Goal: Task Accomplishment & Management: Use online tool/utility

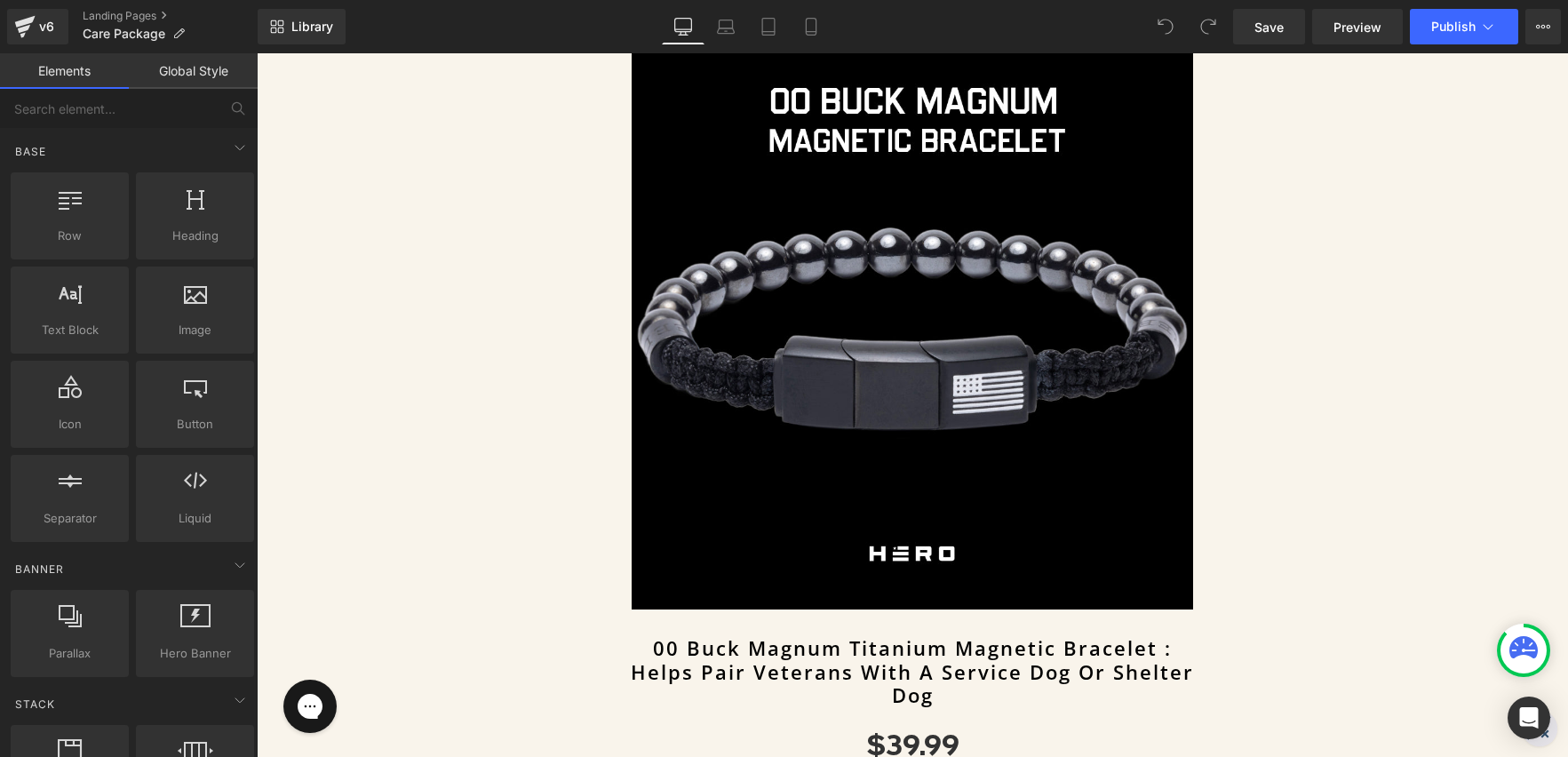
scroll to position [858, 0]
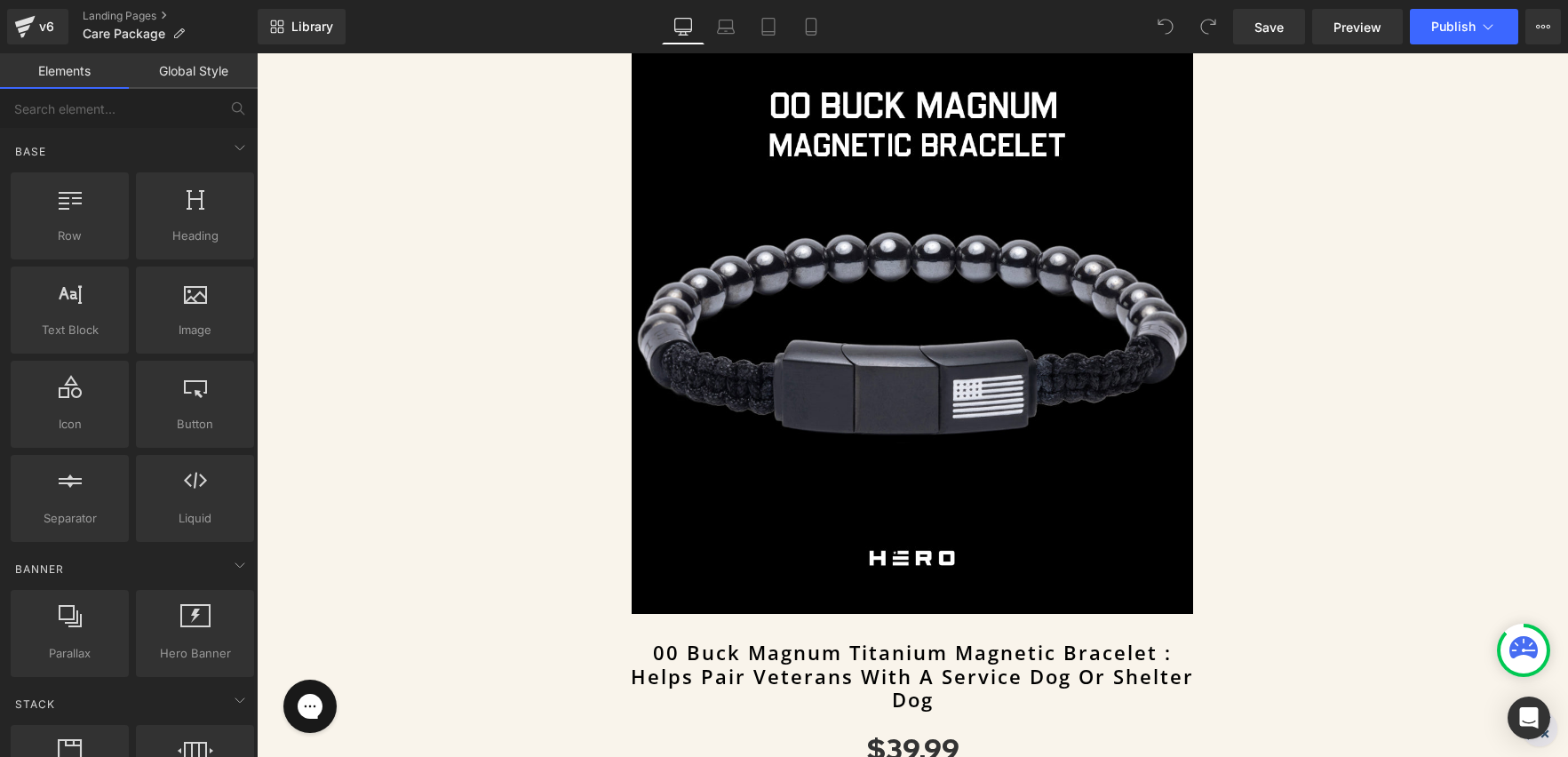
click at [849, 351] on img at bounding box center [912, 333] width 562 height 562
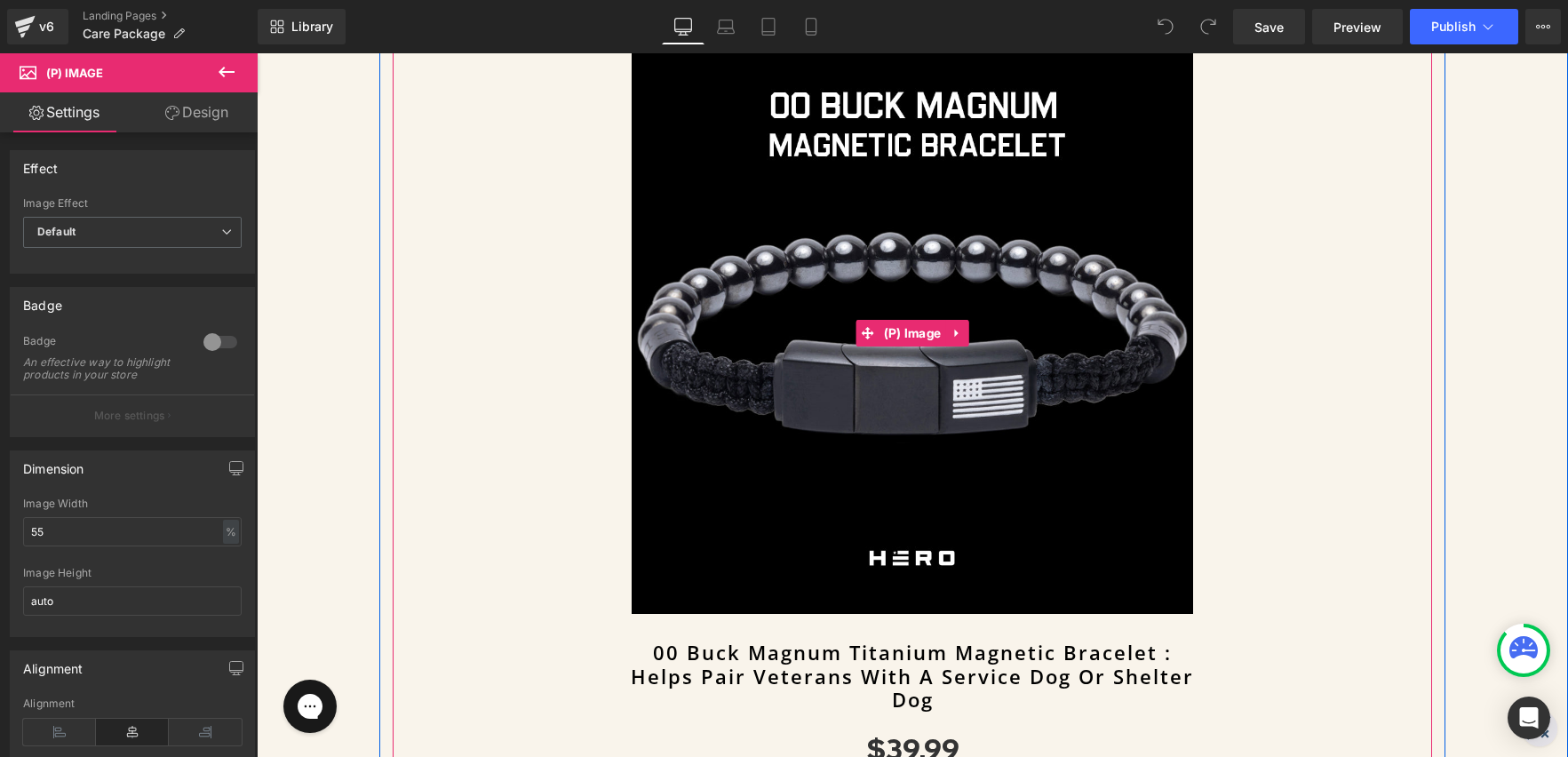
click at [791, 438] on img at bounding box center [912, 333] width 562 height 562
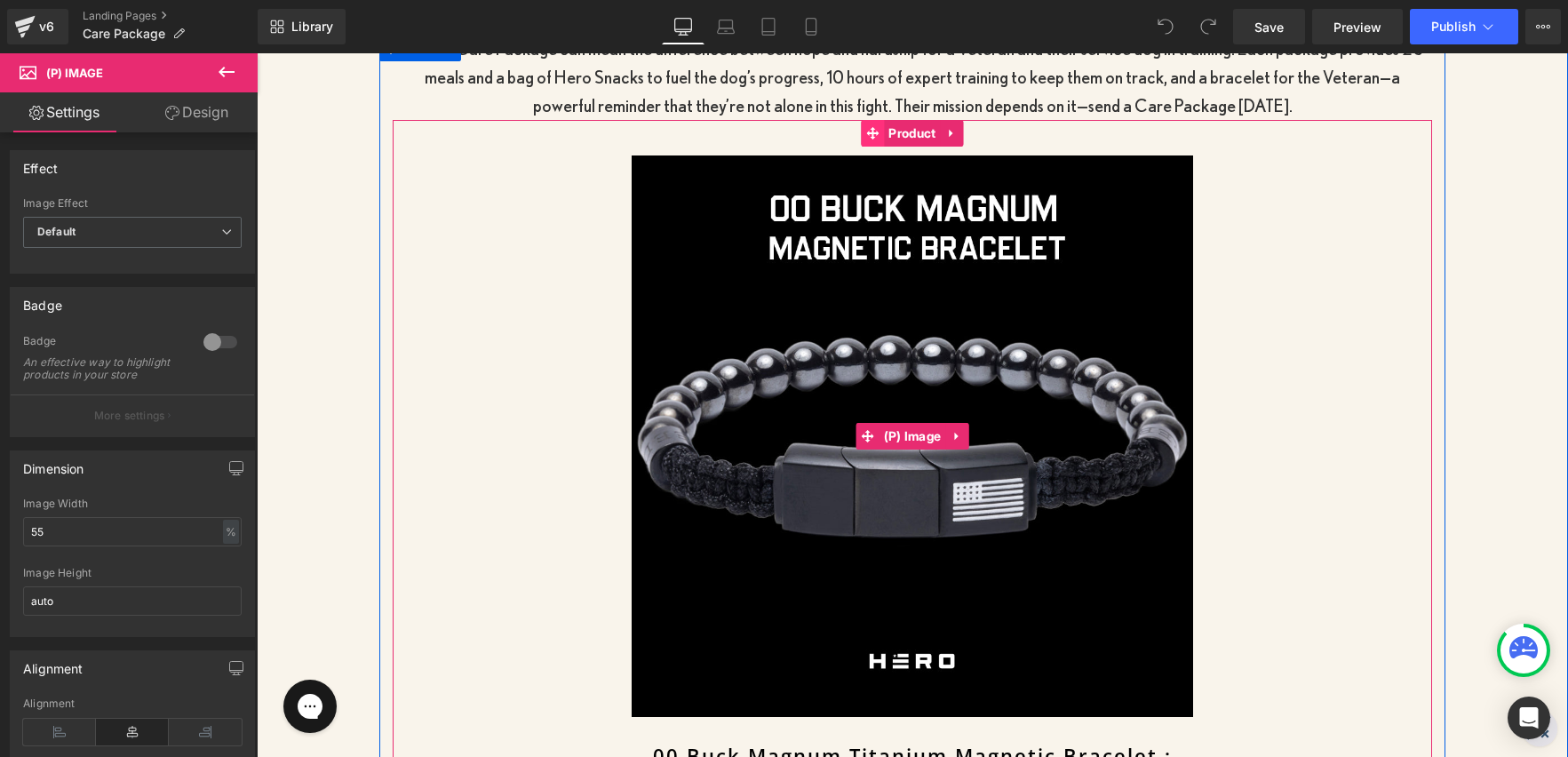
scroll to position [756, 0]
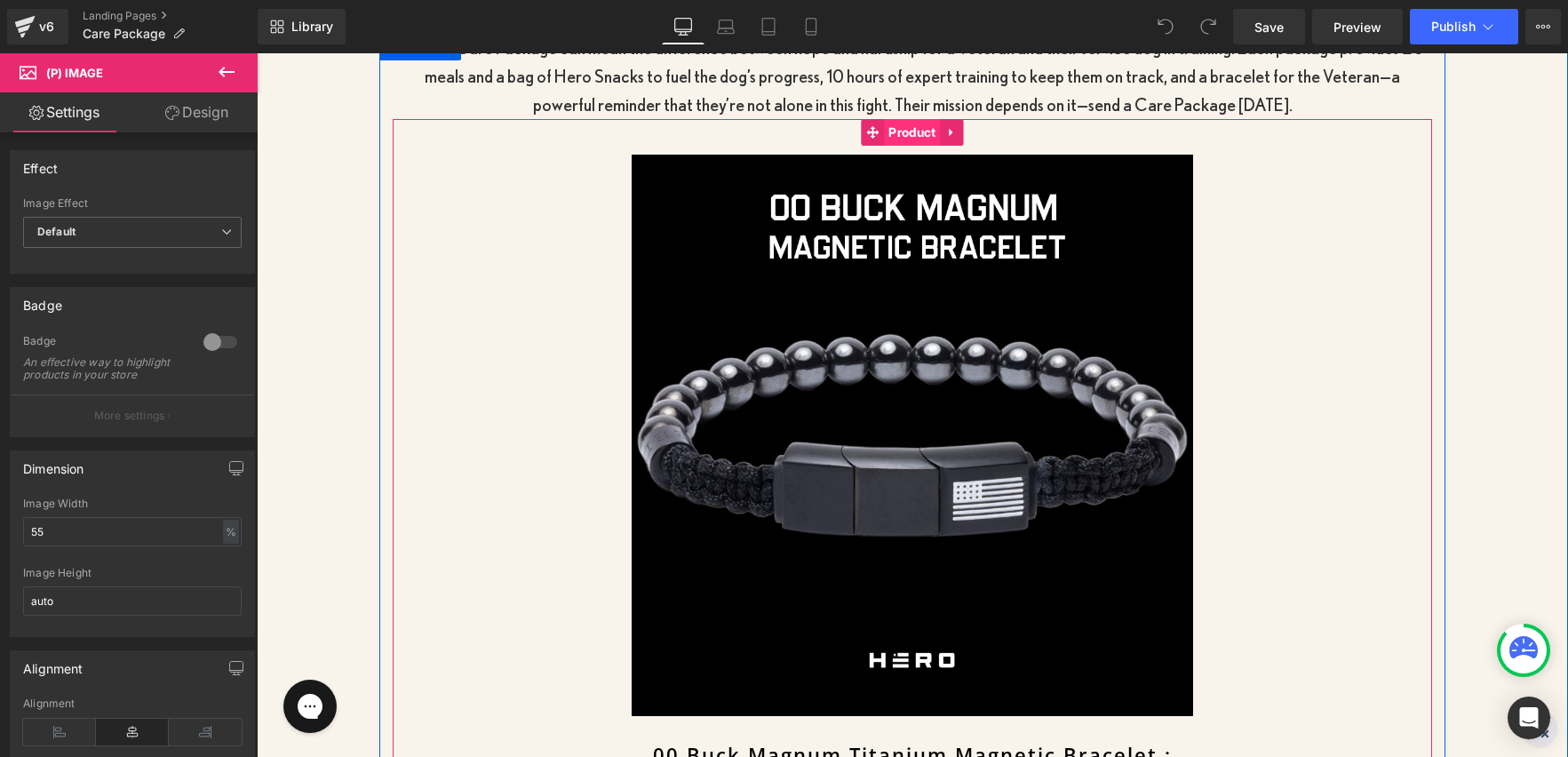
click at [912, 132] on span "Product" at bounding box center [912, 133] width 56 height 27
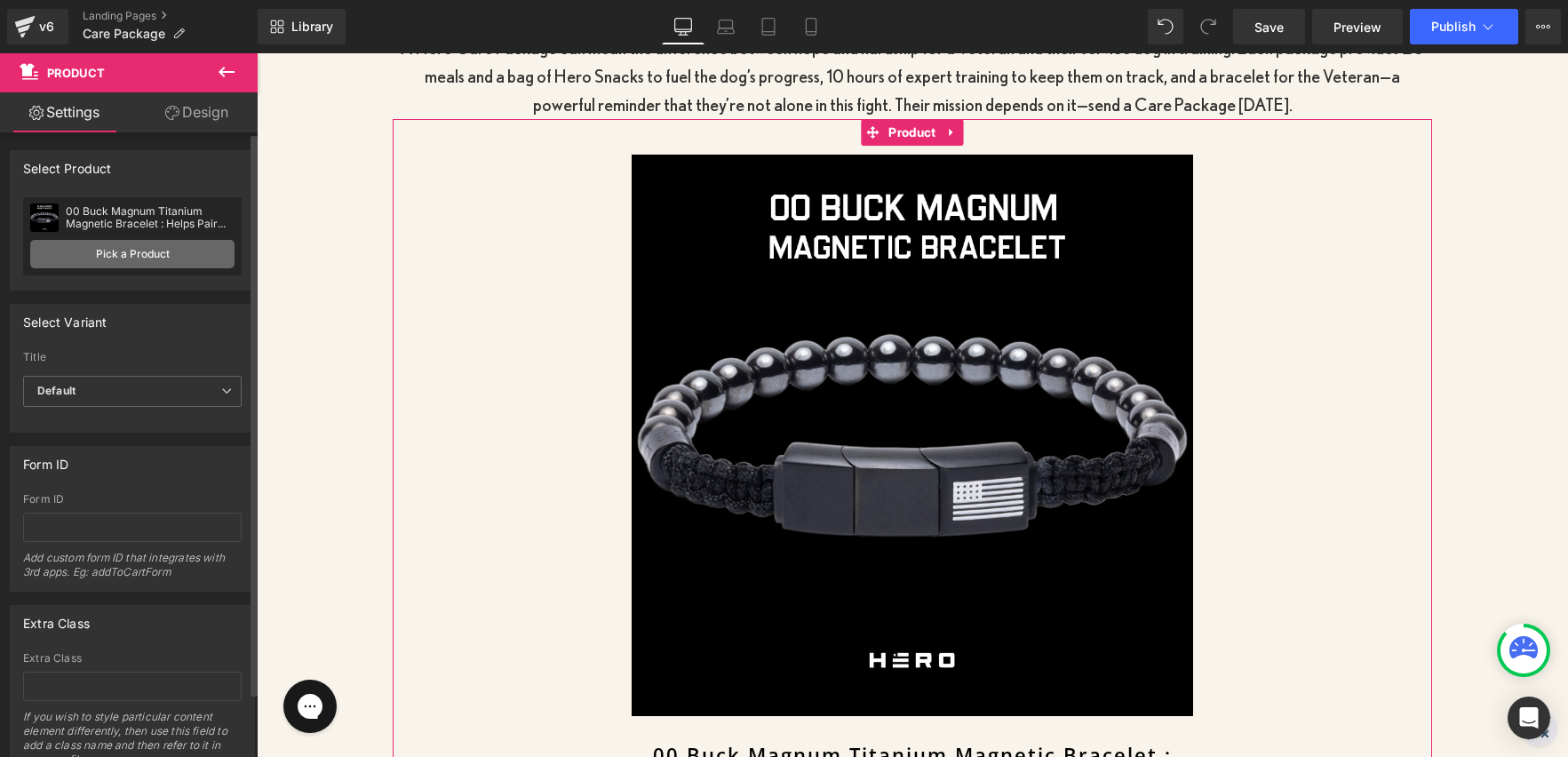
click at [128, 253] on link "Pick a Product" at bounding box center [133, 254] width 205 height 29
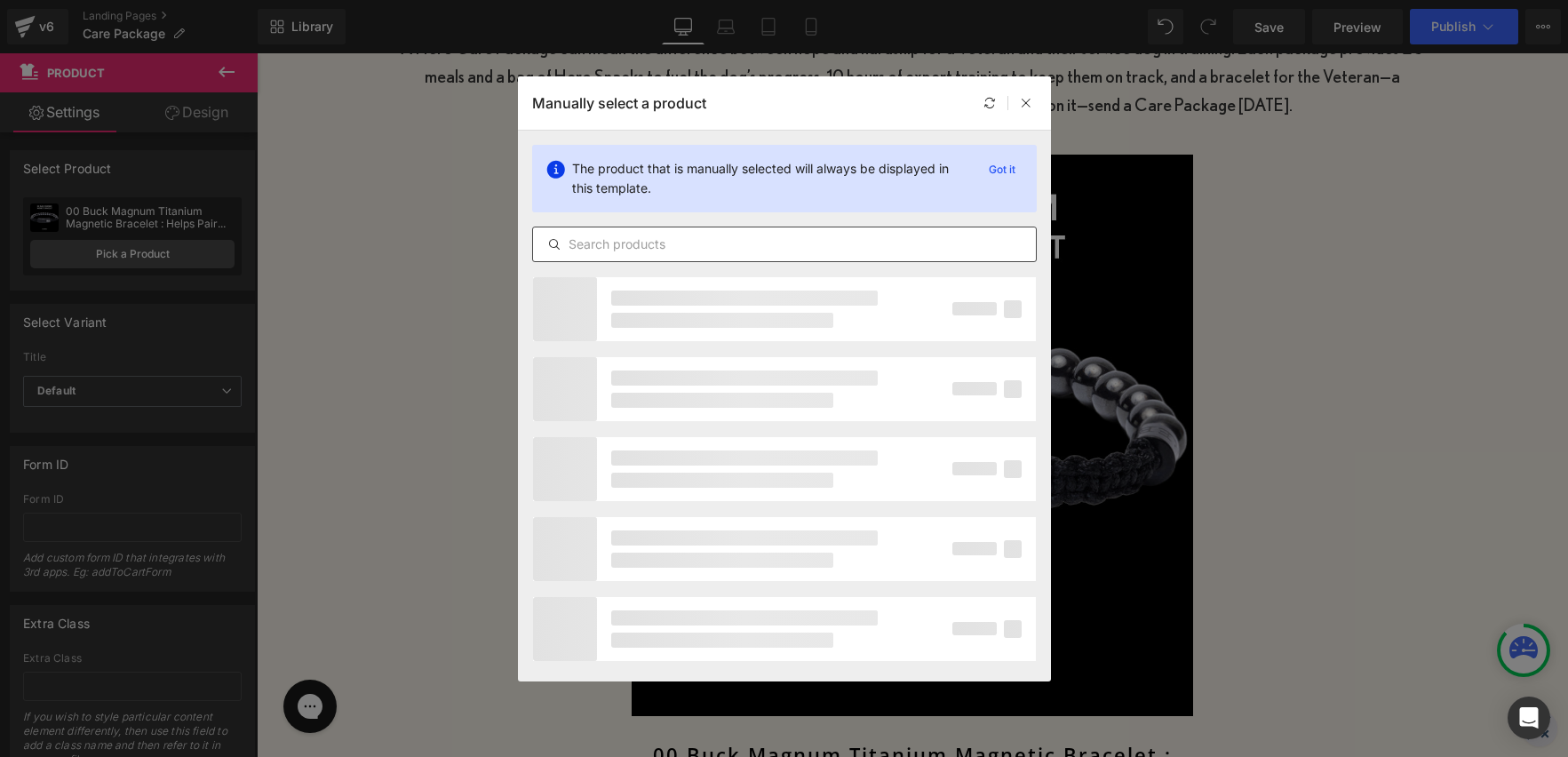
click at [748, 242] on input "text" at bounding box center [784, 245] width 503 height 22
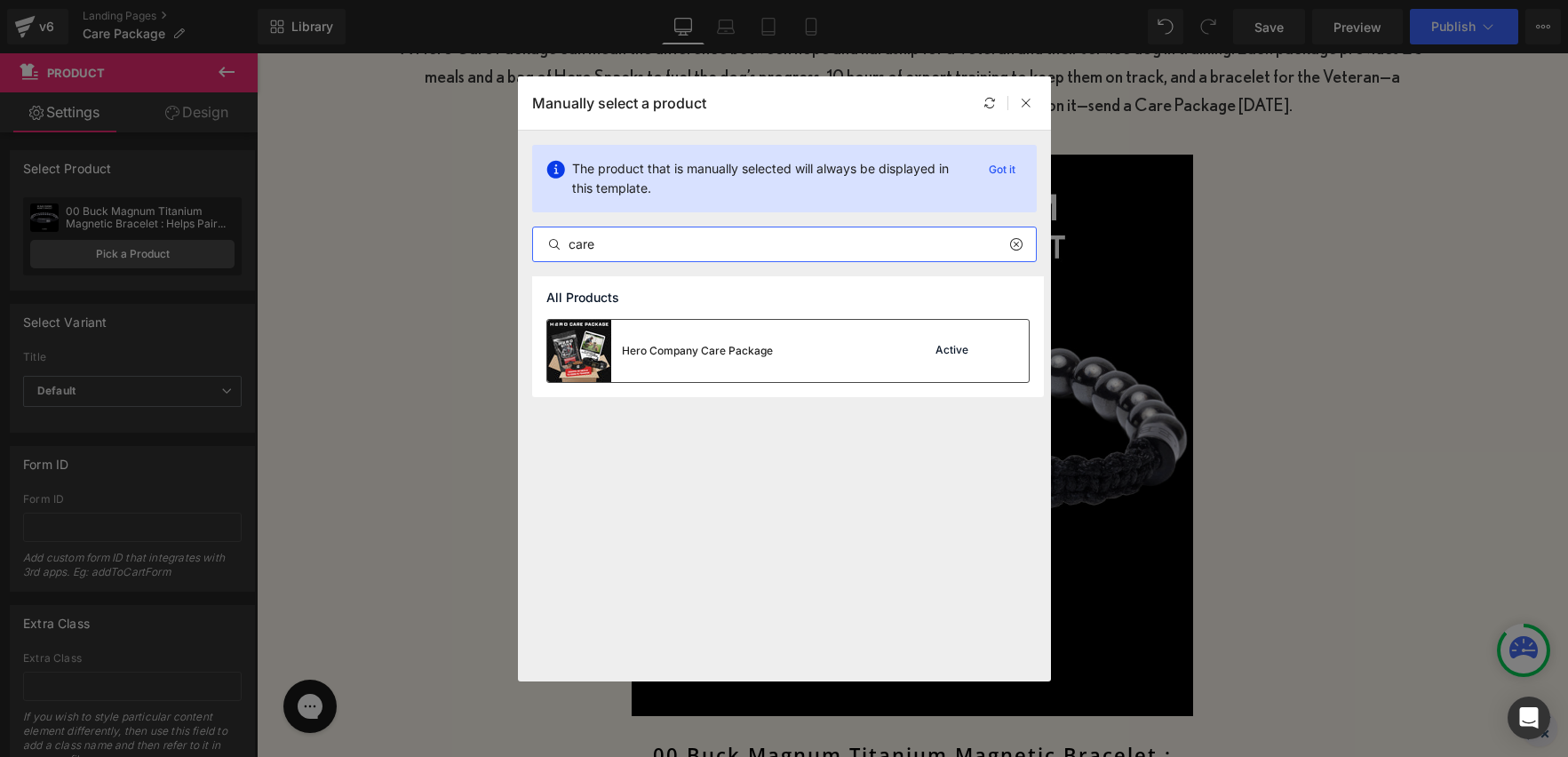
type input "care"
click at [597, 345] on img at bounding box center [579, 351] width 64 height 62
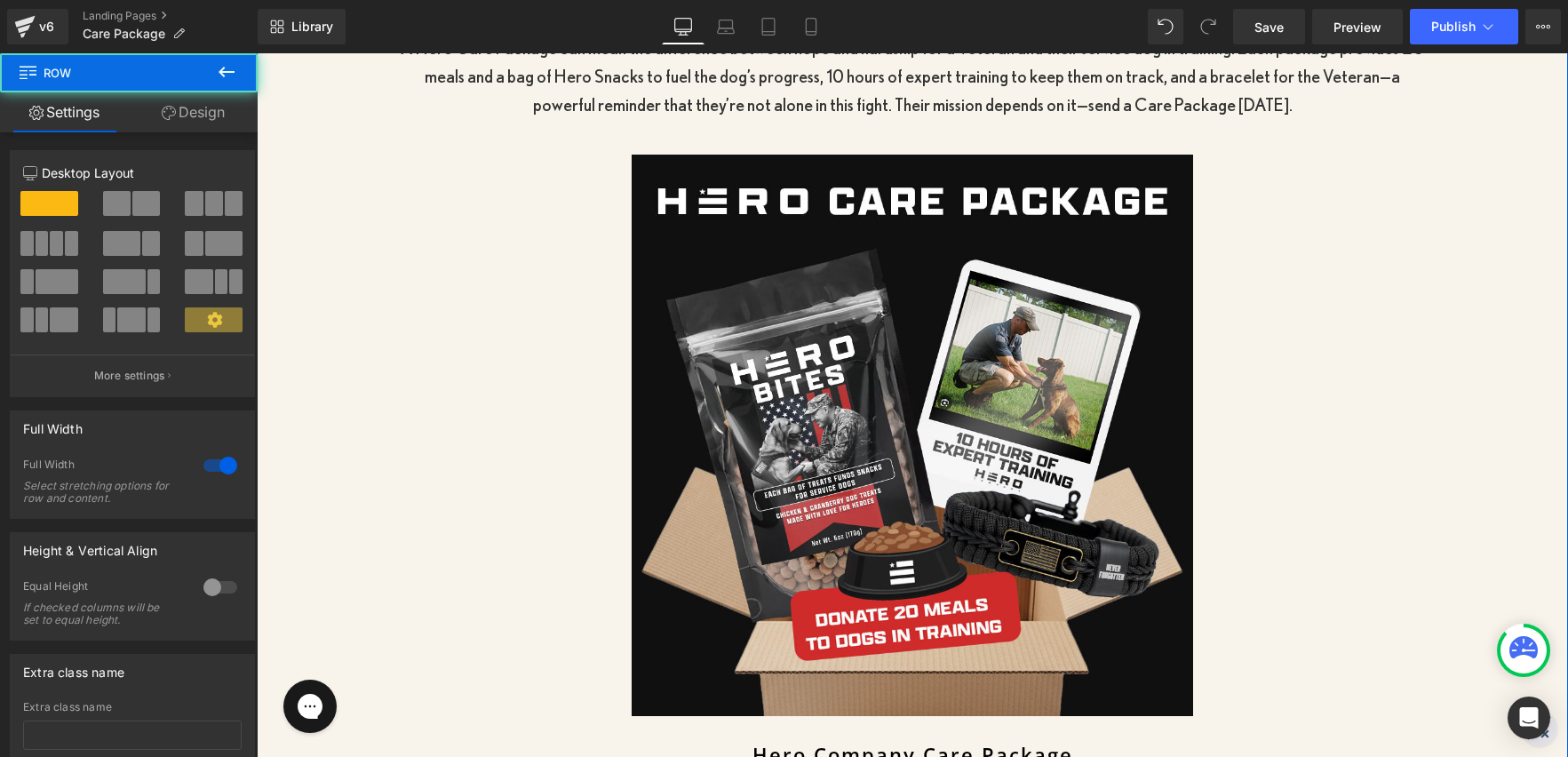
click at [1478, 361] on div "A Hero Care Package can mean the difference between hope and hardship for a Vet…" at bounding box center [912, 466] width 1311 height 865
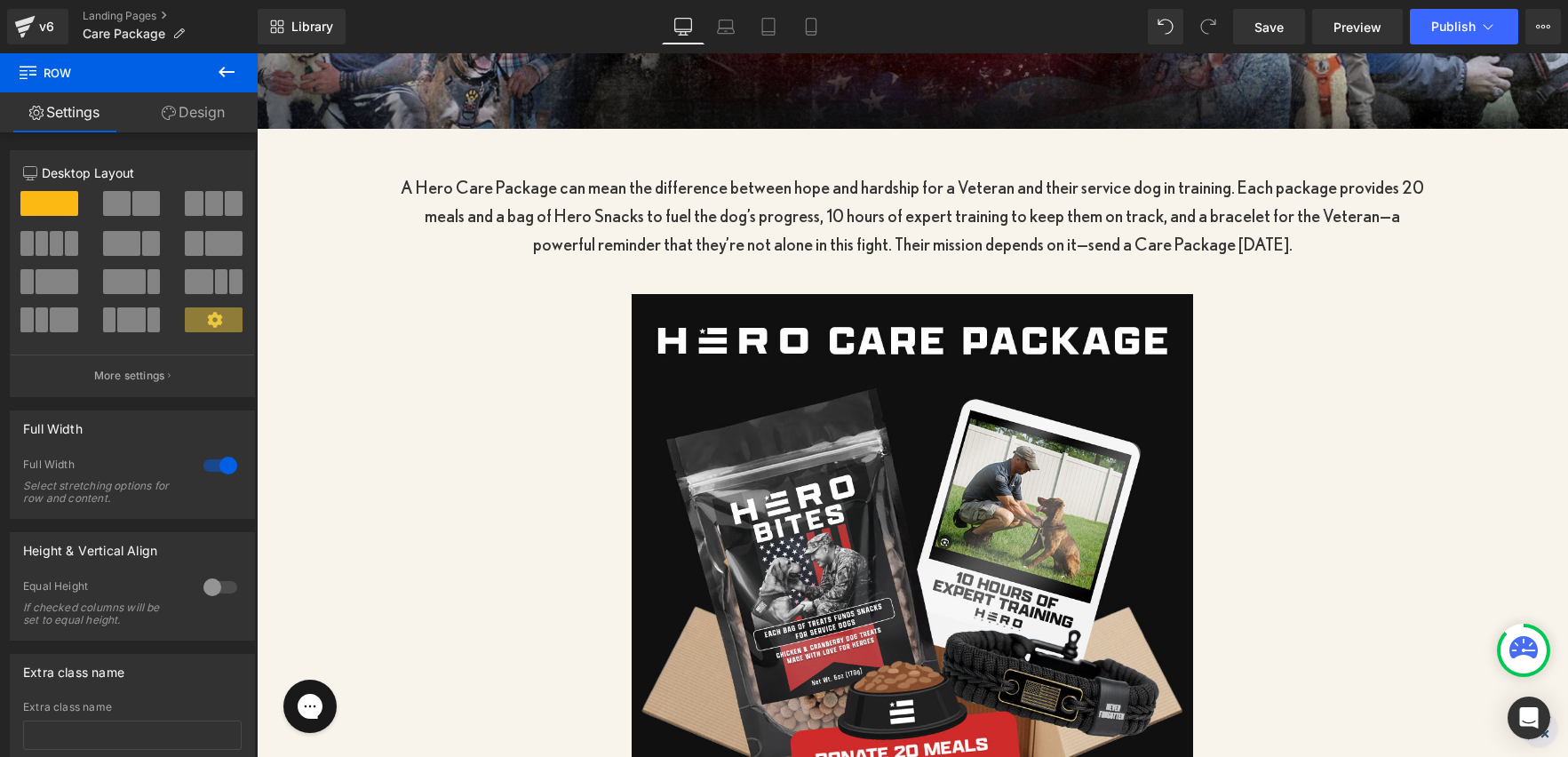
scroll to position [517, 0]
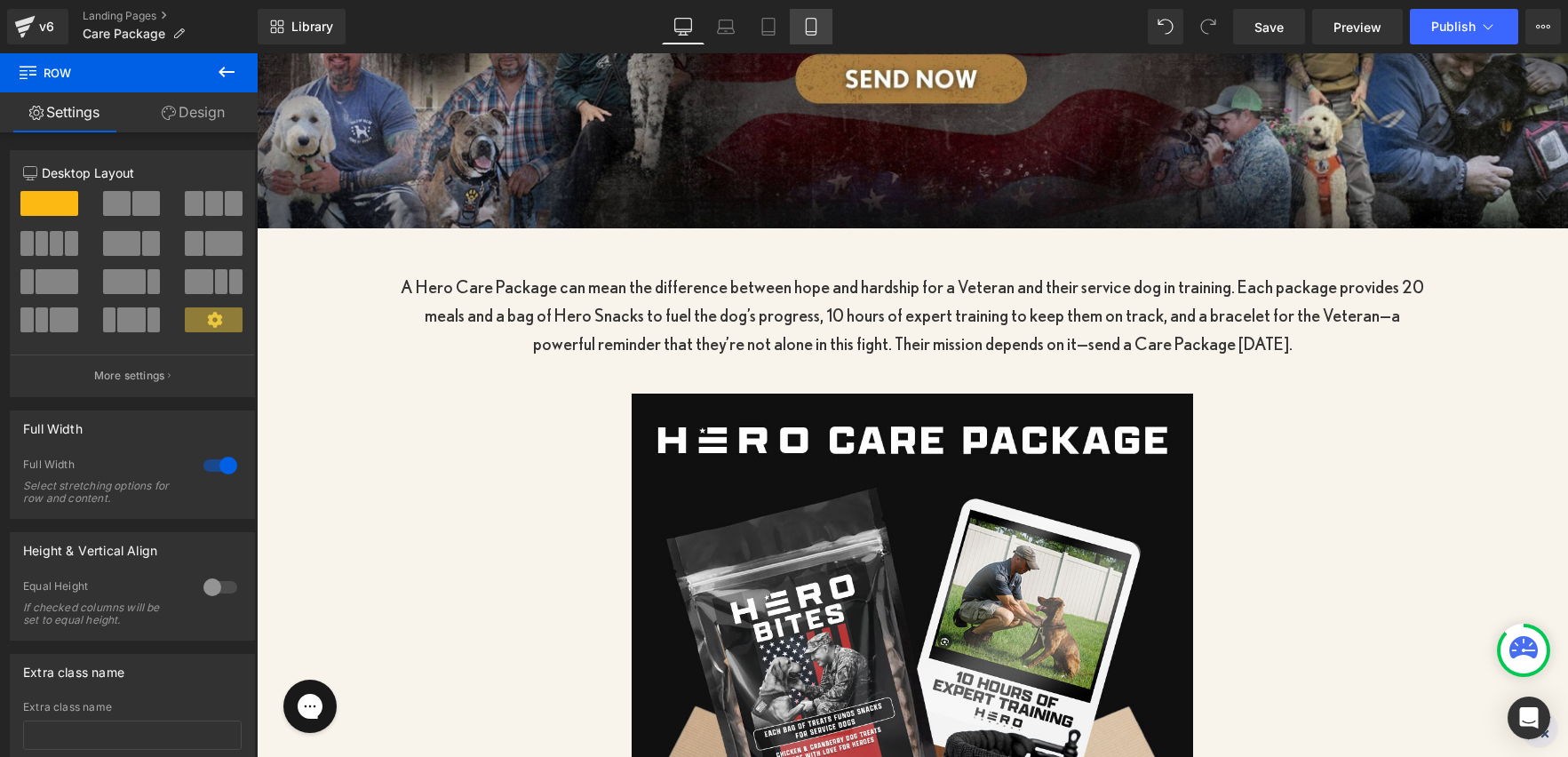
click at [806, 22] on icon at bounding box center [810, 27] width 10 height 17
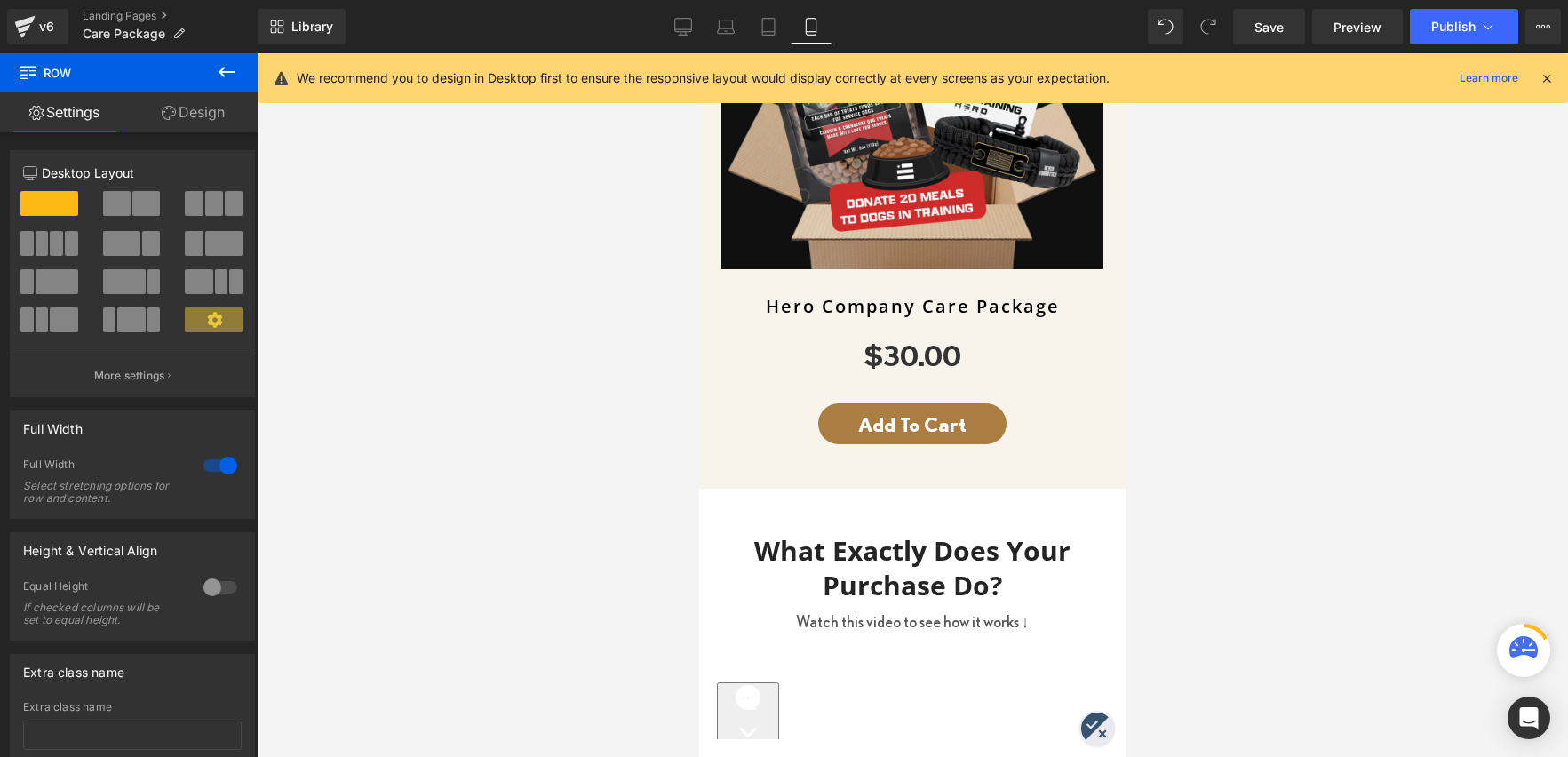
scroll to position [1191, 0]
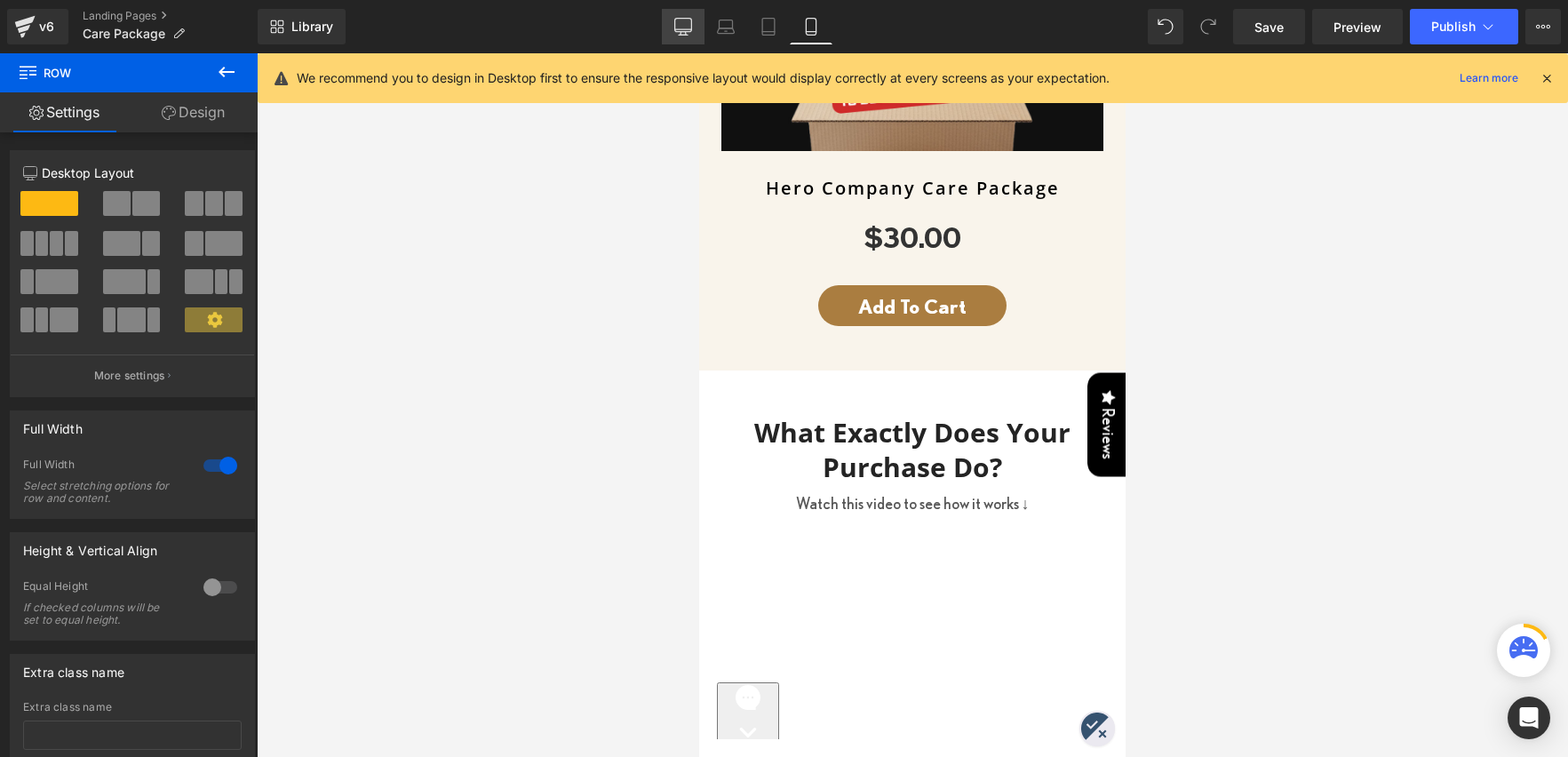
click at [685, 25] on icon at bounding box center [684, 27] width 18 height 18
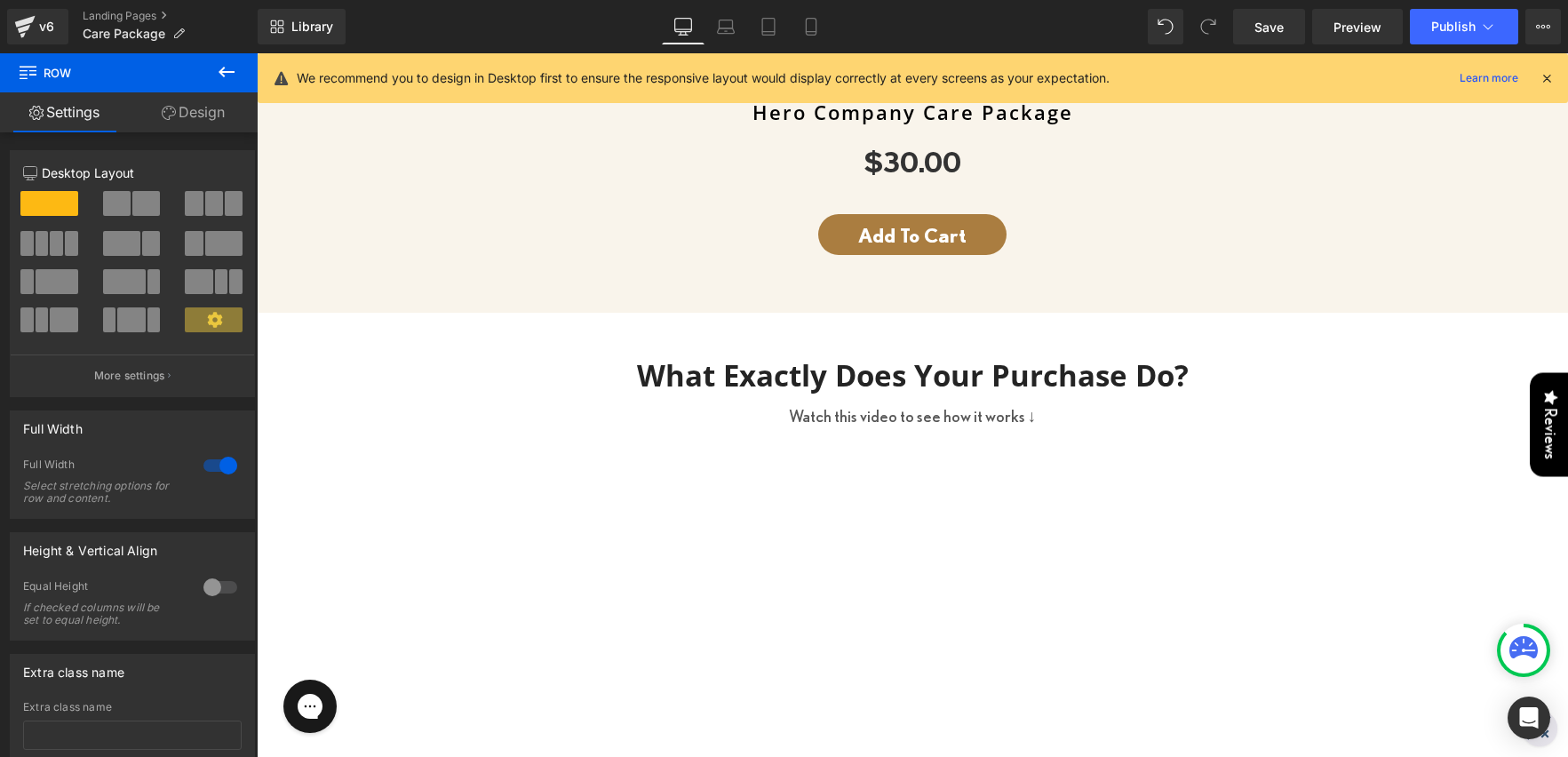
scroll to position [1342, 0]
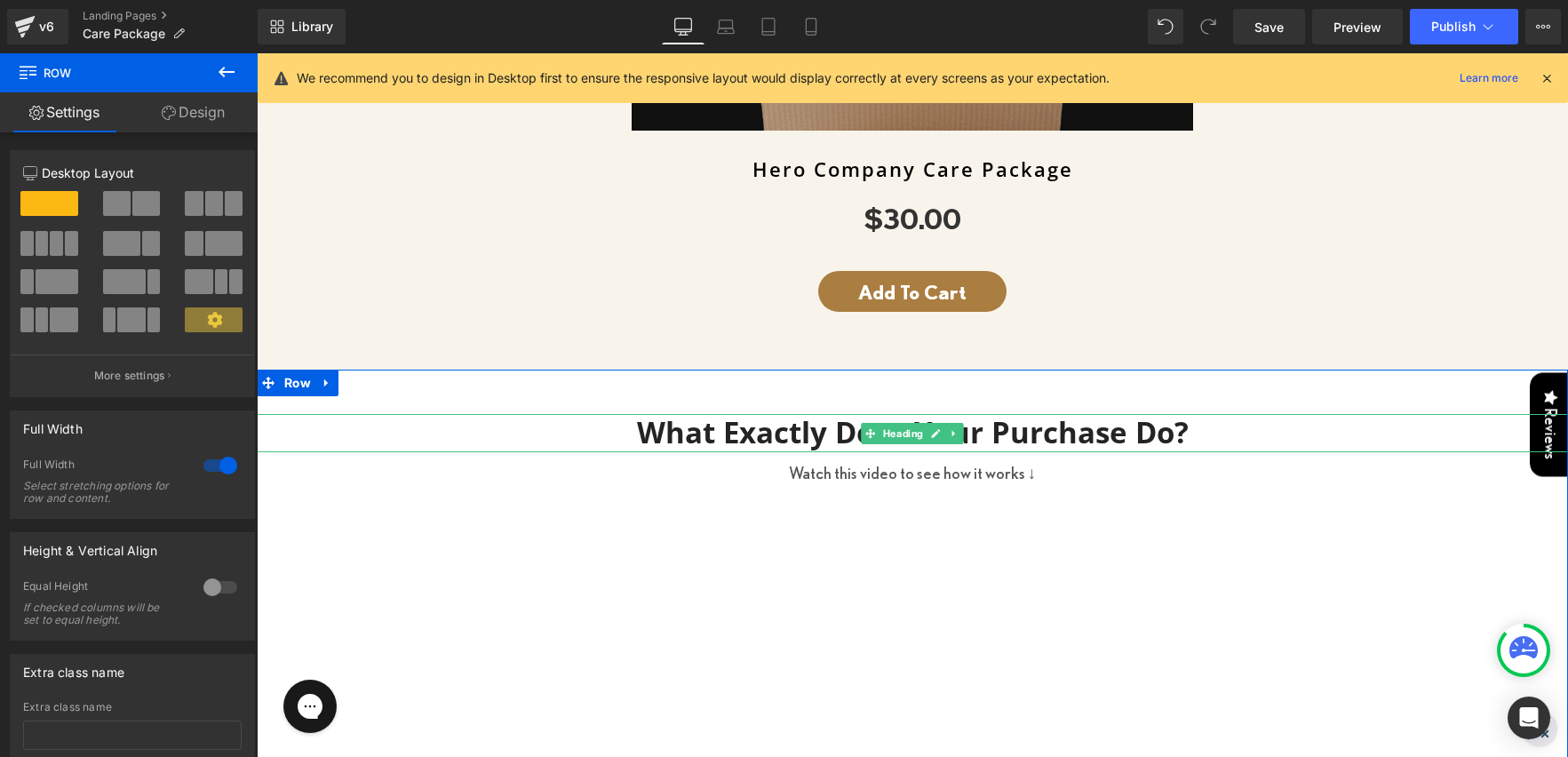
click at [1123, 433] on h3 "What Exactly Does Your Purchase Do?" at bounding box center [912, 433] width 1311 height 39
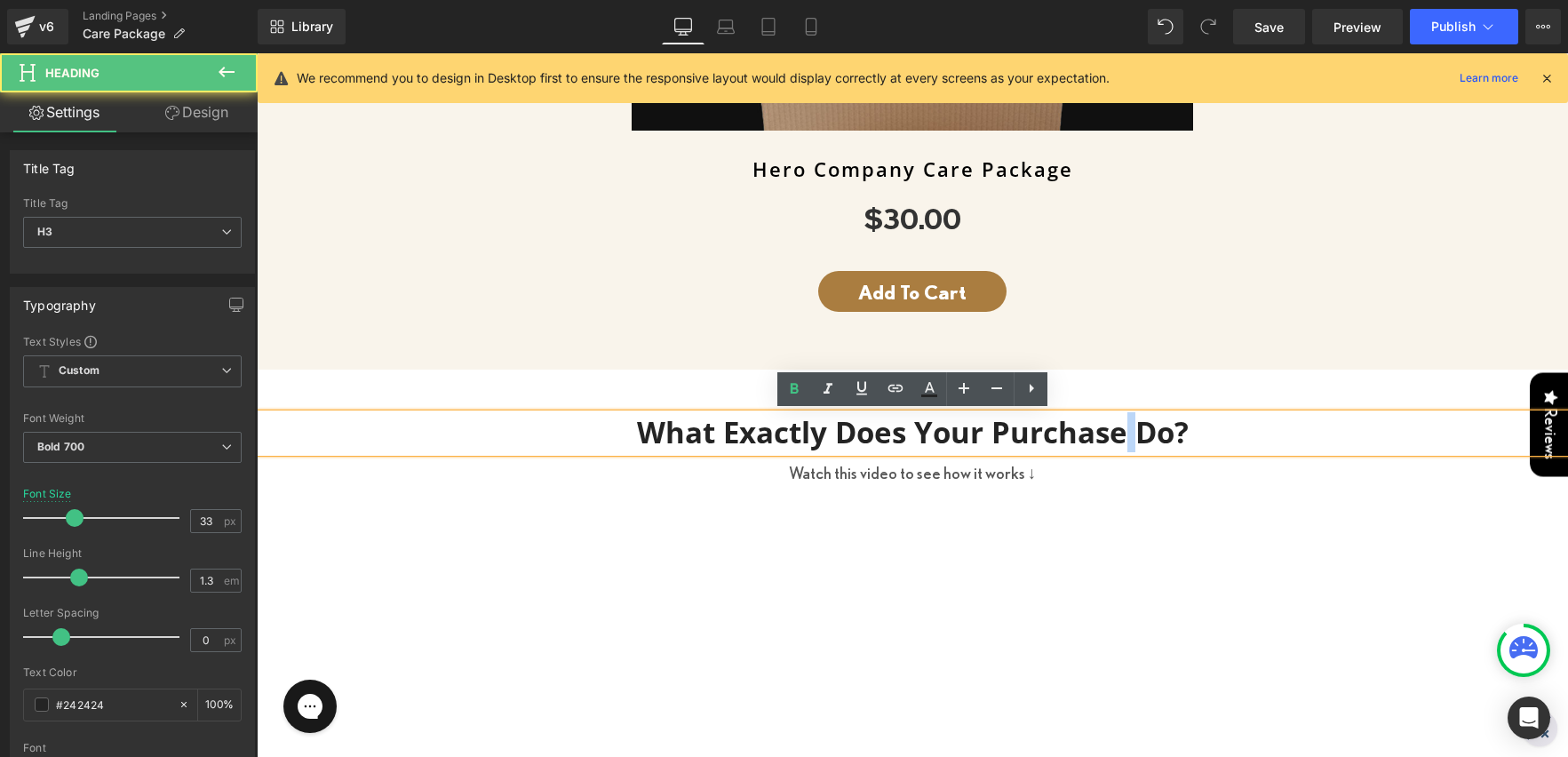
click at [1123, 433] on h3 "What Exactly Does Your Purchase Do?" at bounding box center [912, 433] width 1311 height 39
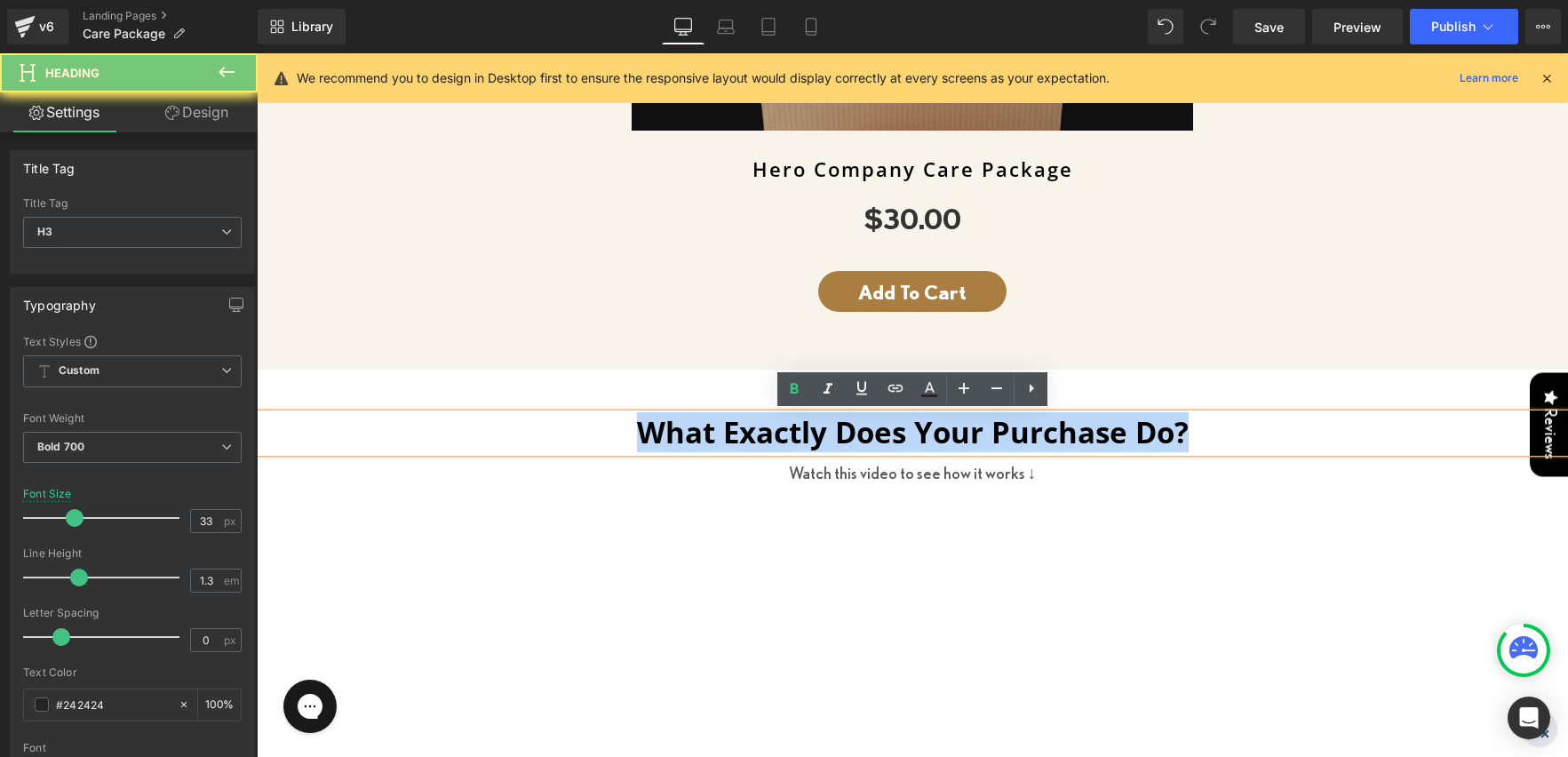
click at [1123, 433] on h3 "What Exactly Does Your Purchase Do?" at bounding box center [912, 433] width 1311 height 39
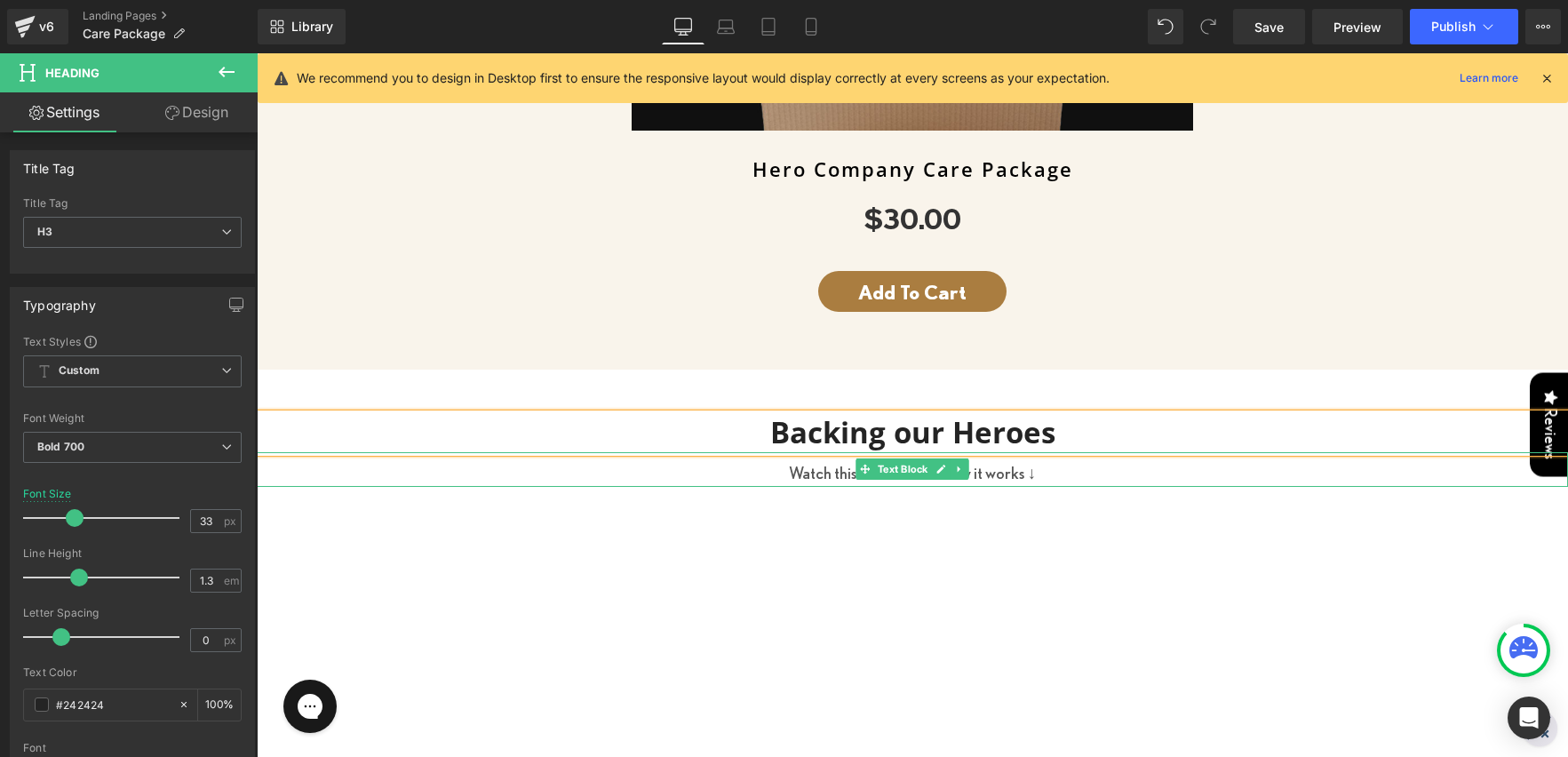
click at [982, 470] on p "Watch this video to see how it works ↓" at bounding box center [912, 473] width 1311 height 27
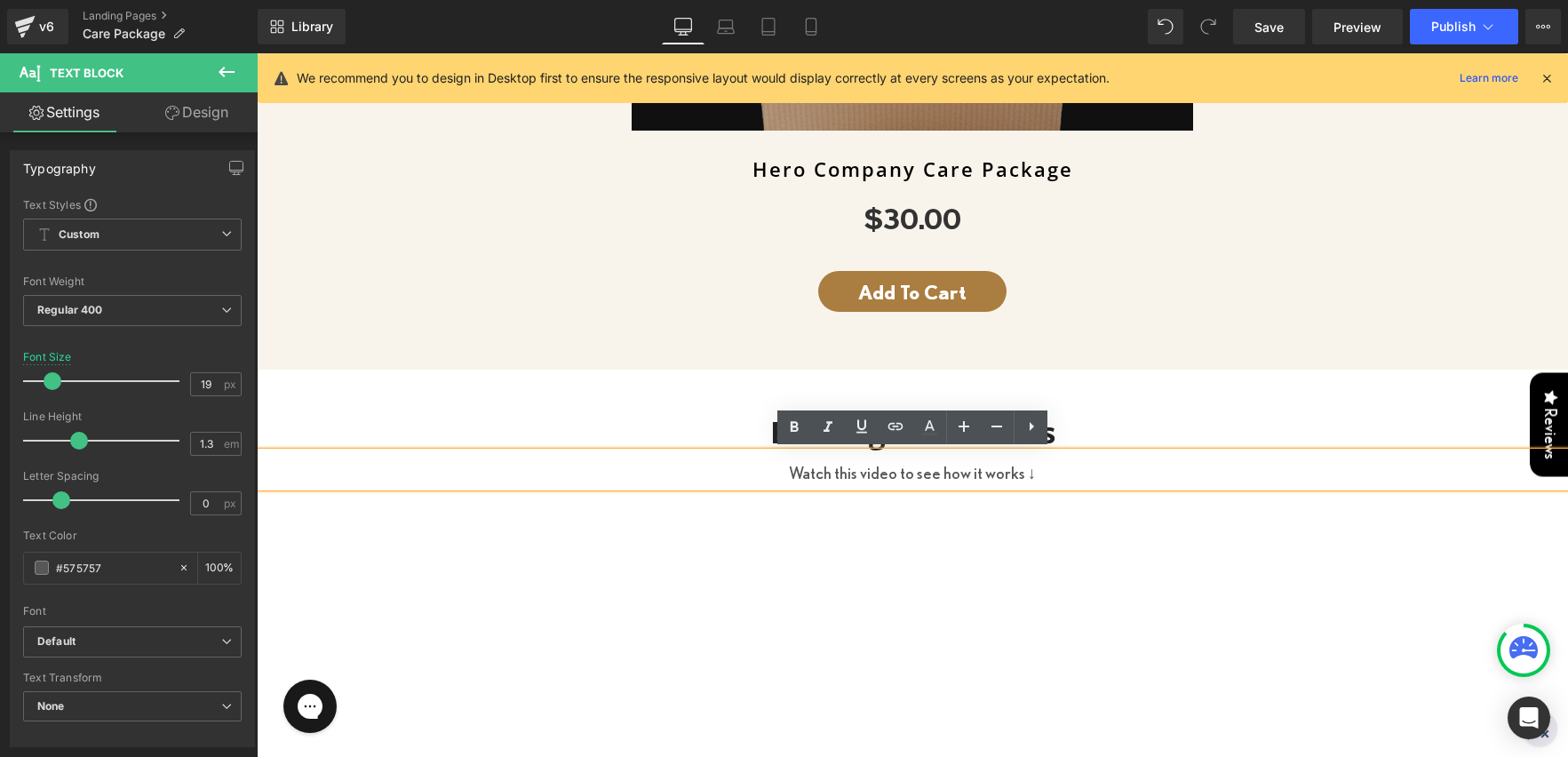
scroll to position [1338, 0]
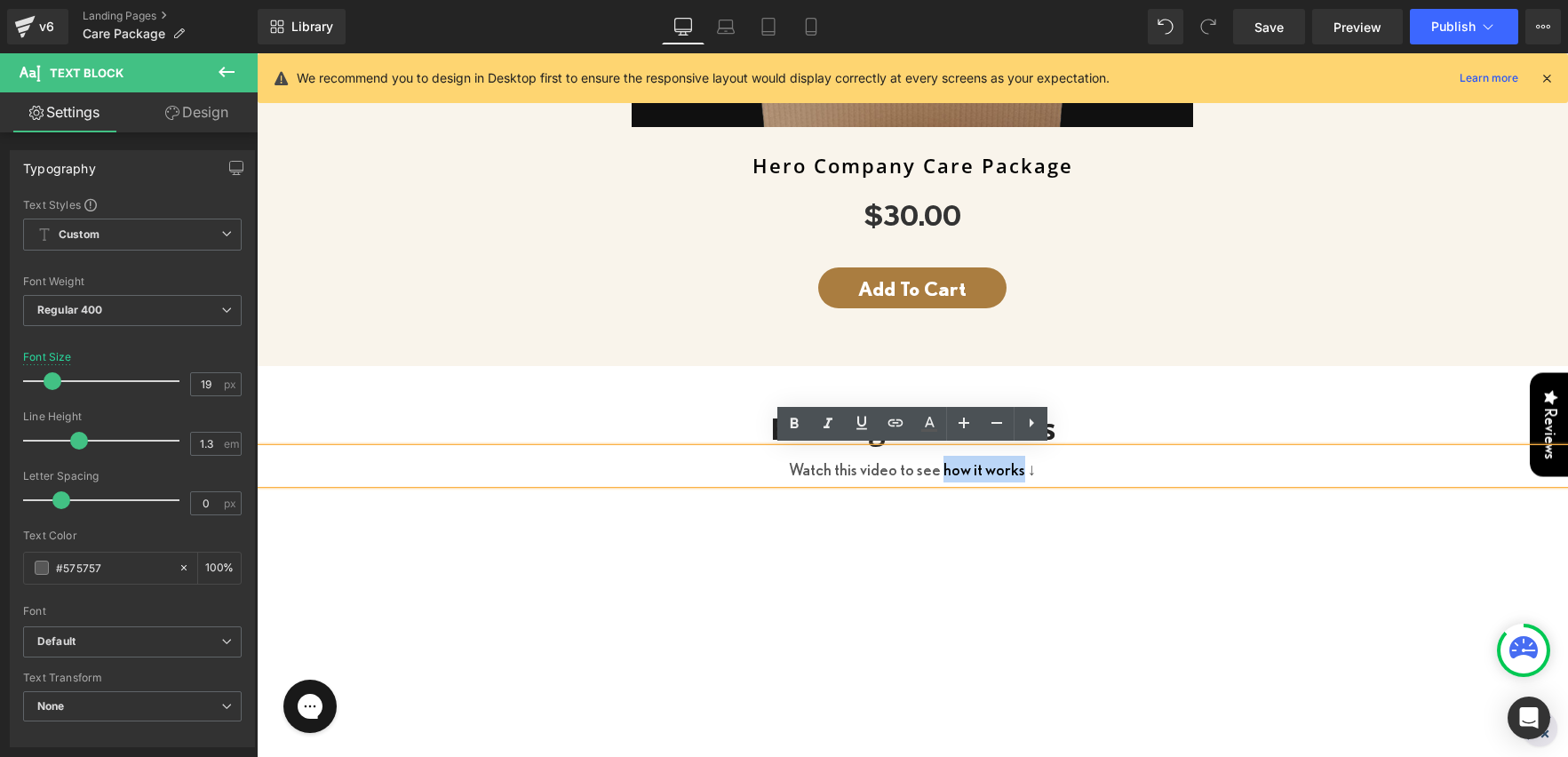
drag, startPoint x: 1019, startPoint y: 470, endPoint x: 941, endPoint y: 476, distance: 78.2
click at [941, 476] on p "Watch this video to see how it works ↓" at bounding box center [912, 469] width 1311 height 27
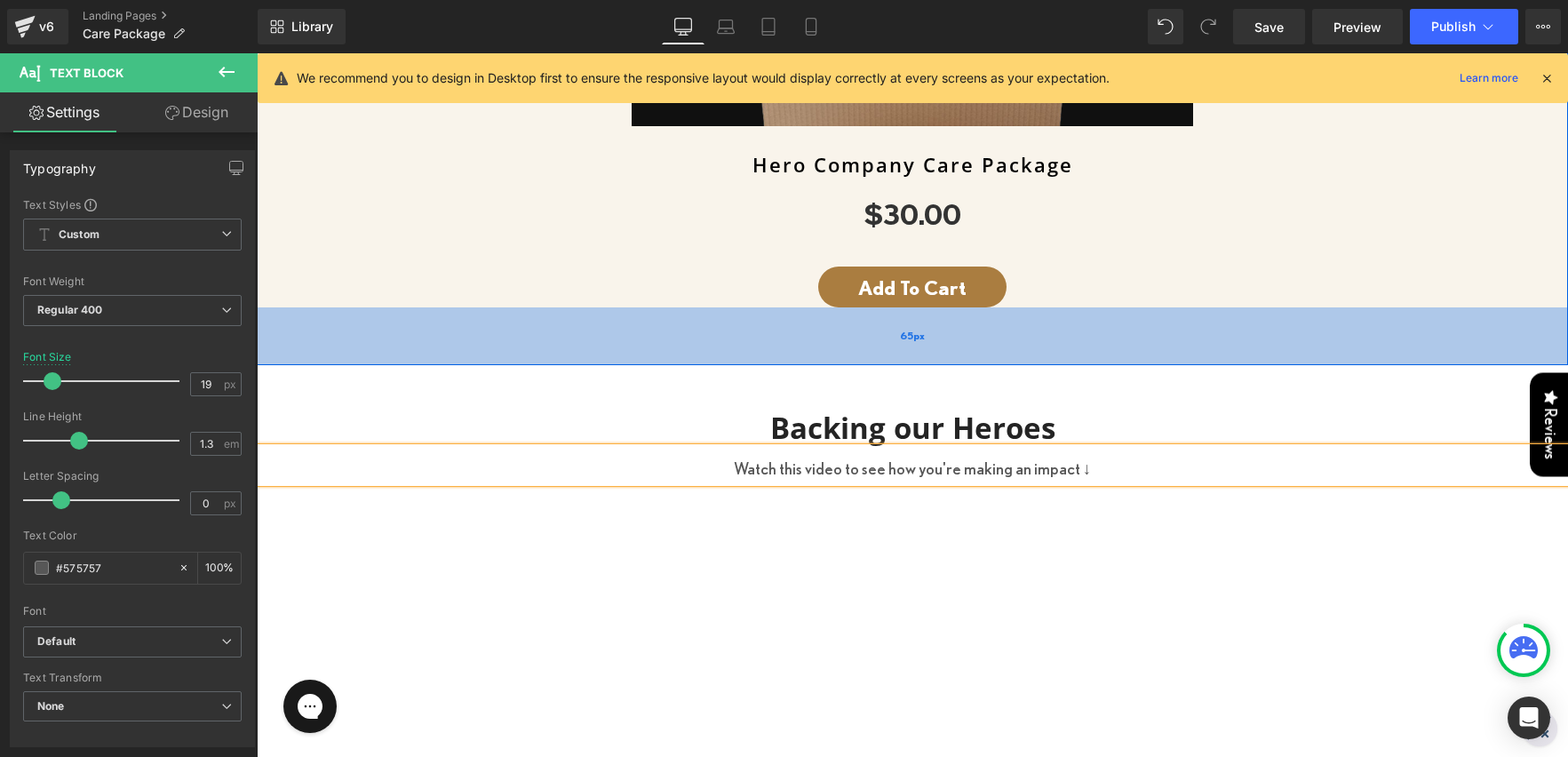
click at [1067, 362] on div "65px" at bounding box center [912, 336] width 1311 height 57
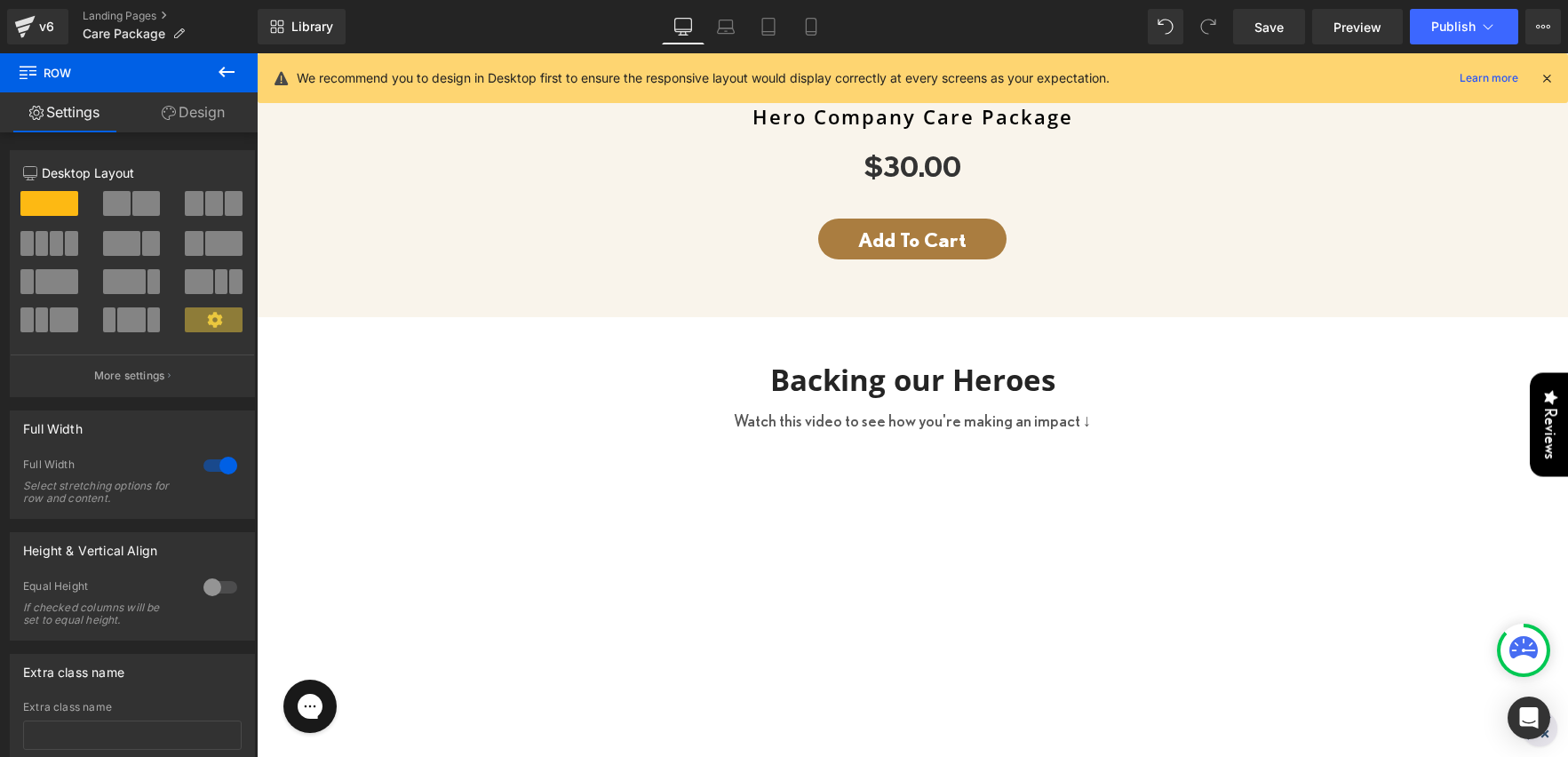
scroll to position [1396, 0]
click at [803, 28] on icon at bounding box center [811, 27] width 18 height 18
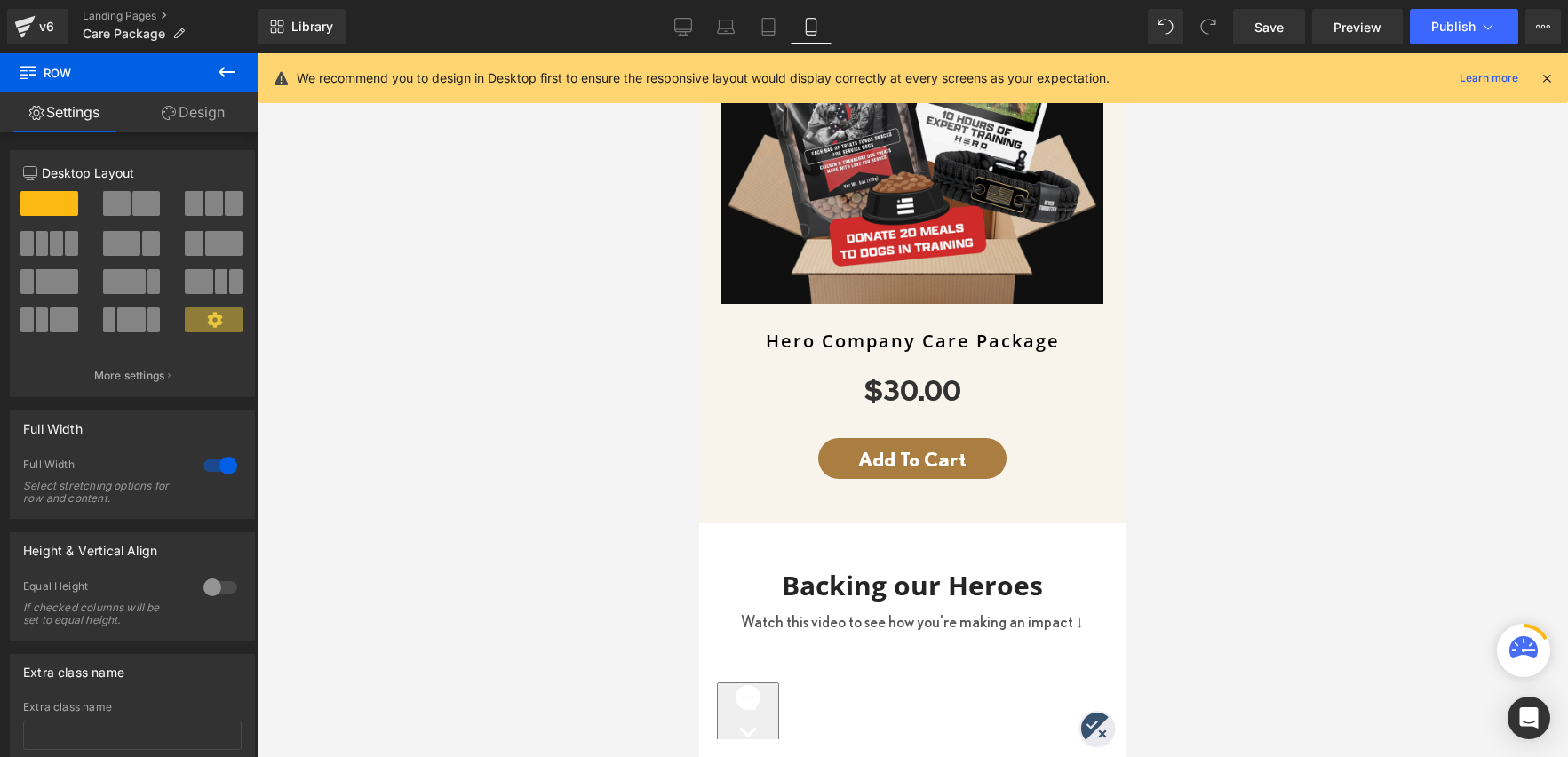
scroll to position [1270, 0]
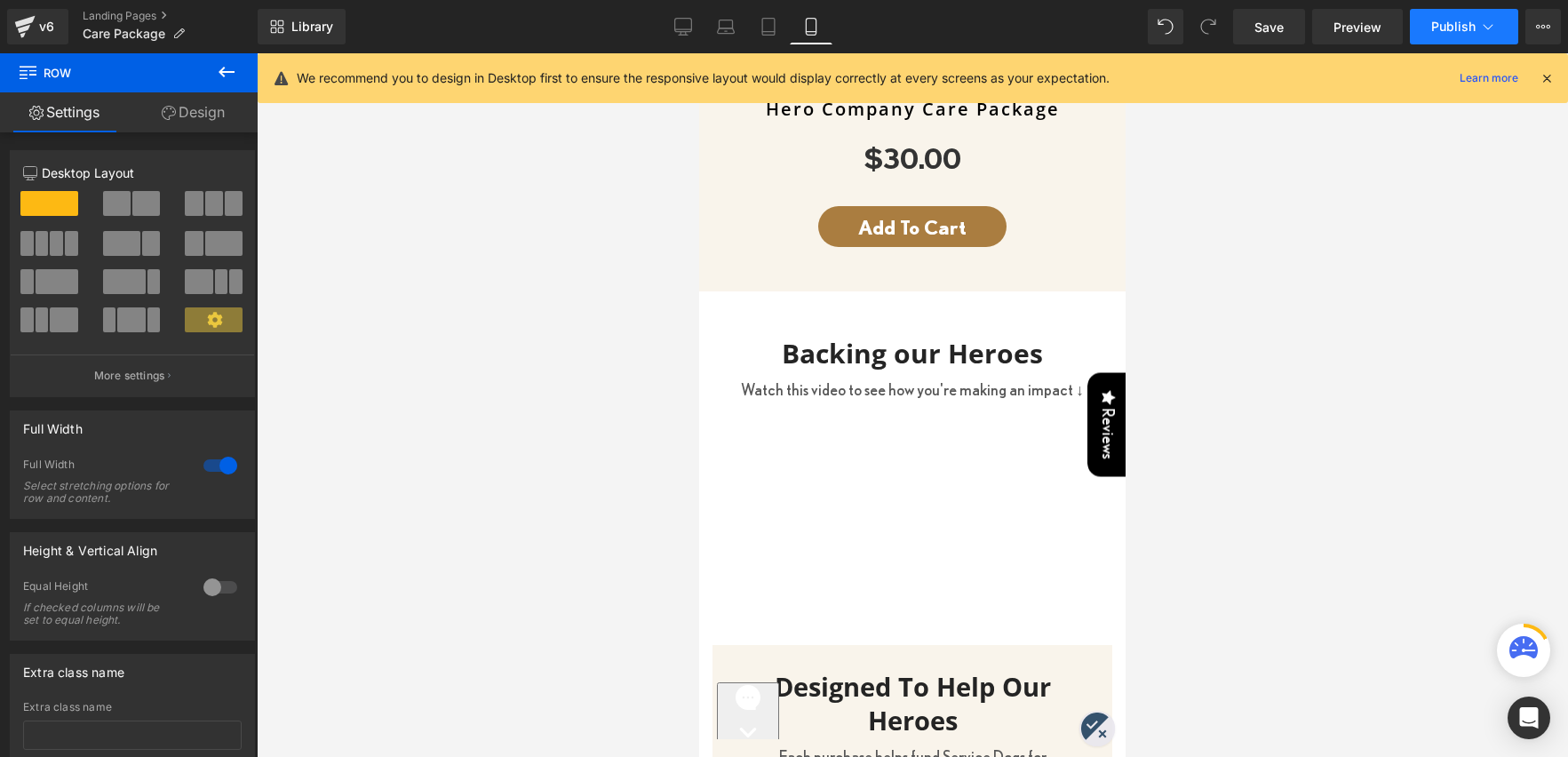
click at [1444, 27] on span "Publish" at bounding box center [1454, 27] width 45 height 14
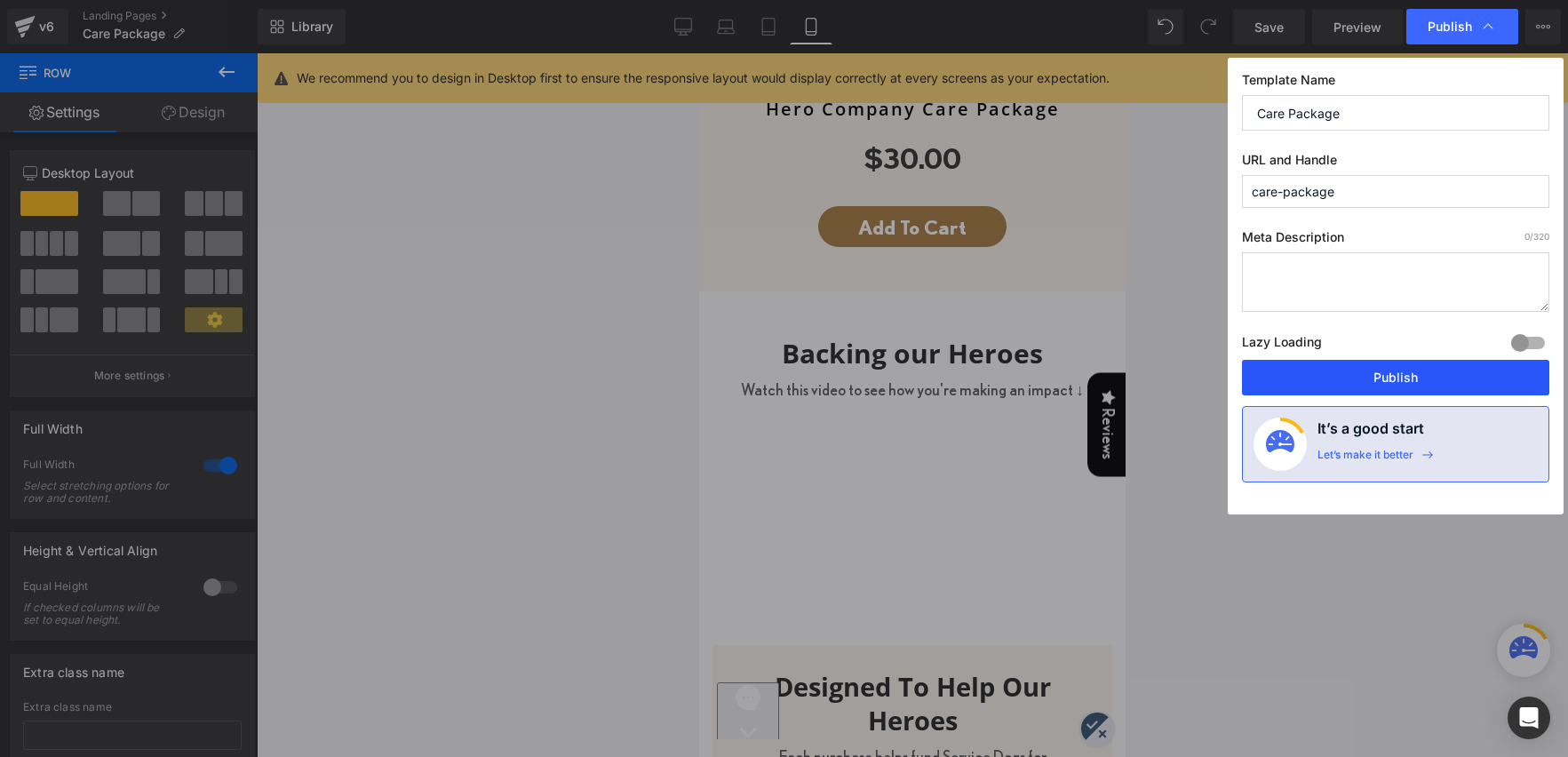
click at [1395, 371] on button "Publish" at bounding box center [1396, 378] width 308 height 36
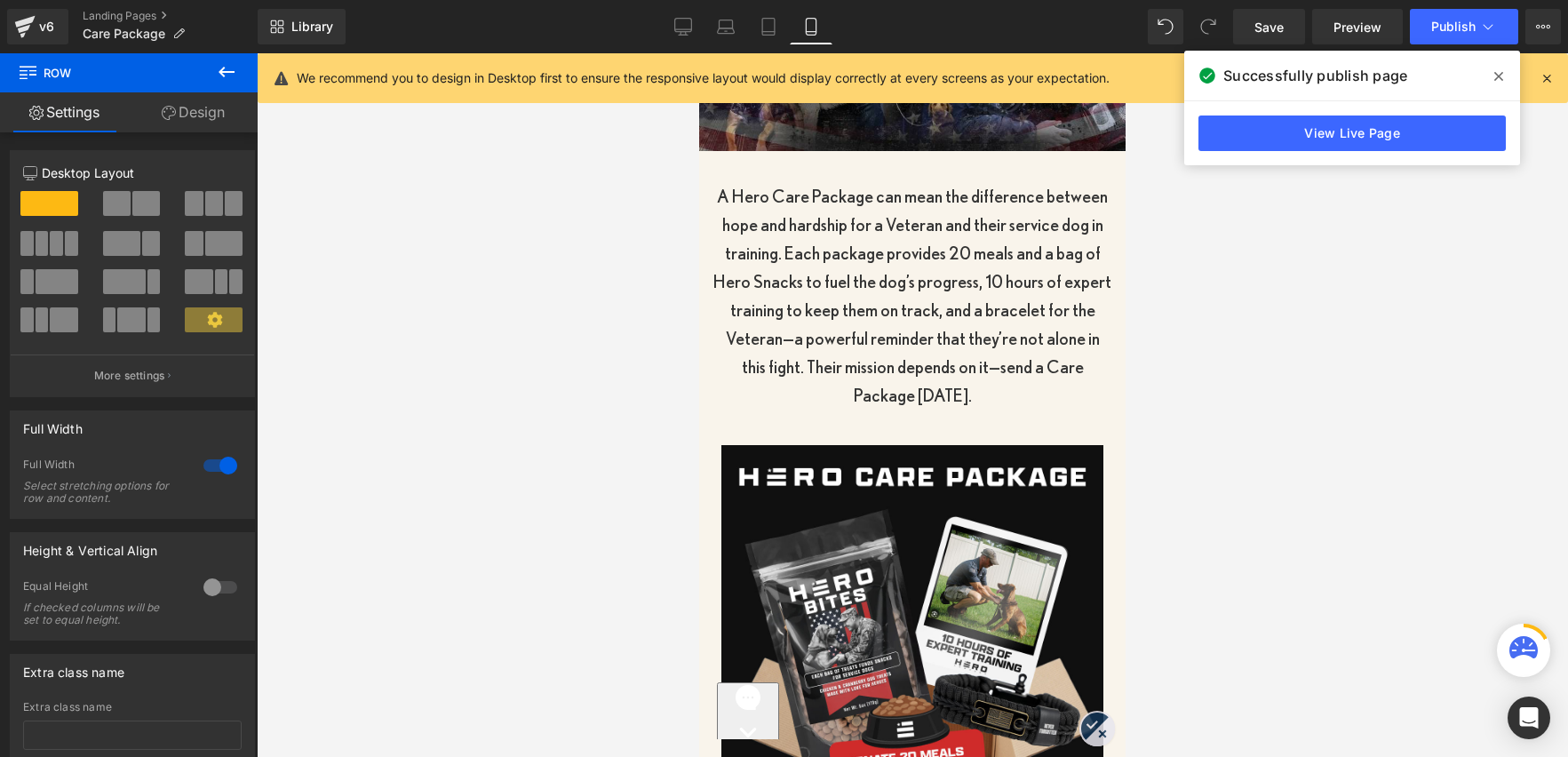
scroll to position [292, 0]
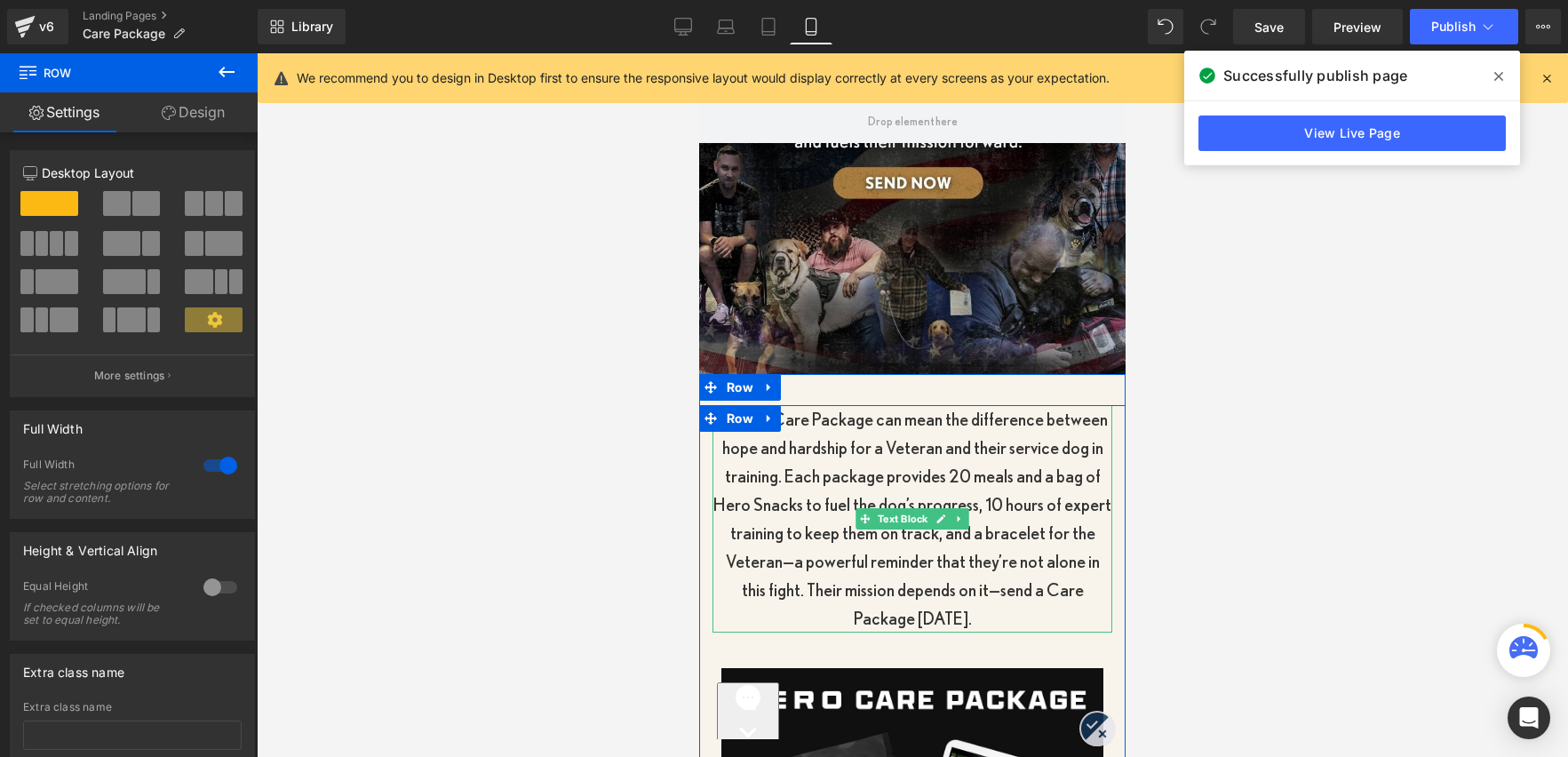
click at [1001, 506] on p "A Hero Care Package can mean the difference between hope and hardship for a Vet…" at bounding box center [912, 519] width 400 height 228
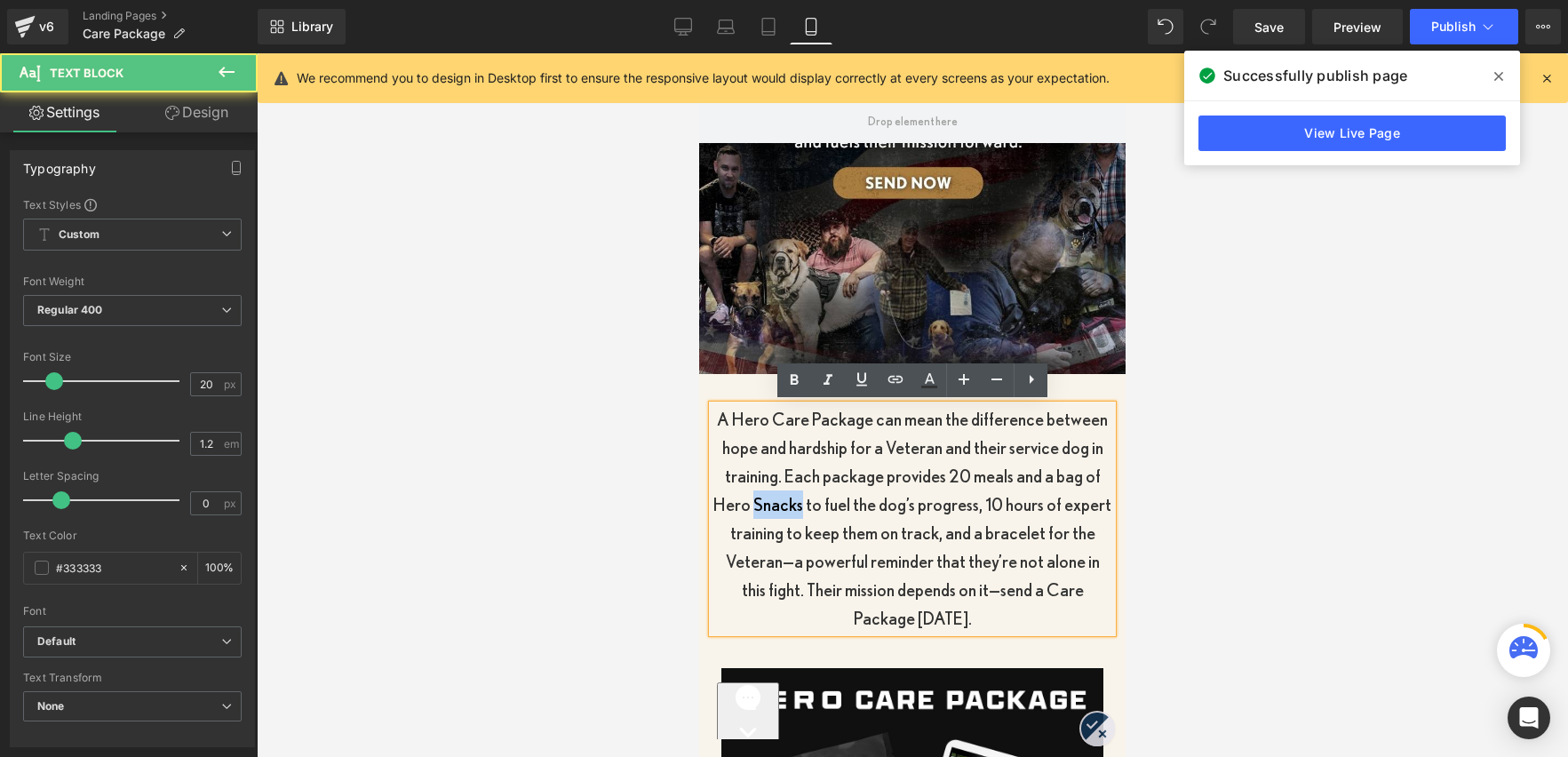
drag, startPoint x: 805, startPoint y: 506, endPoint x: 761, endPoint y: 507, distance: 44.0
click at [761, 507] on p "A Hero Care Package can mean the difference between hope and hardship for a Vet…" at bounding box center [912, 519] width 400 height 228
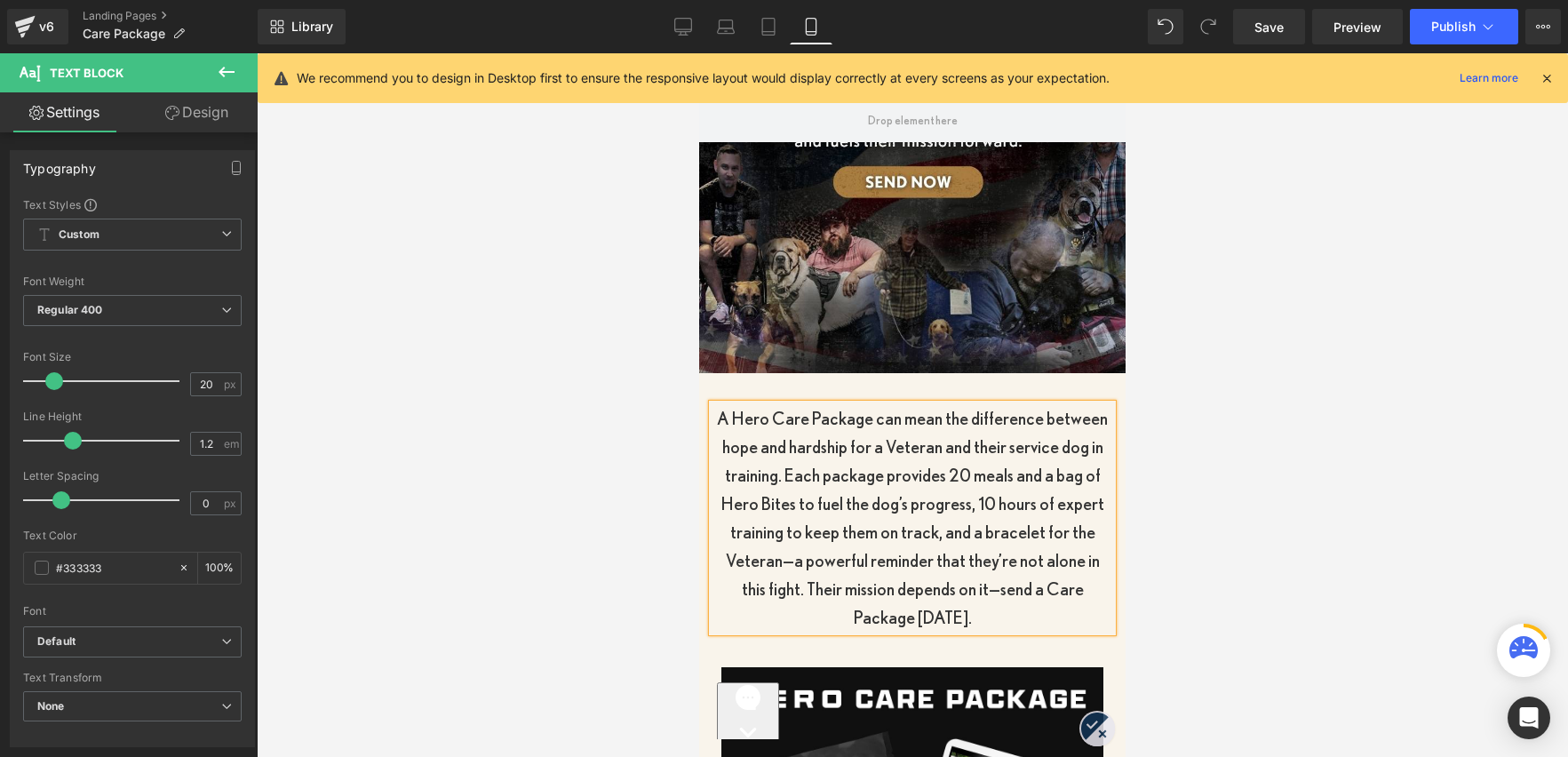
scroll to position [294, 0]
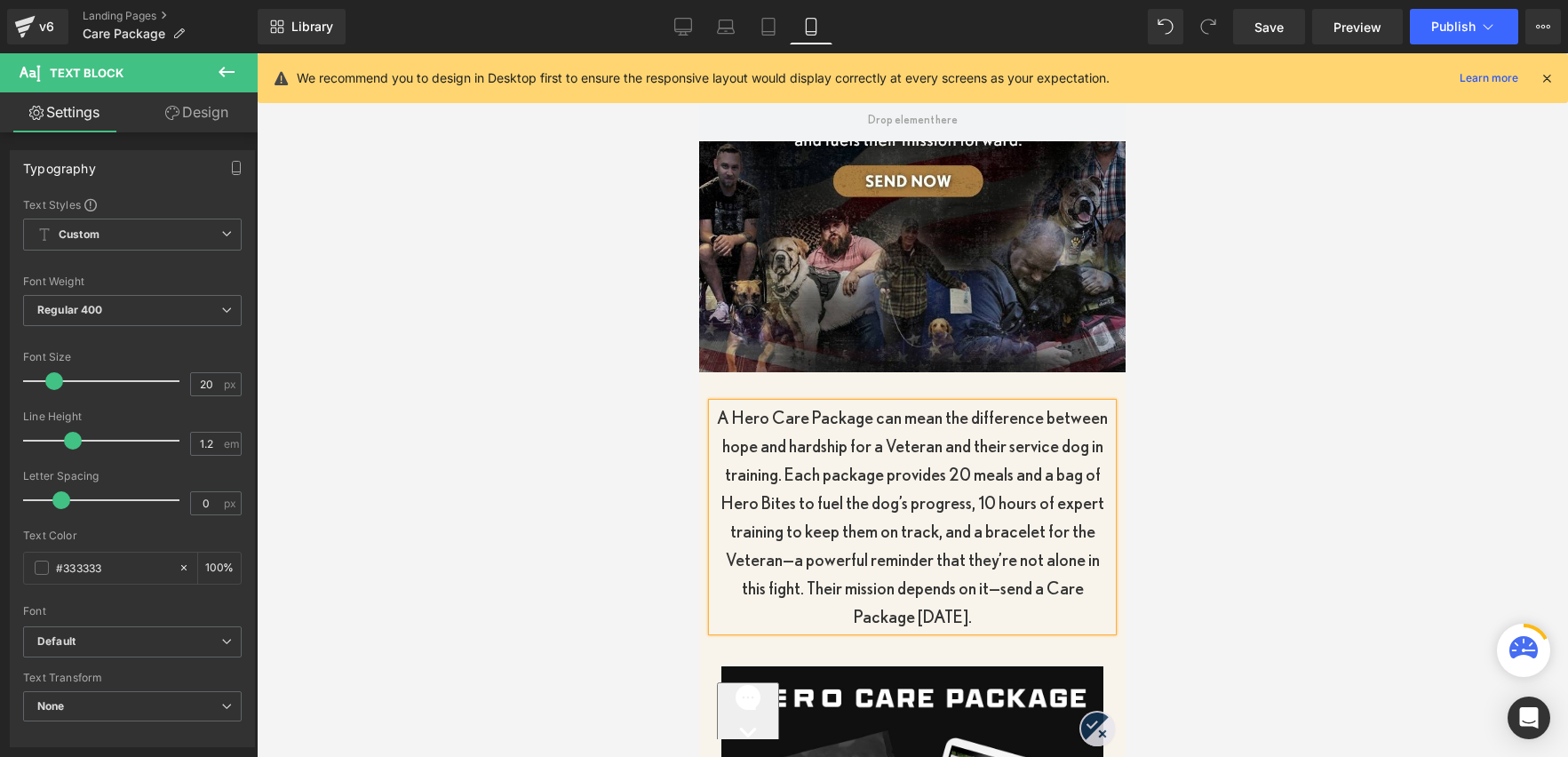
click at [1184, 496] on div at bounding box center [912, 405] width 1311 height 703
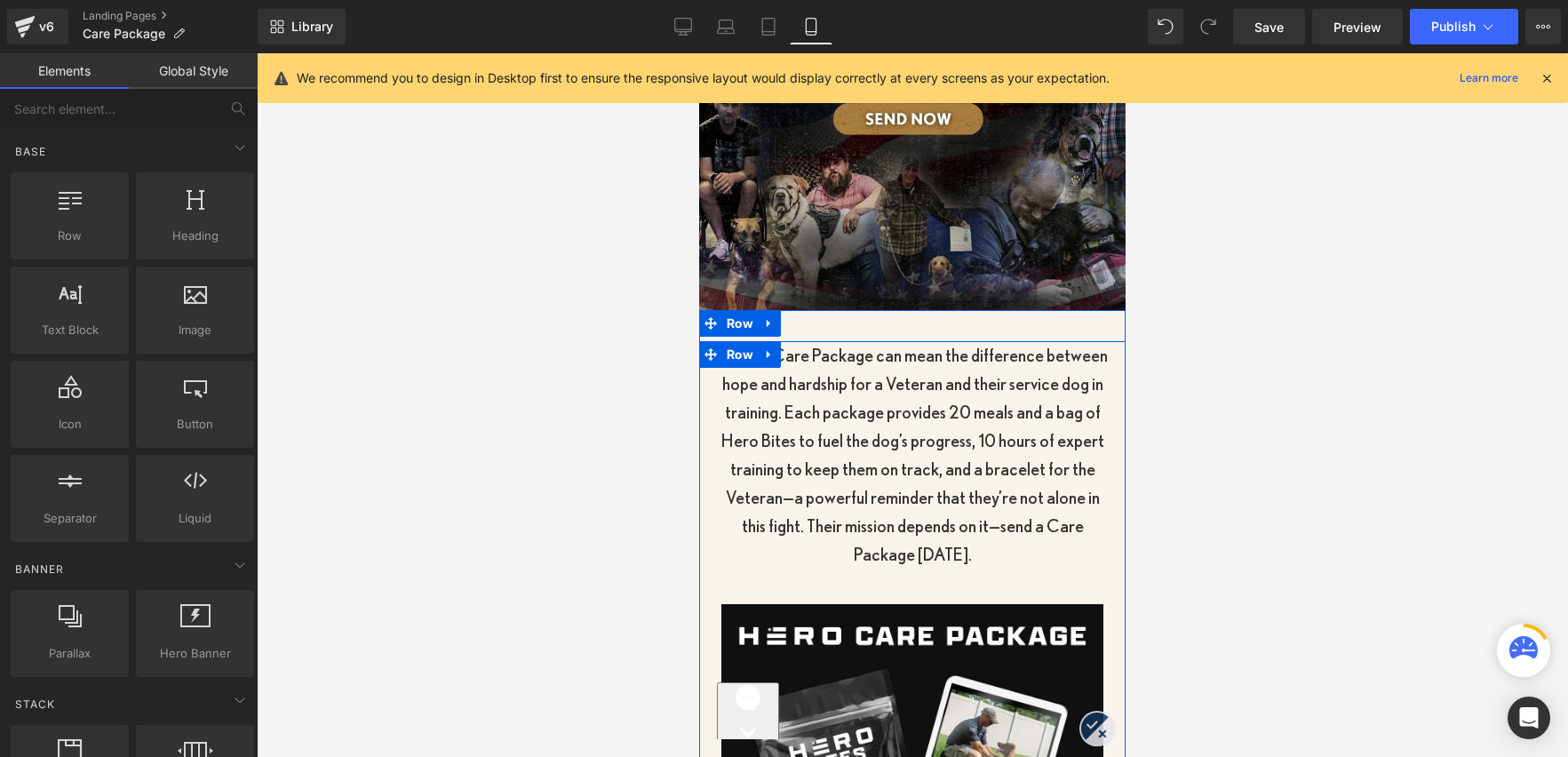
scroll to position [360, 0]
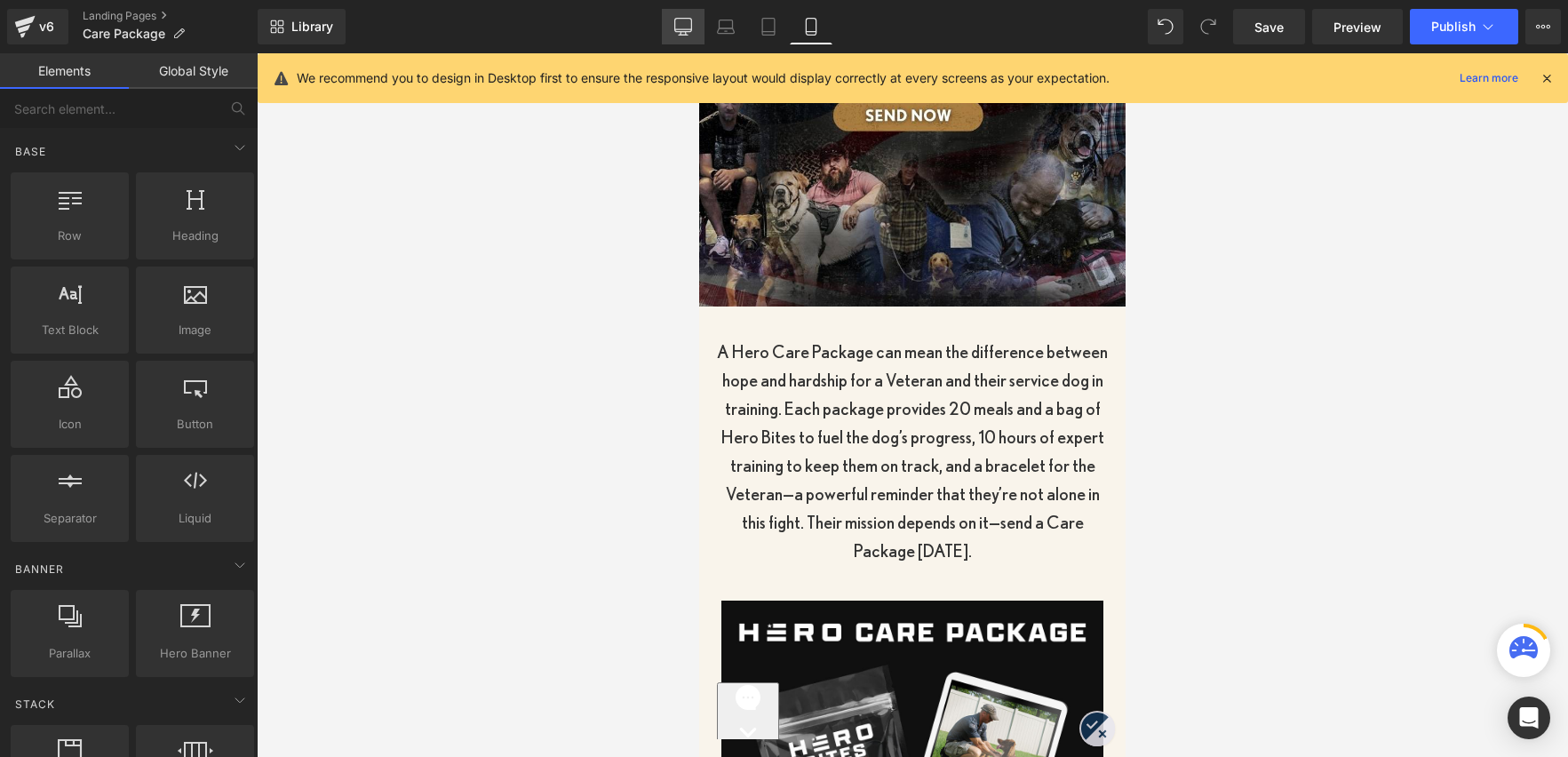
click at [676, 22] on icon at bounding box center [684, 27] width 18 height 18
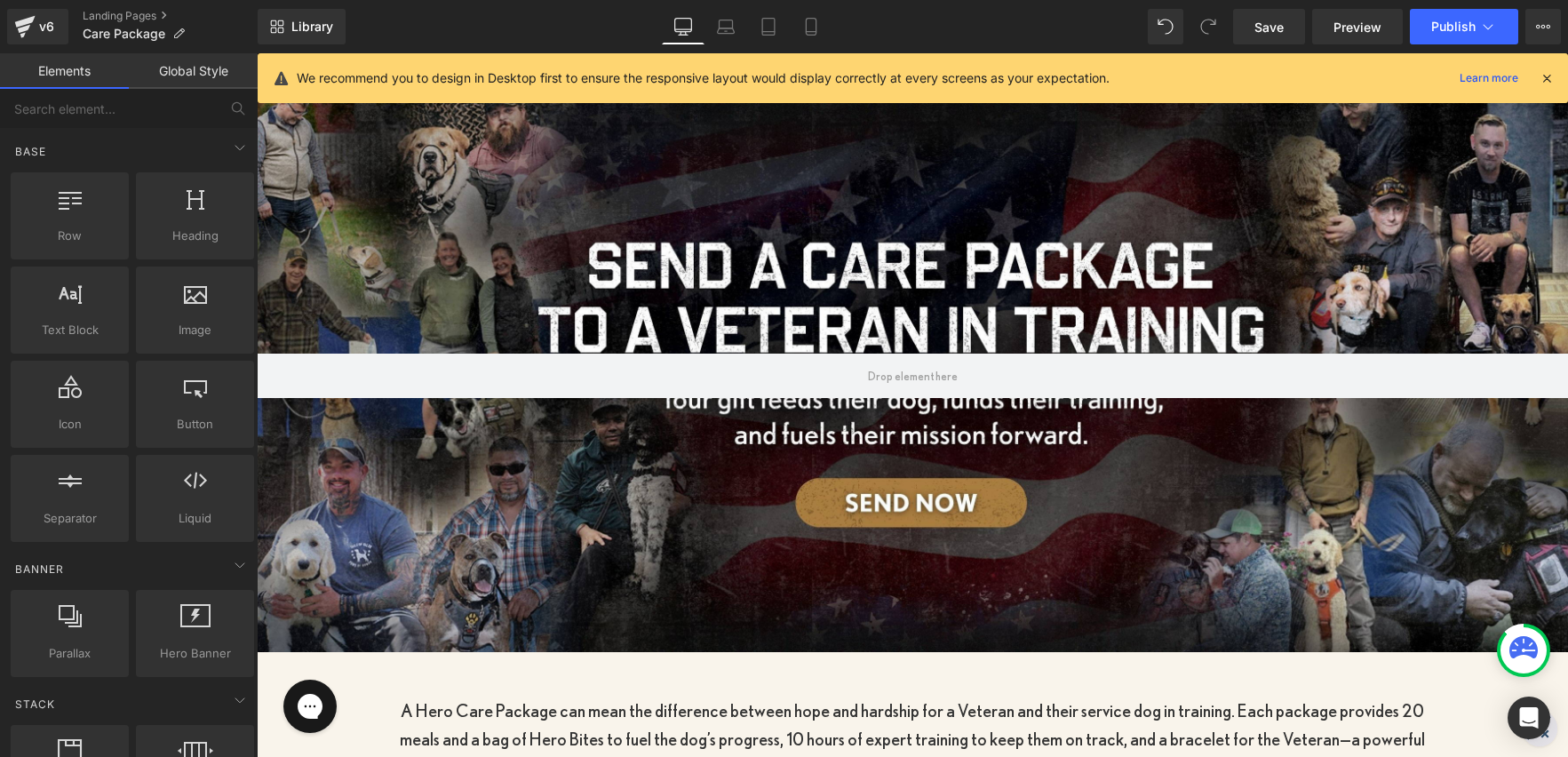
scroll to position [0, 0]
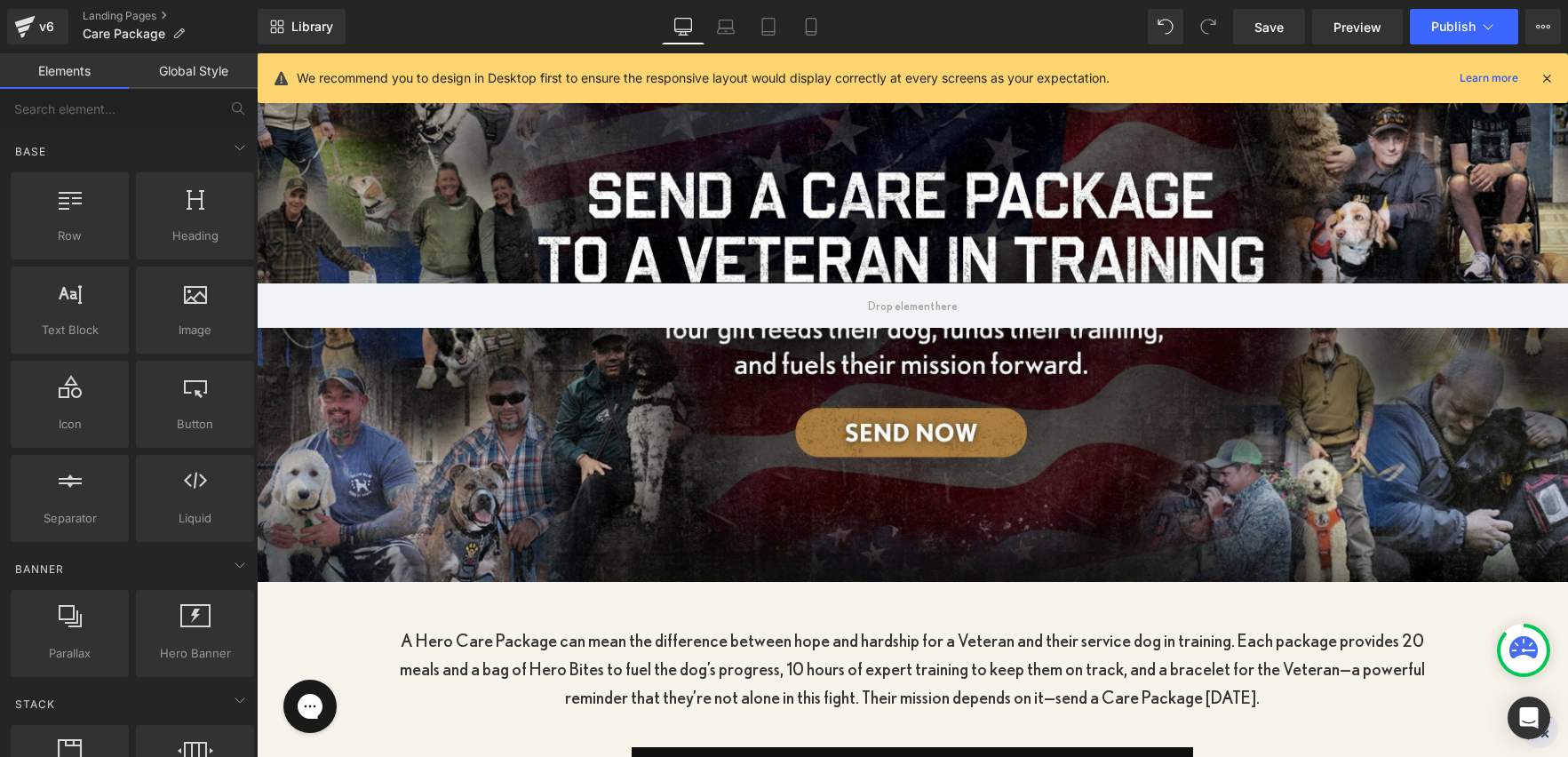
click at [910, 429] on div at bounding box center [912, 306] width 1311 height 552
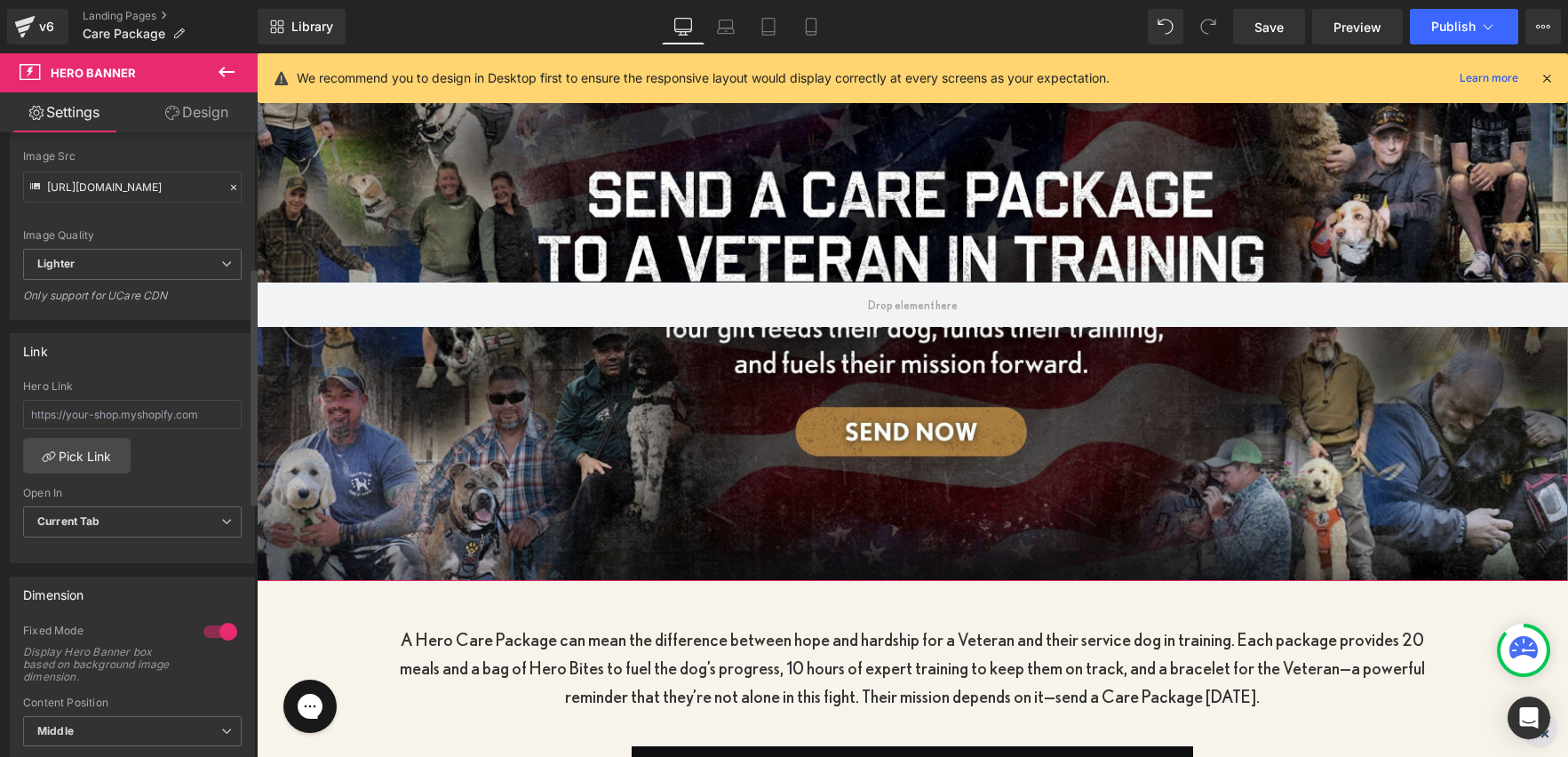
scroll to position [357, 0]
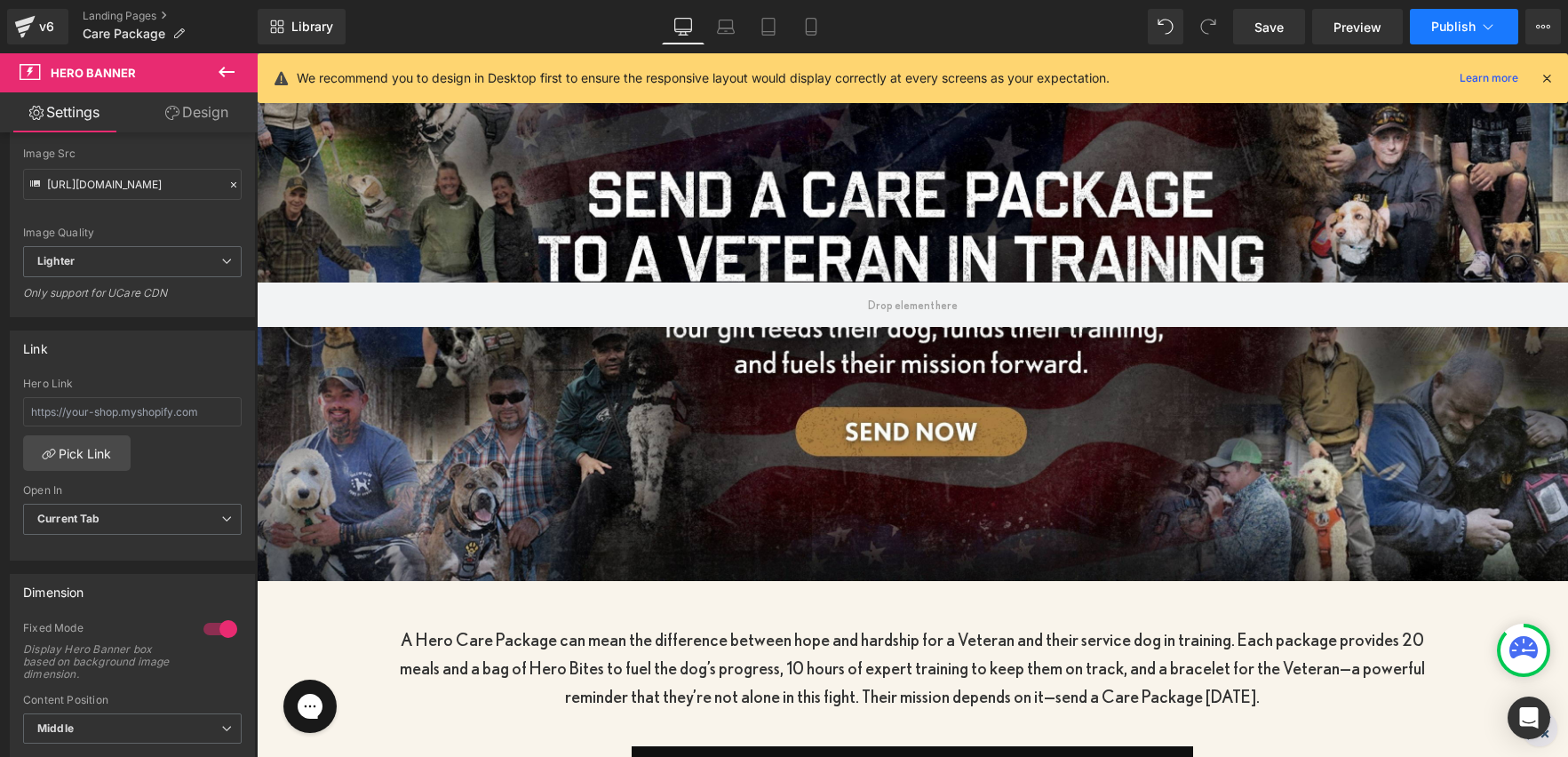
click at [1440, 28] on span "Publish" at bounding box center [1454, 27] width 45 height 14
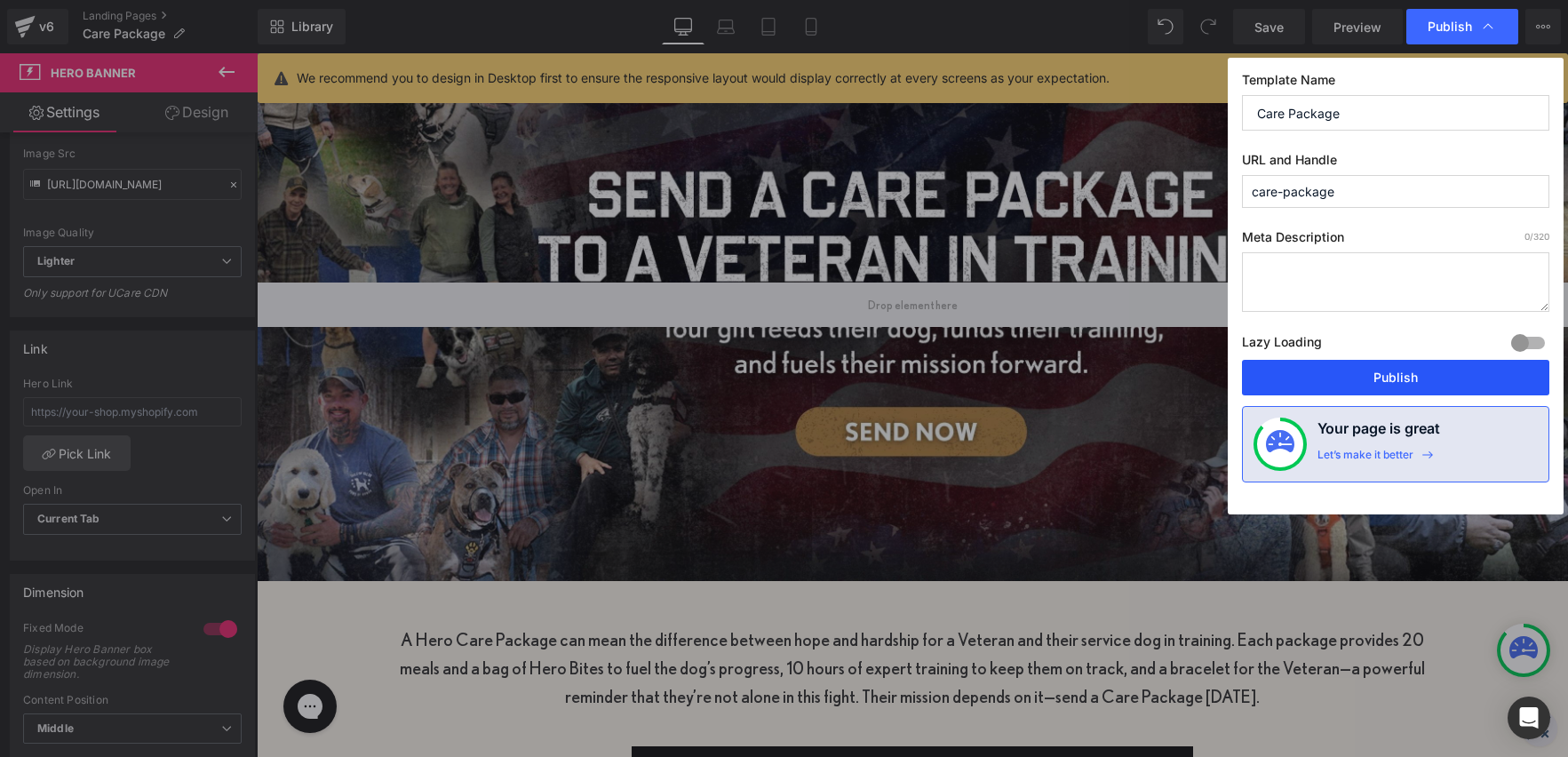
click at [1402, 380] on button "Publish" at bounding box center [1396, 378] width 308 height 36
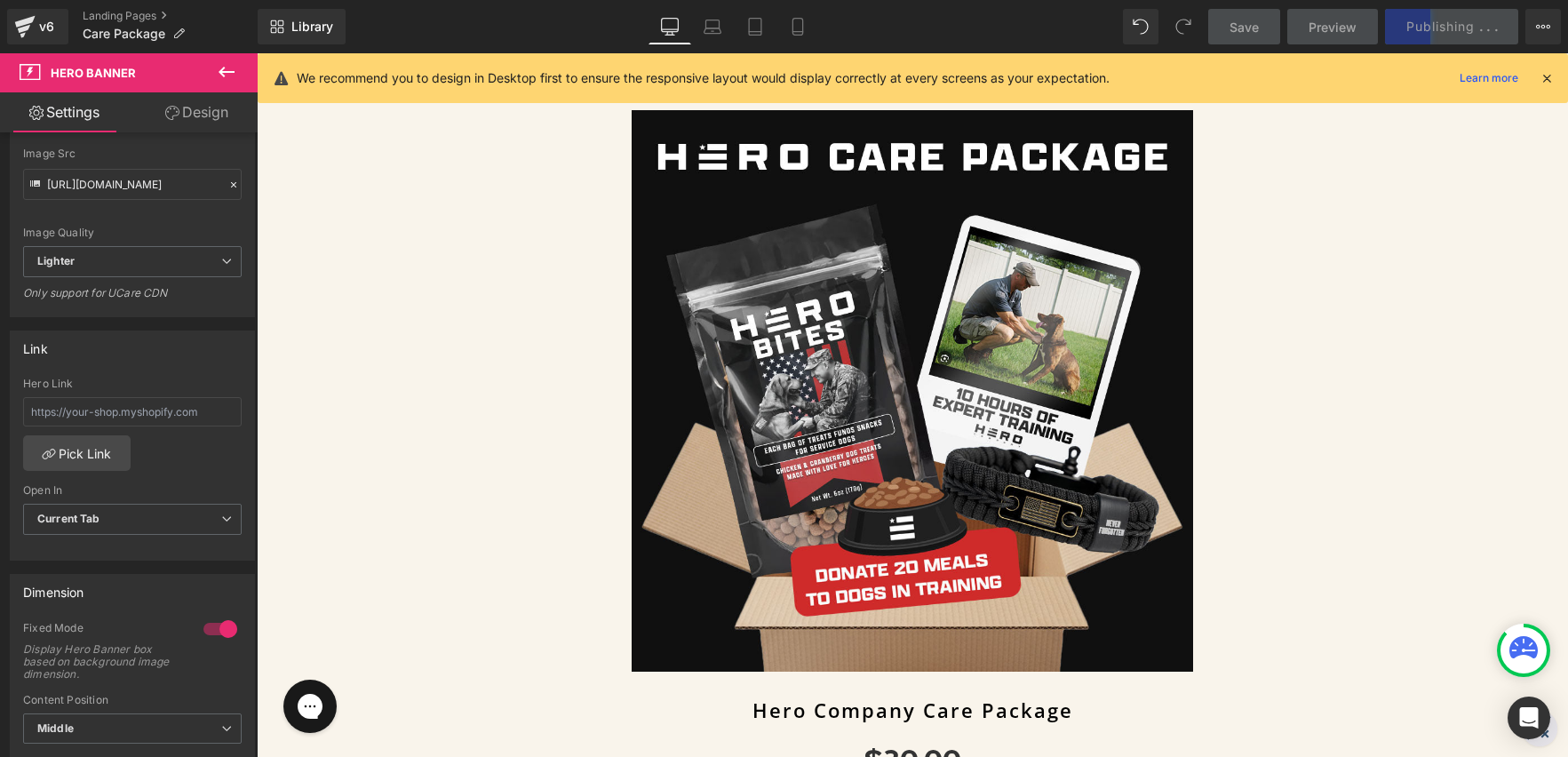
scroll to position [1109, 0]
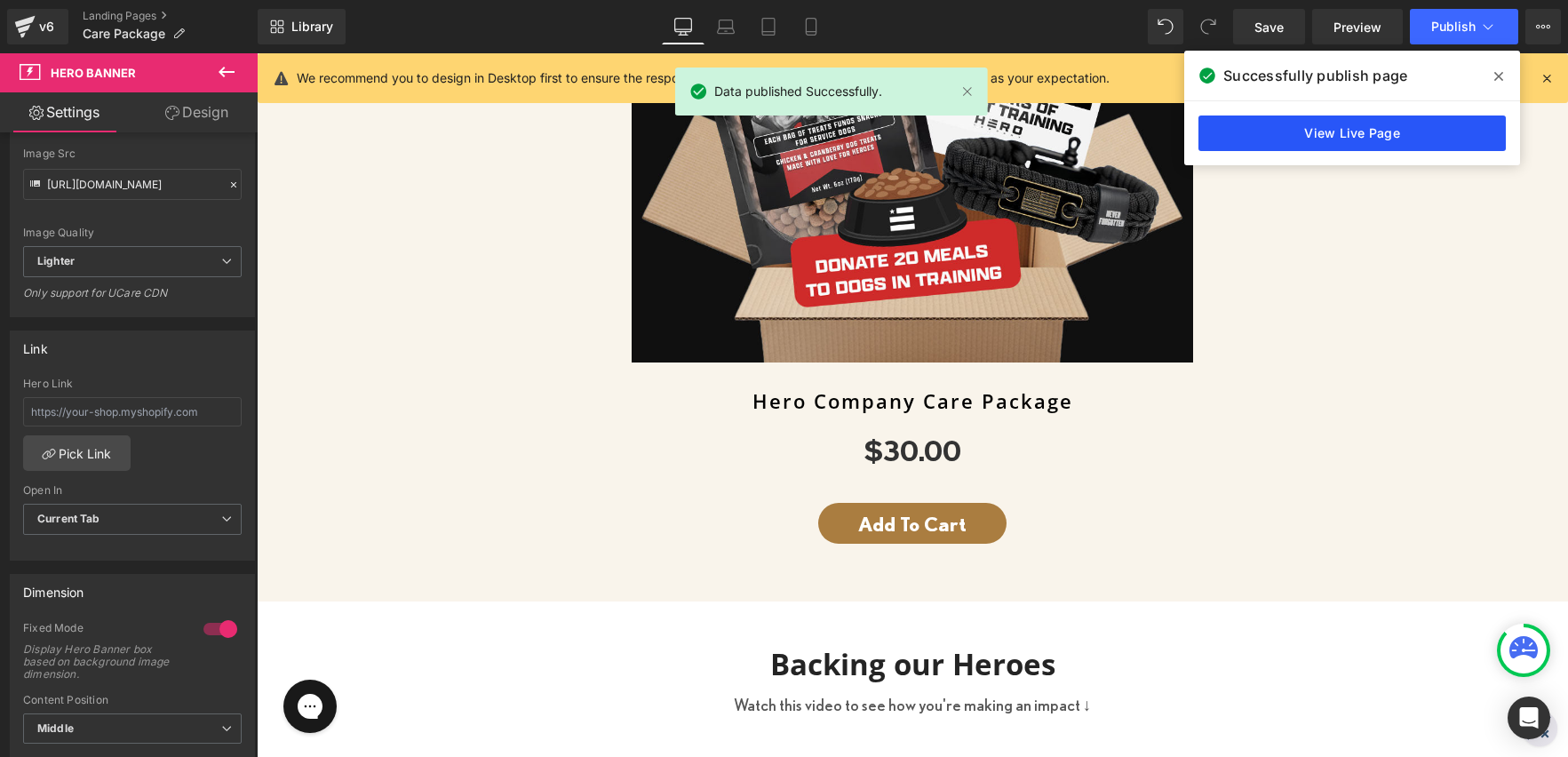
click at [1378, 137] on link "View Live Page" at bounding box center [1352, 134] width 308 height 36
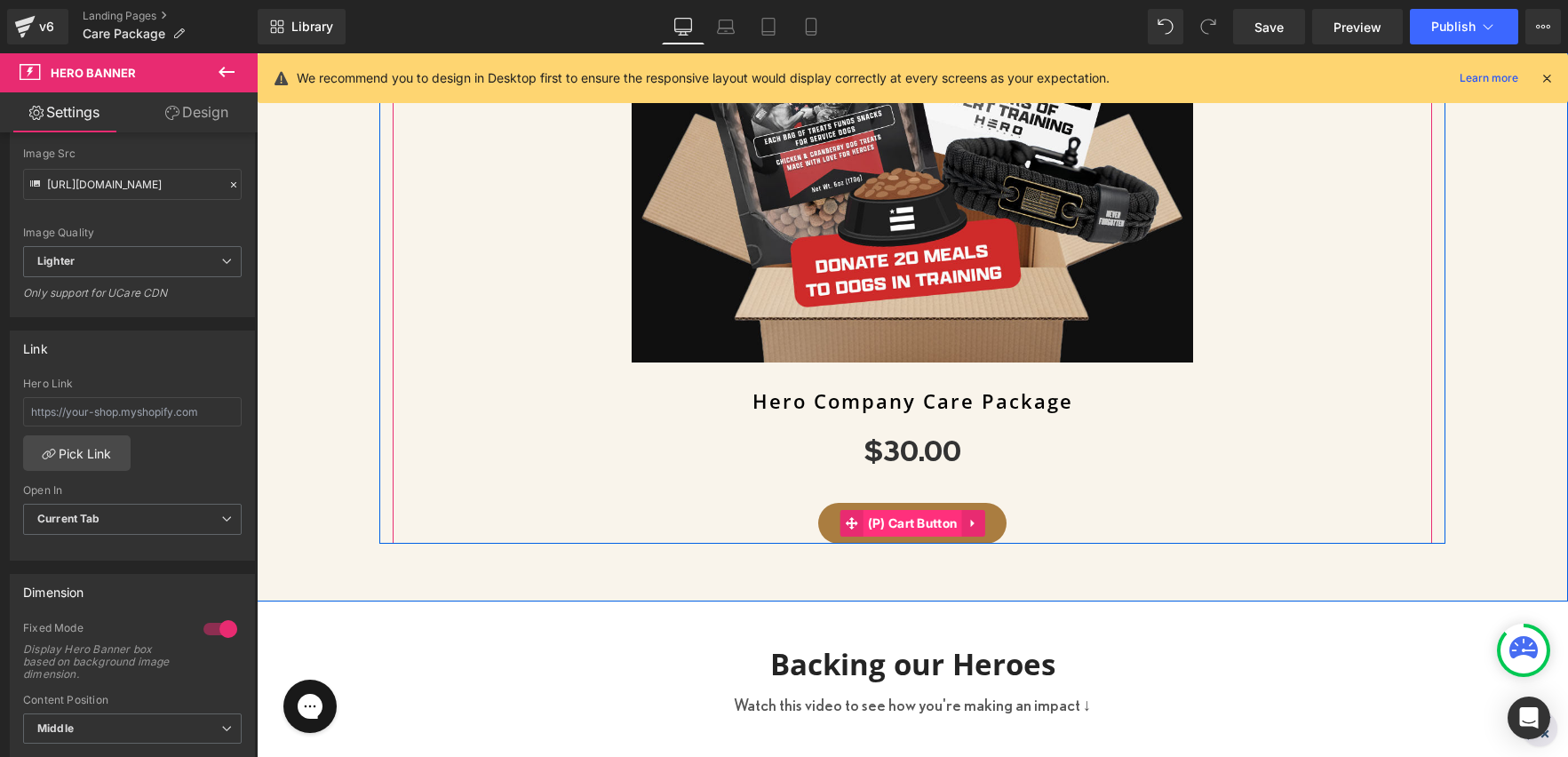
click at [915, 522] on span "(P) Cart Button" at bounding box center [913, 524] width 99 height 27
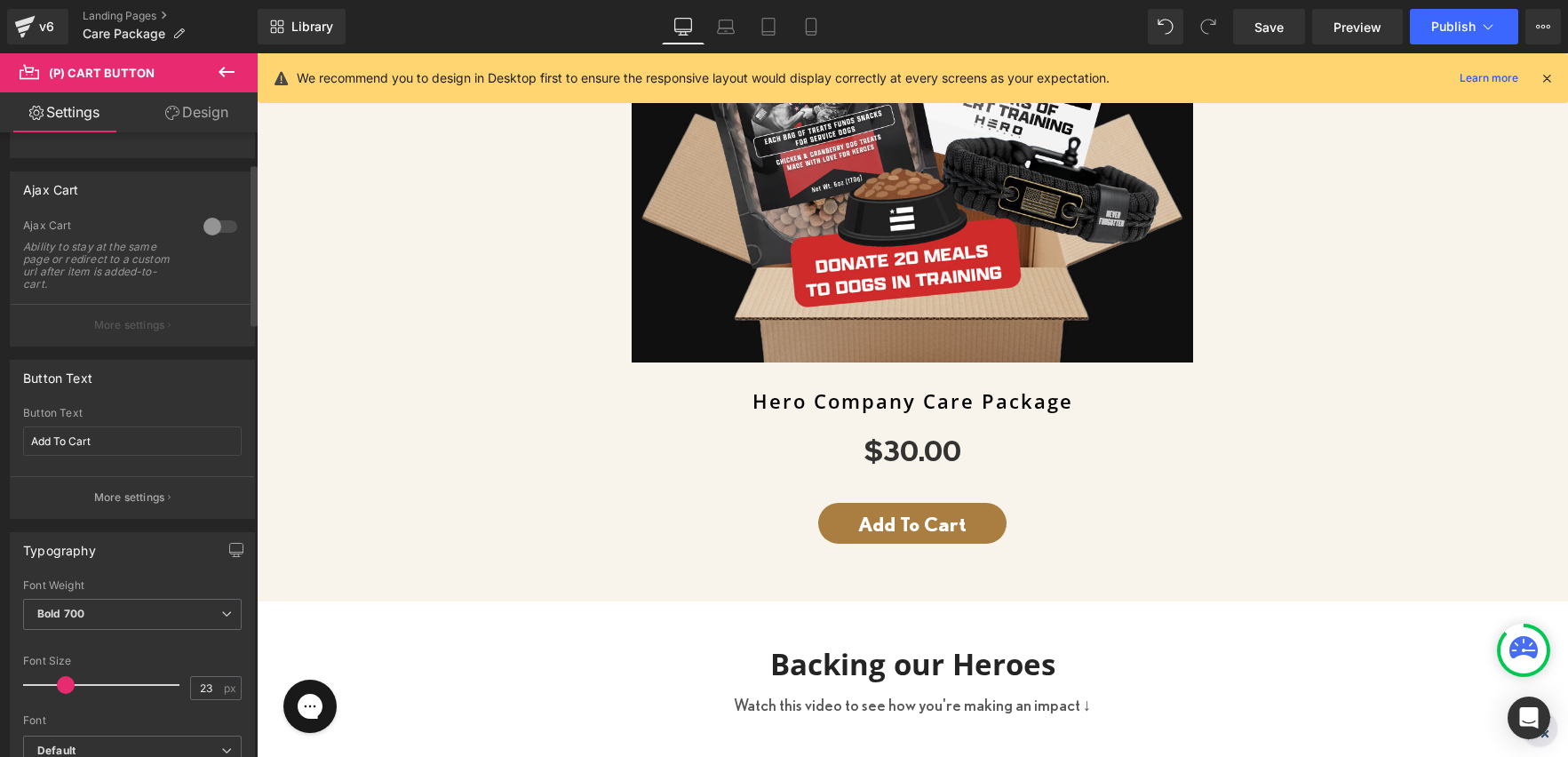
scroll to position [119, 0]
click at [217, 222] on div at bounding box center [221, 226] width 43 height 29
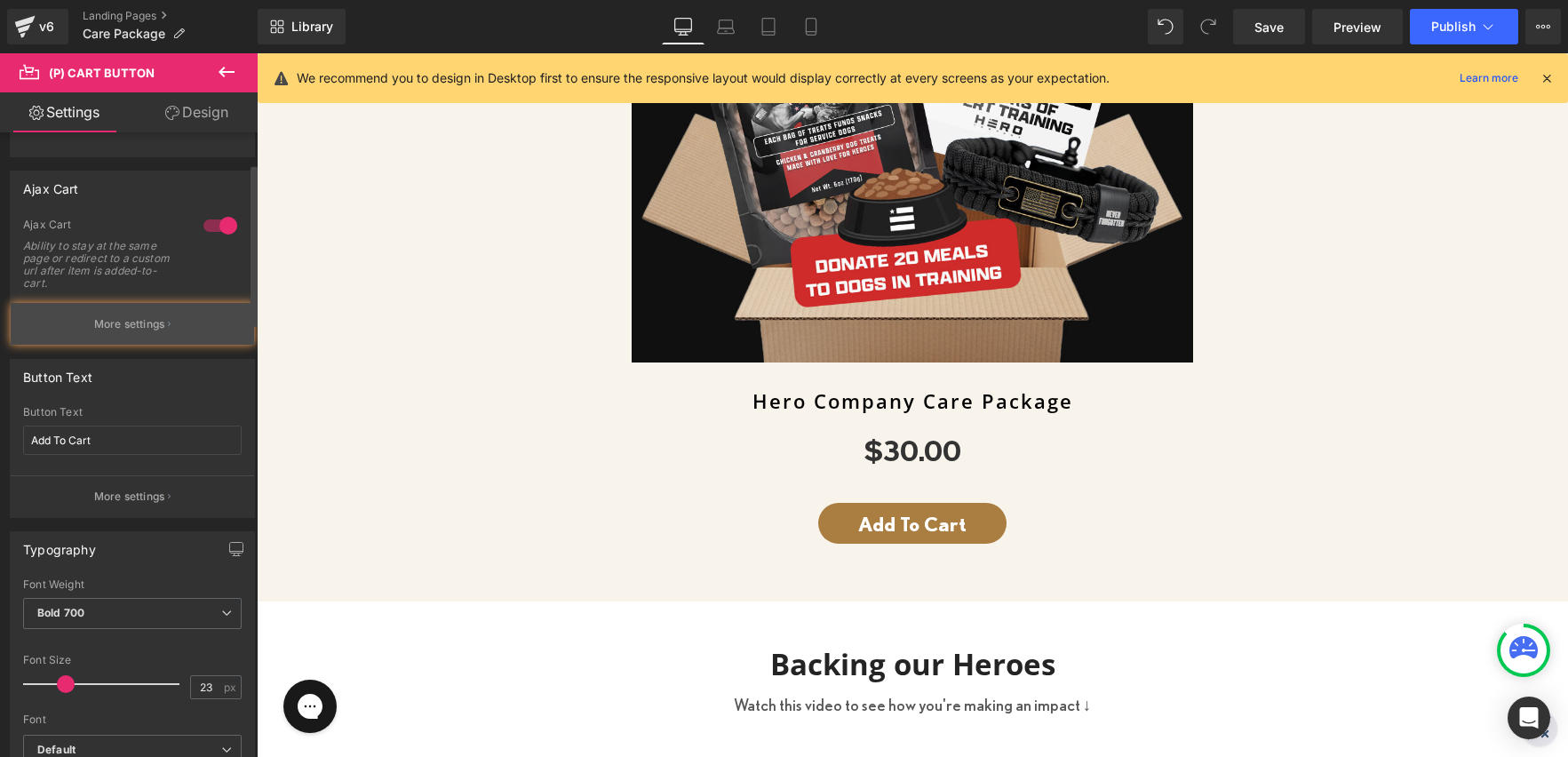
click at [152, 327] on p "More settings" at bounding box center [129, 325] width 71 height 16
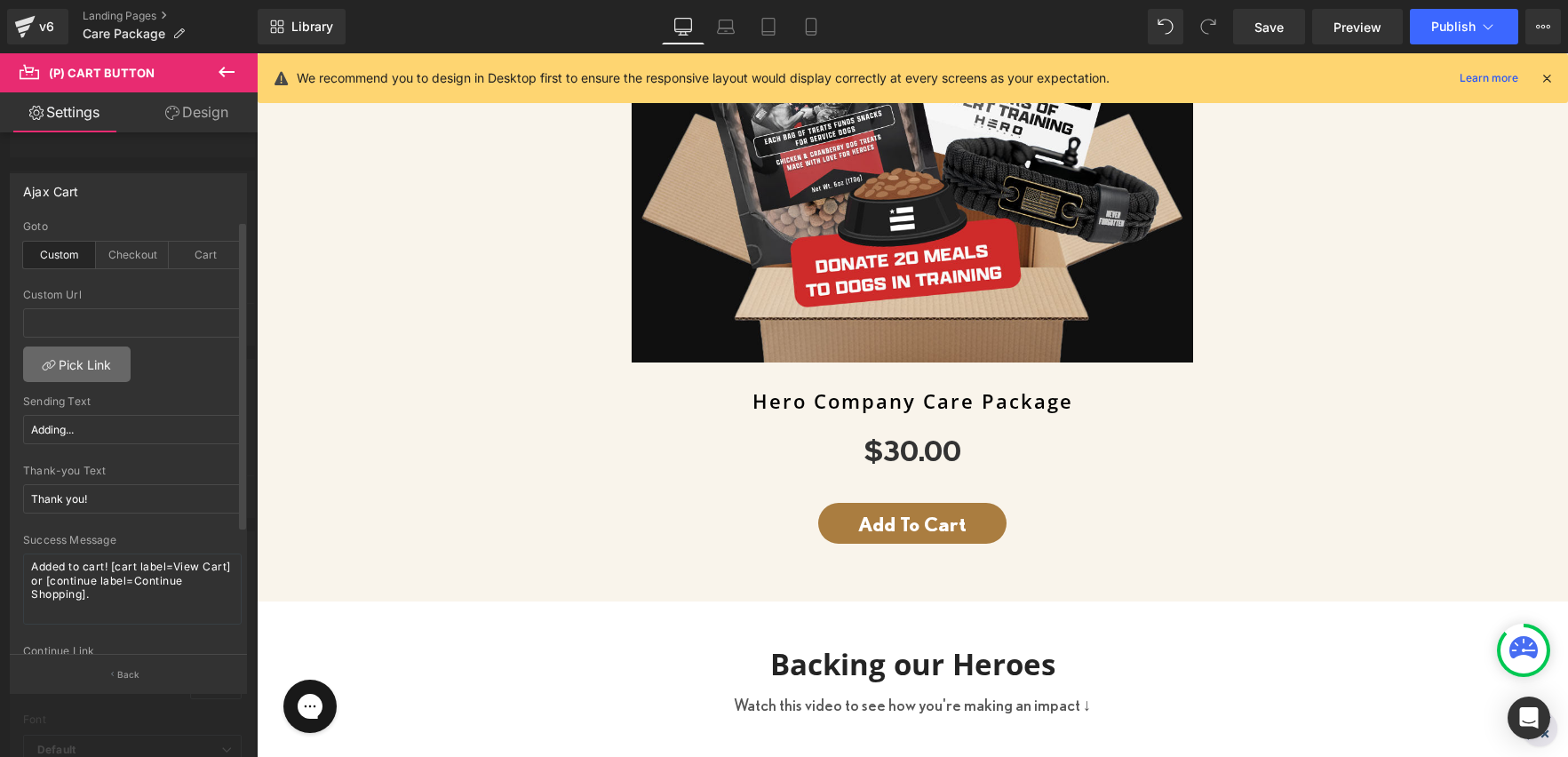
click at [94, 361] on link "Pick Link" at bounding box center [77, 364] width 108 height 36
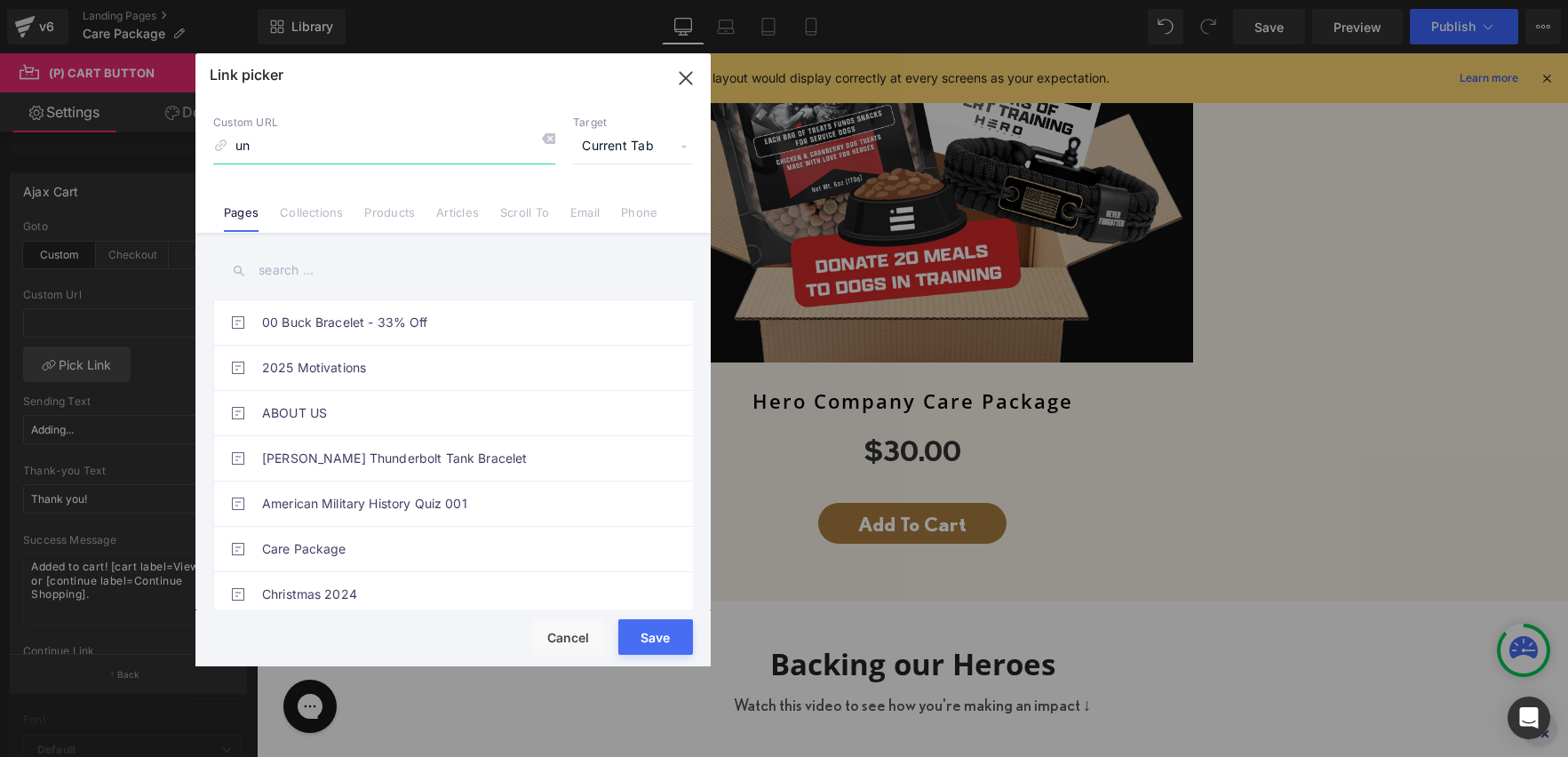
type input "u"
type input "vip"
click at [296, 270] on input "text" at bounding box center [453, 270] width 480 height 40
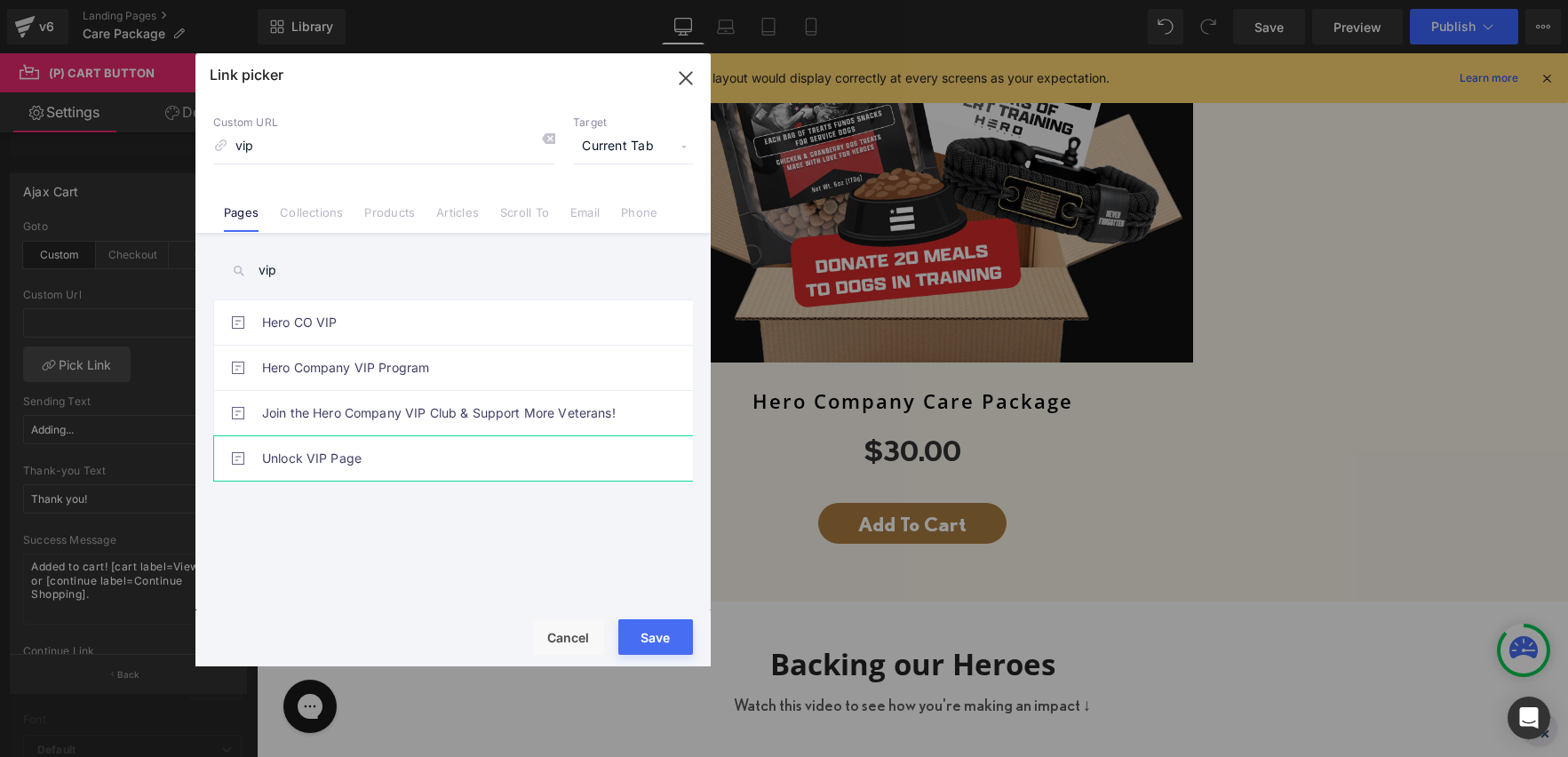
type input "vip"
click at [336, 464] on link "Unlock VIP Page" at bounding box center [457, 458] width 391 height 45
type input "/pages/unlock-vip-page"
click at [650, 641] on button "Save" at bounding box center [655, 637] width 74 height 36
type input "/pages/unlock-vip-page"
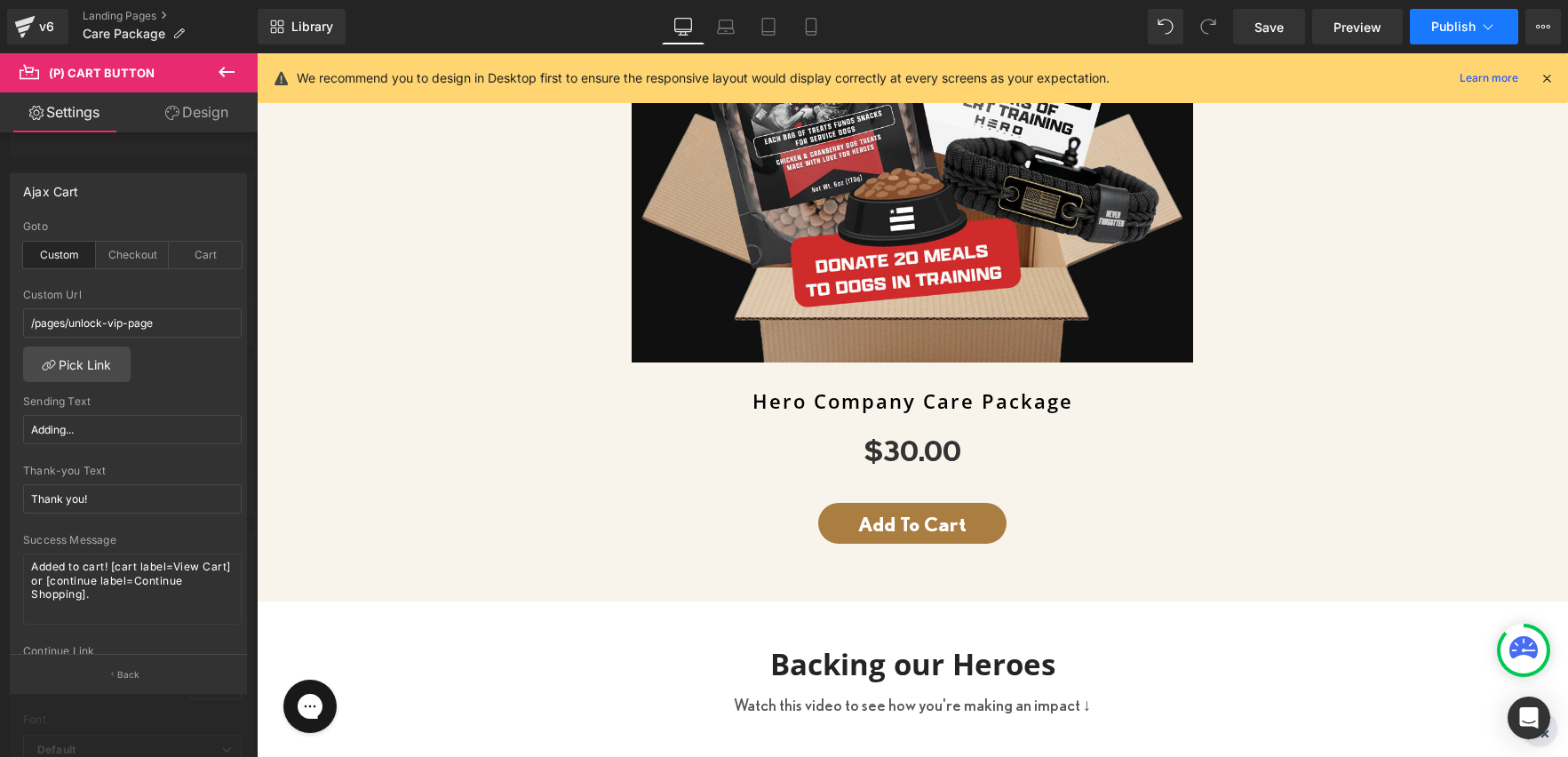
click at [1448, 27] on span "Publish" at bounding box center [1454, 27] width 45 height 14
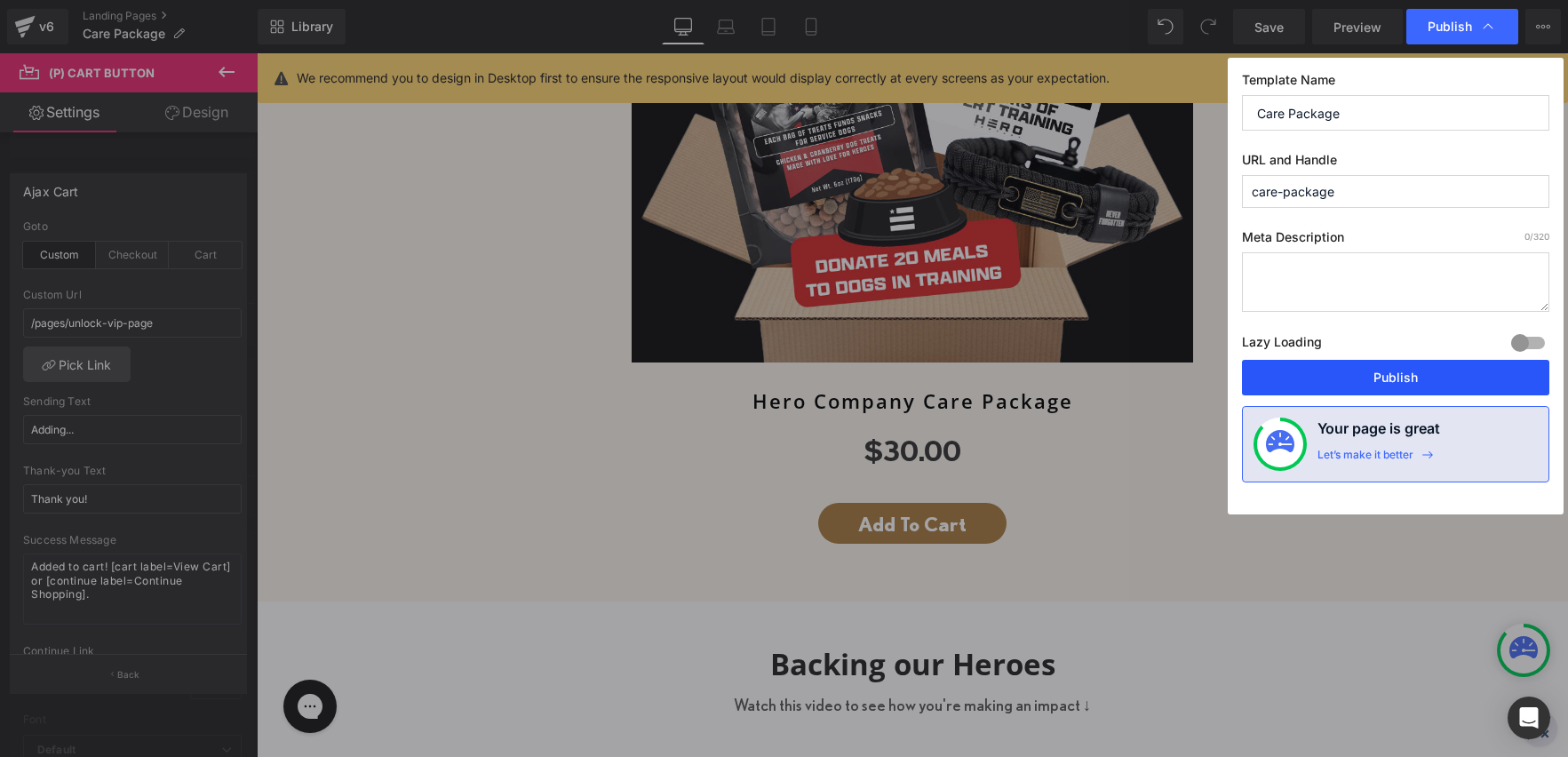
click at [1399, 375] on button "Publish" at bounding box center [1396, 378] width 308 height 36
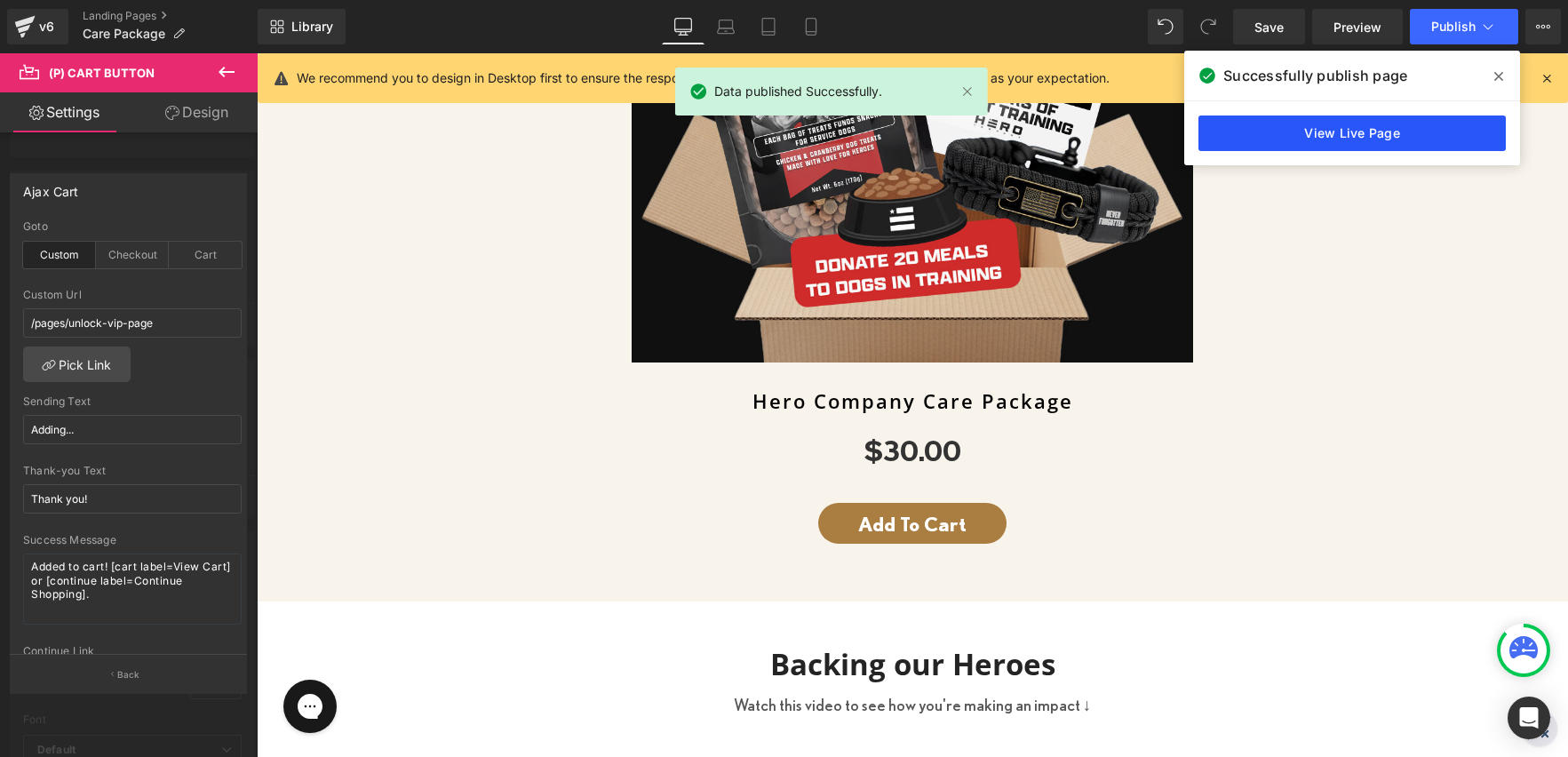
click at [1371, 131] on link "View Live Page" at bounding box center [1352, 134] width 308 height 36
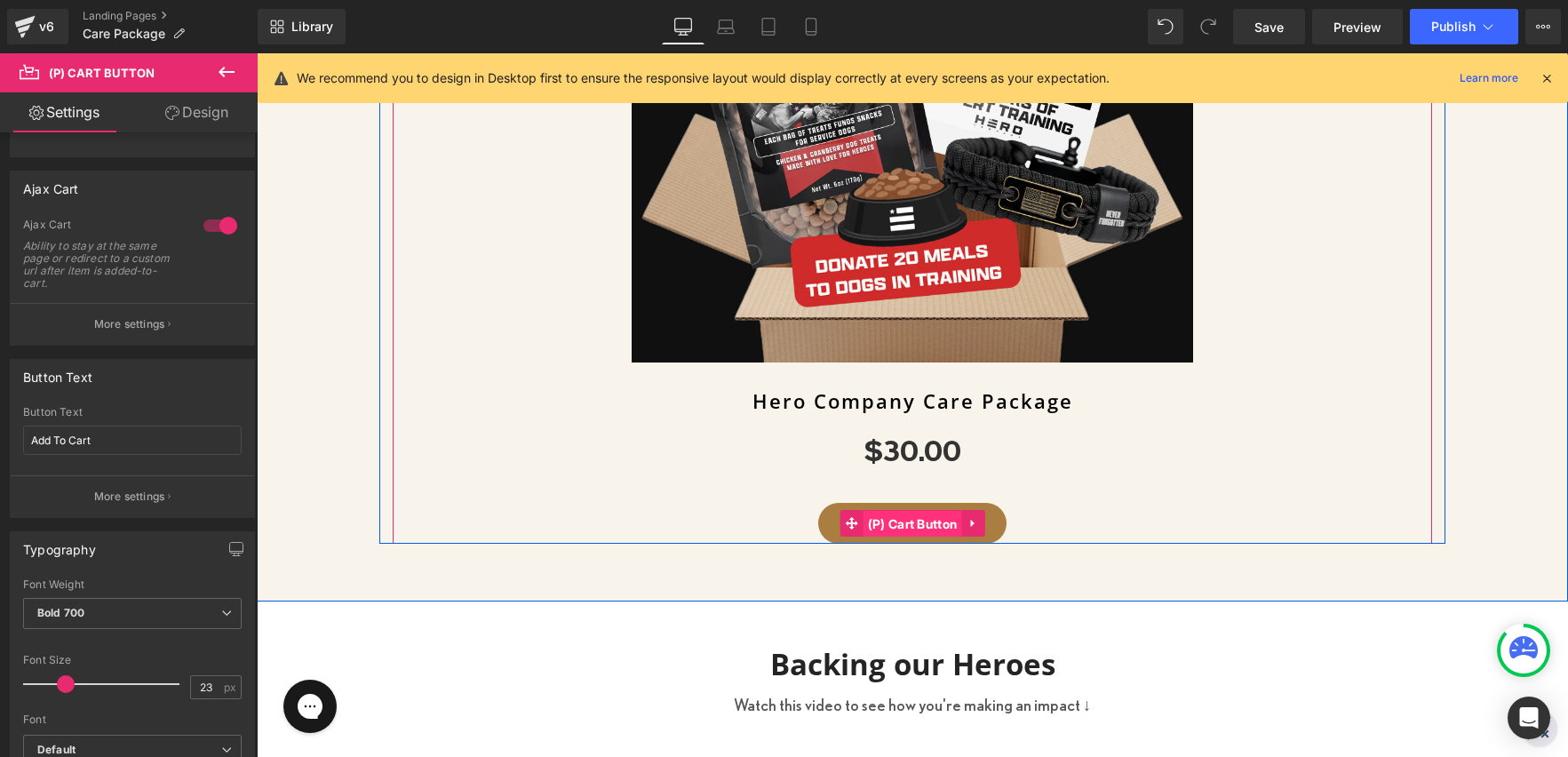
click at [908, 522] on span "(P) Cart Button" at bounding box center [913, 525] width 99 height 27
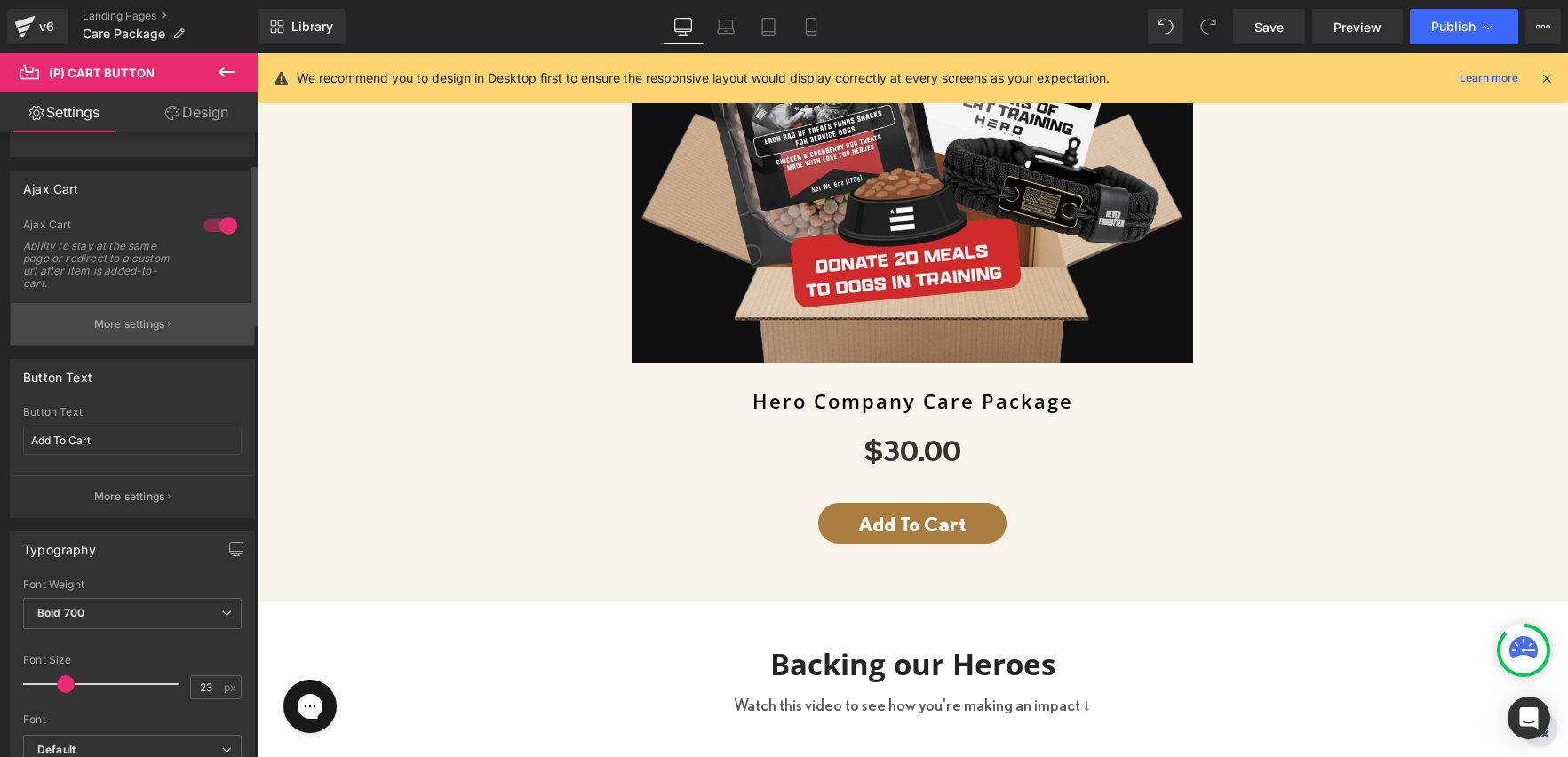
click at [133, 331] on p "More settings" at bounding box center [129, 325] width 71 height 16
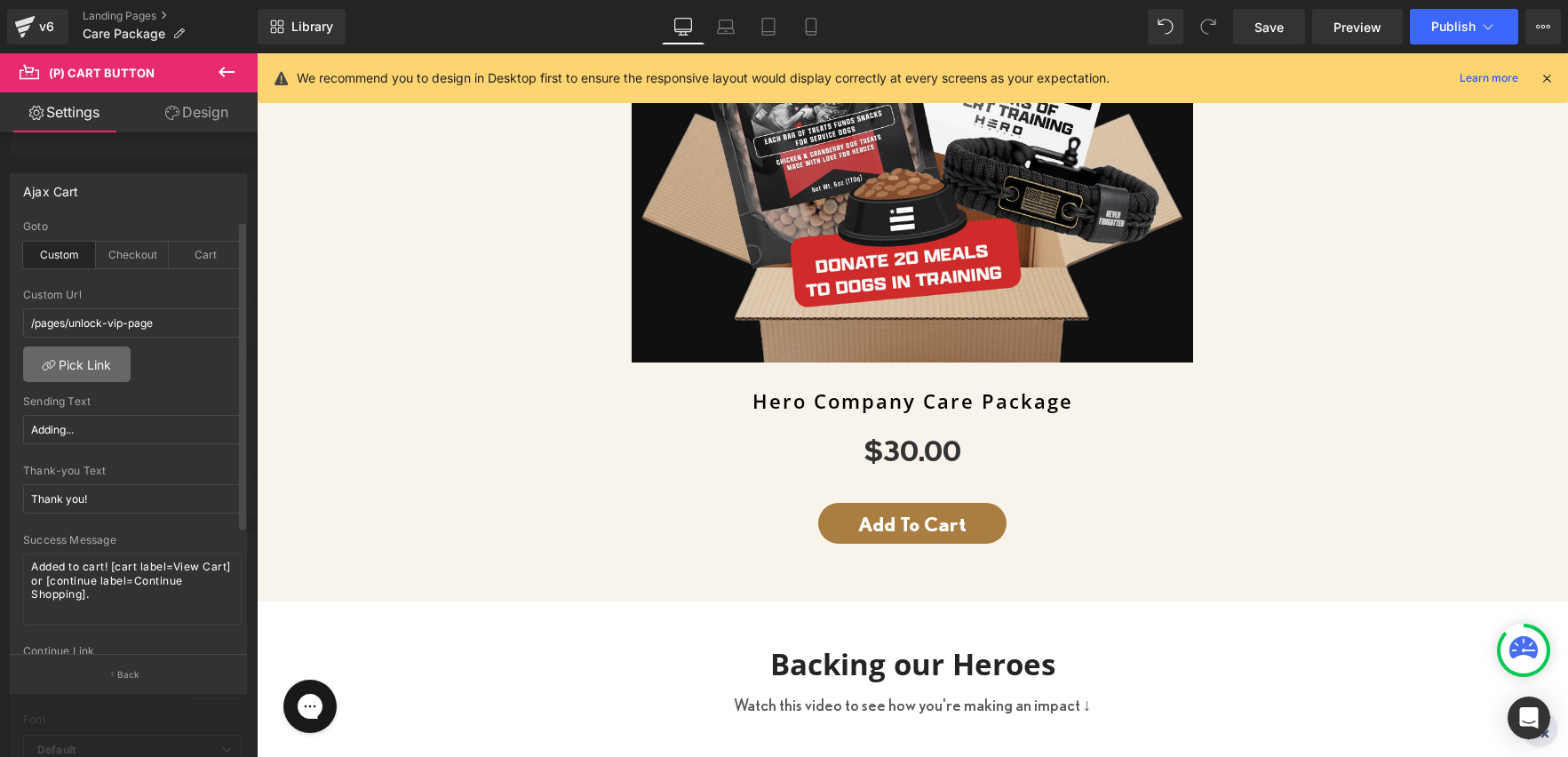
click at [94, 367] on link "Pick Link" at bounding box center [77, 364] width 108 height 36
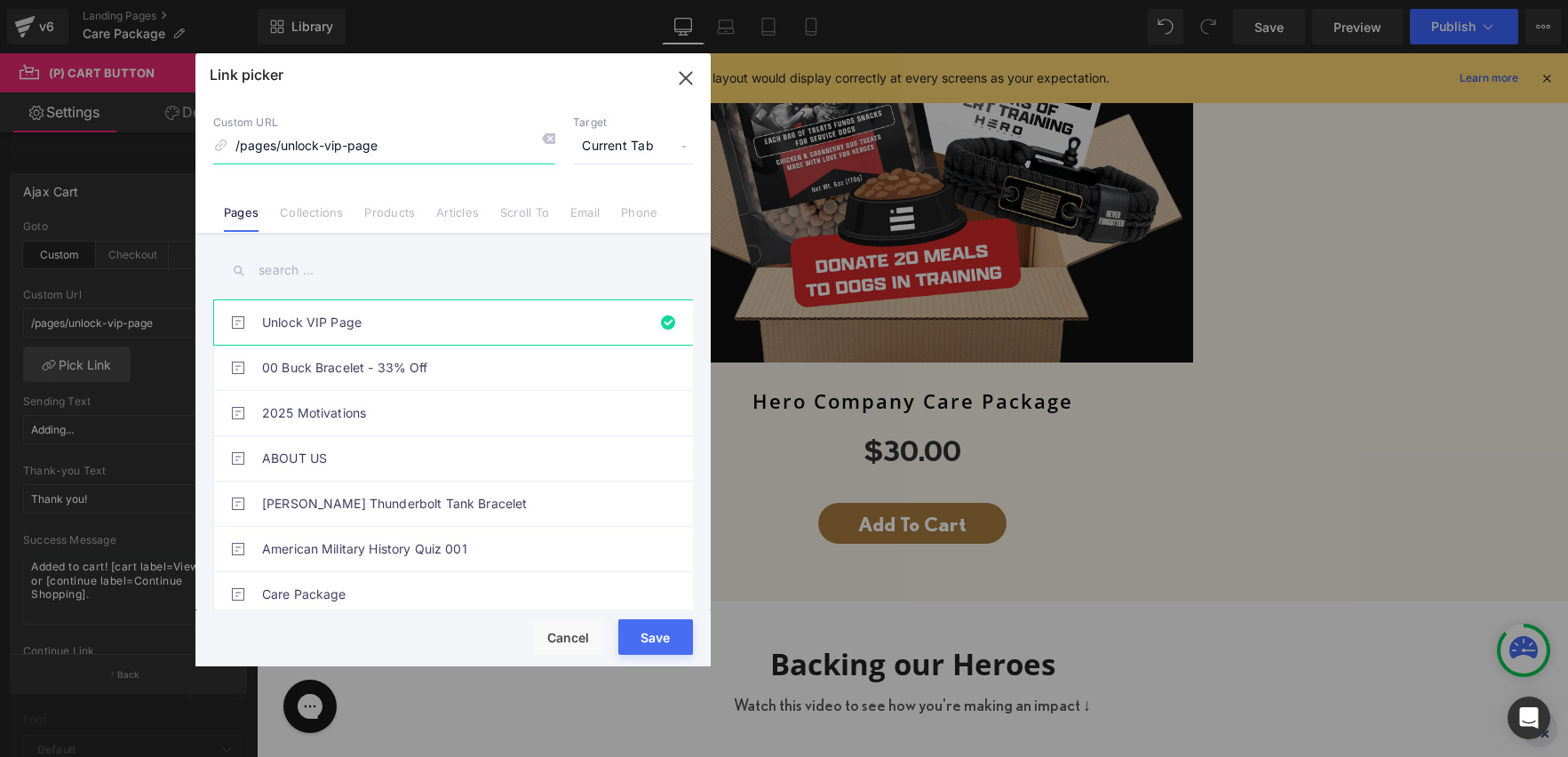
click at [329, 142] on input "/pages/unlock-vip-page" at bounding box center [384, 147] width 342 height 34
click at [276, 267] on input "text" at bounding box center [453, 270] width 480 height 40
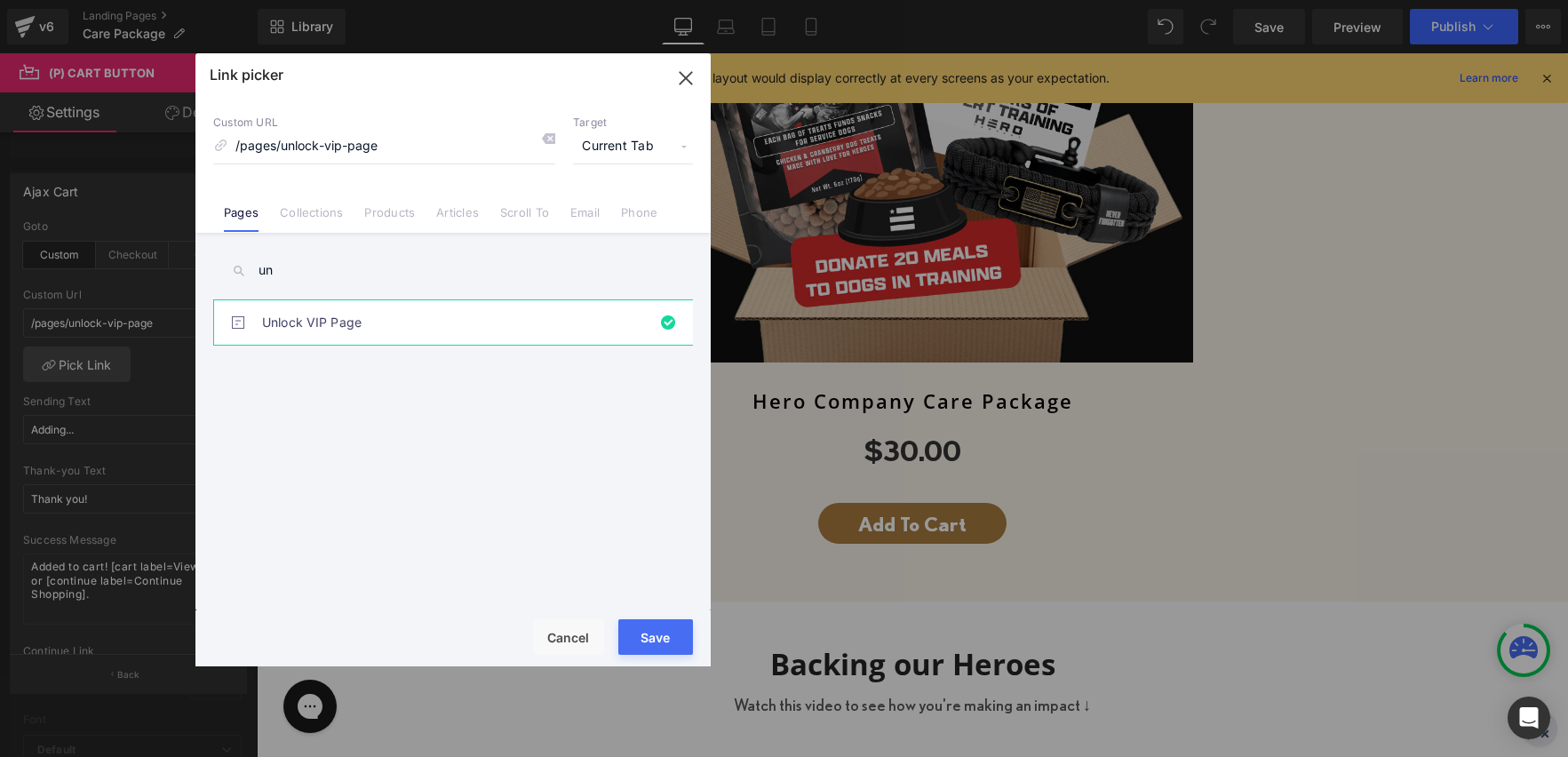
type input "u"
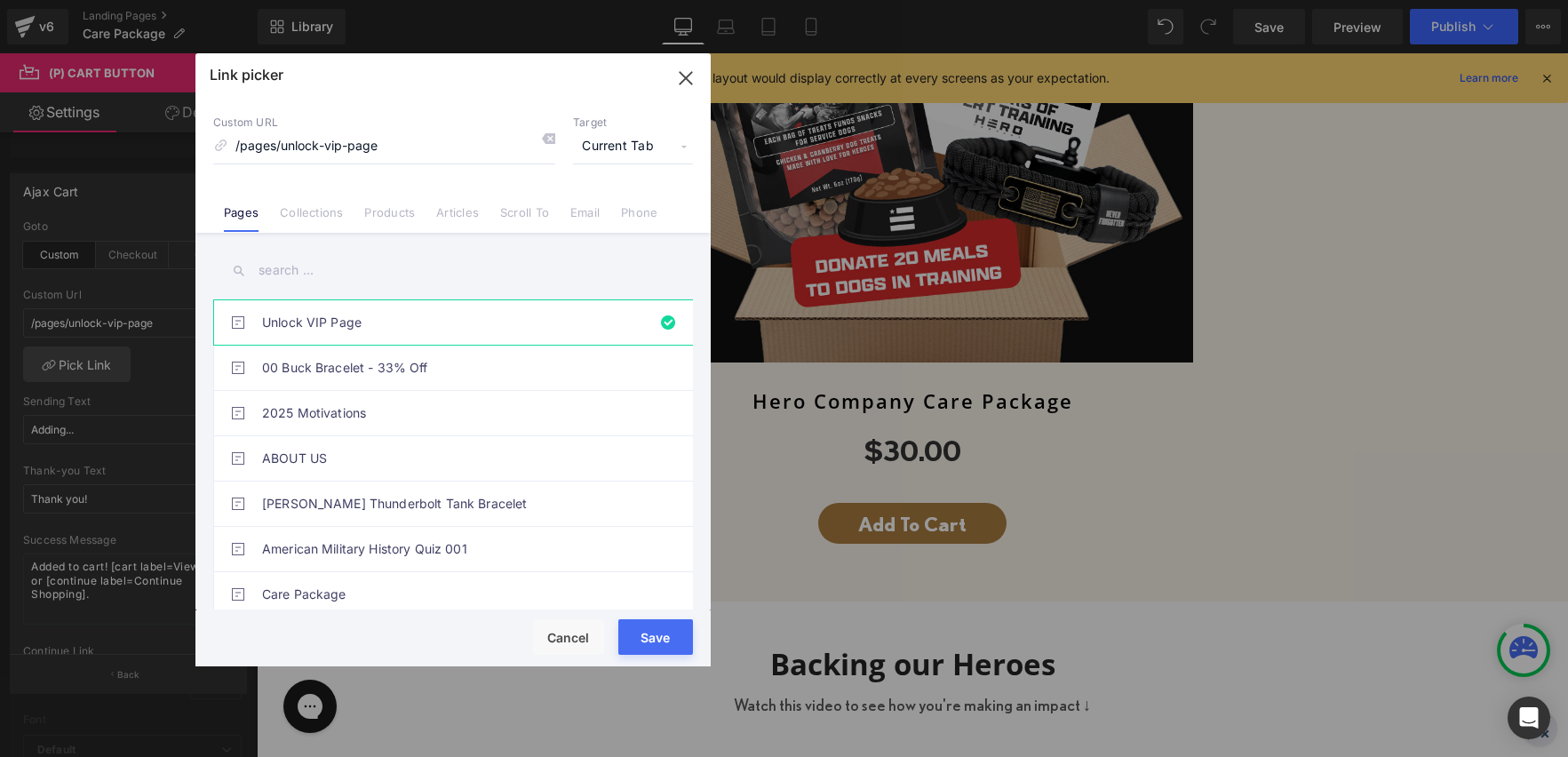
click at [689, 77] on icon "button" at bounding box center [686, 78] width 29 height 29
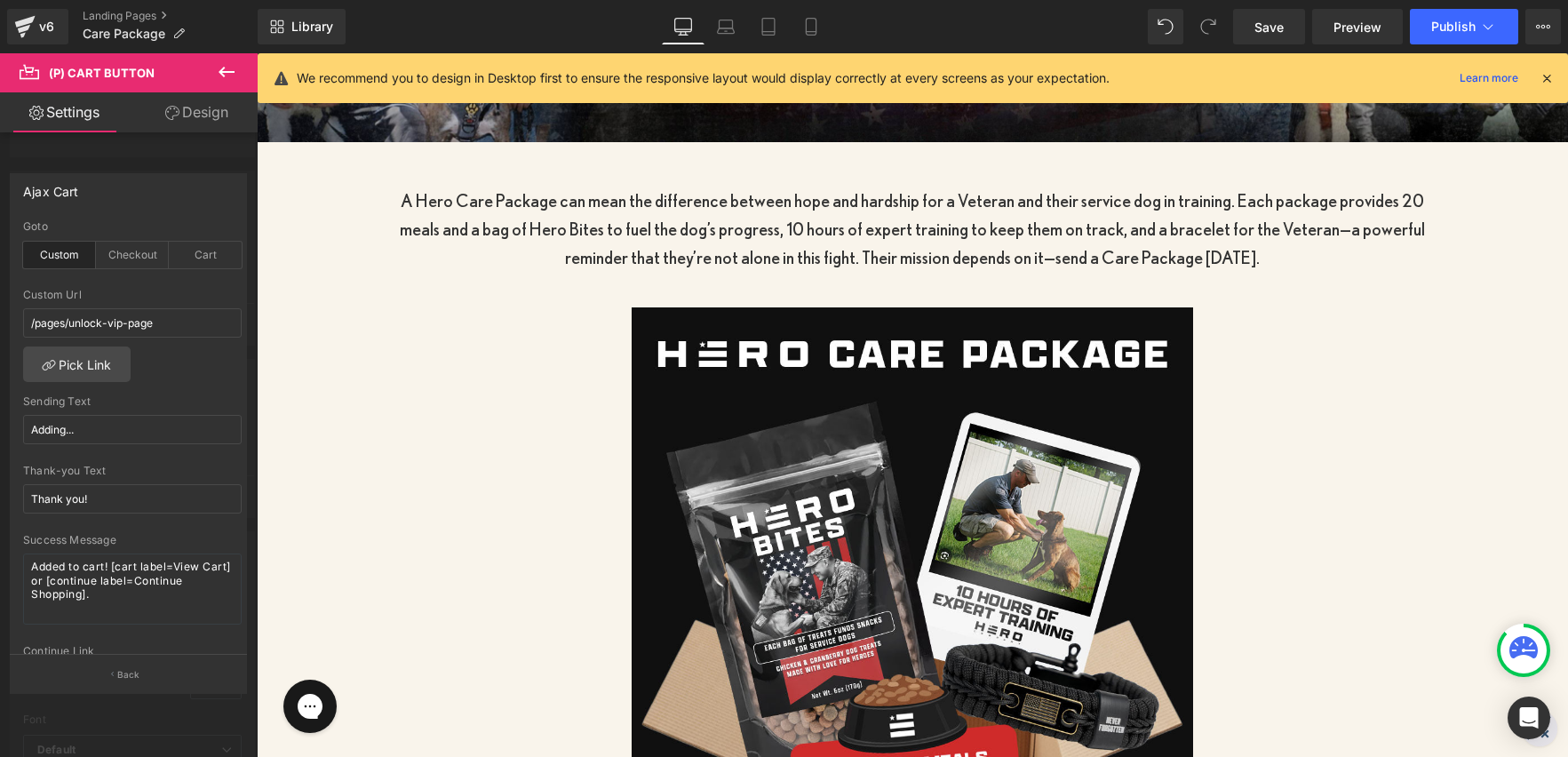
scroll to position [424, 0]
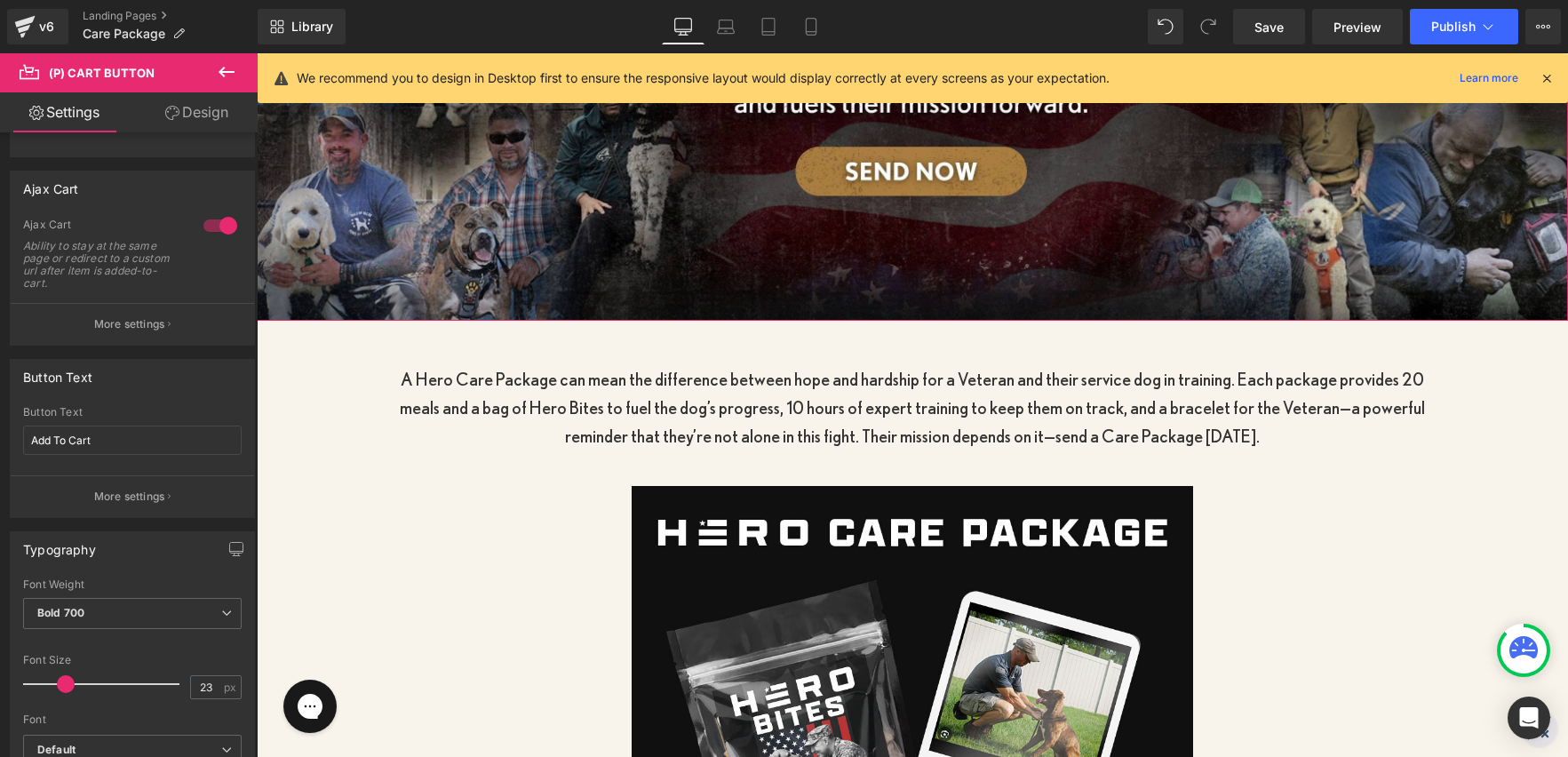
click at [790, 171] on div at bounding box center [912, 44] width 1311 height 552
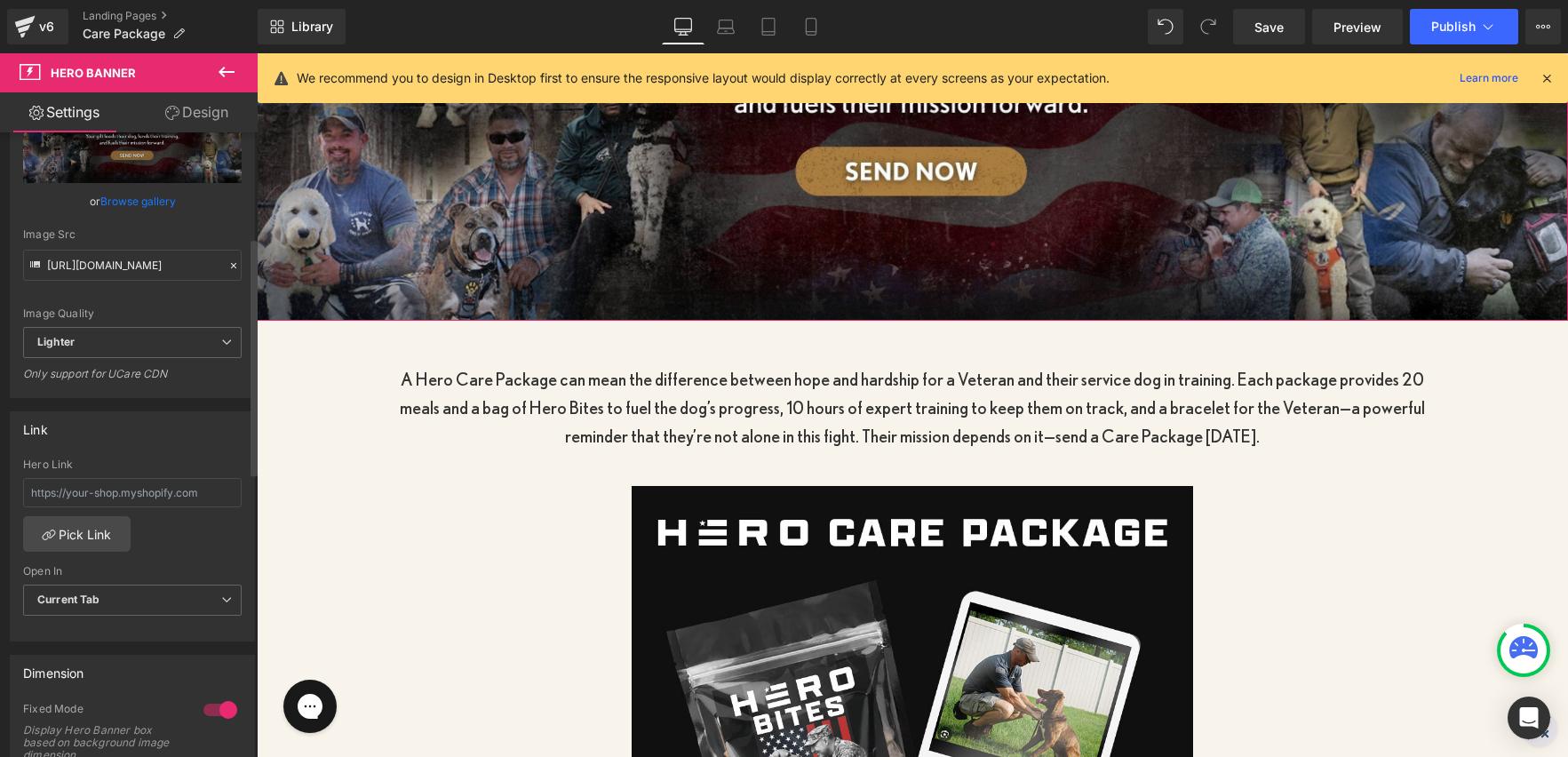
scroll to position [277, 0]
click at [101, 550] on div "Hero Link Pick Link Current Tab New Tab Open In Current Tab Current Tab New Tab" at bounding box center [132, 548] width 243 height 182
click at [85, 533] on link "Pick Link" at bounding box center [77, 533] width 108 height 36
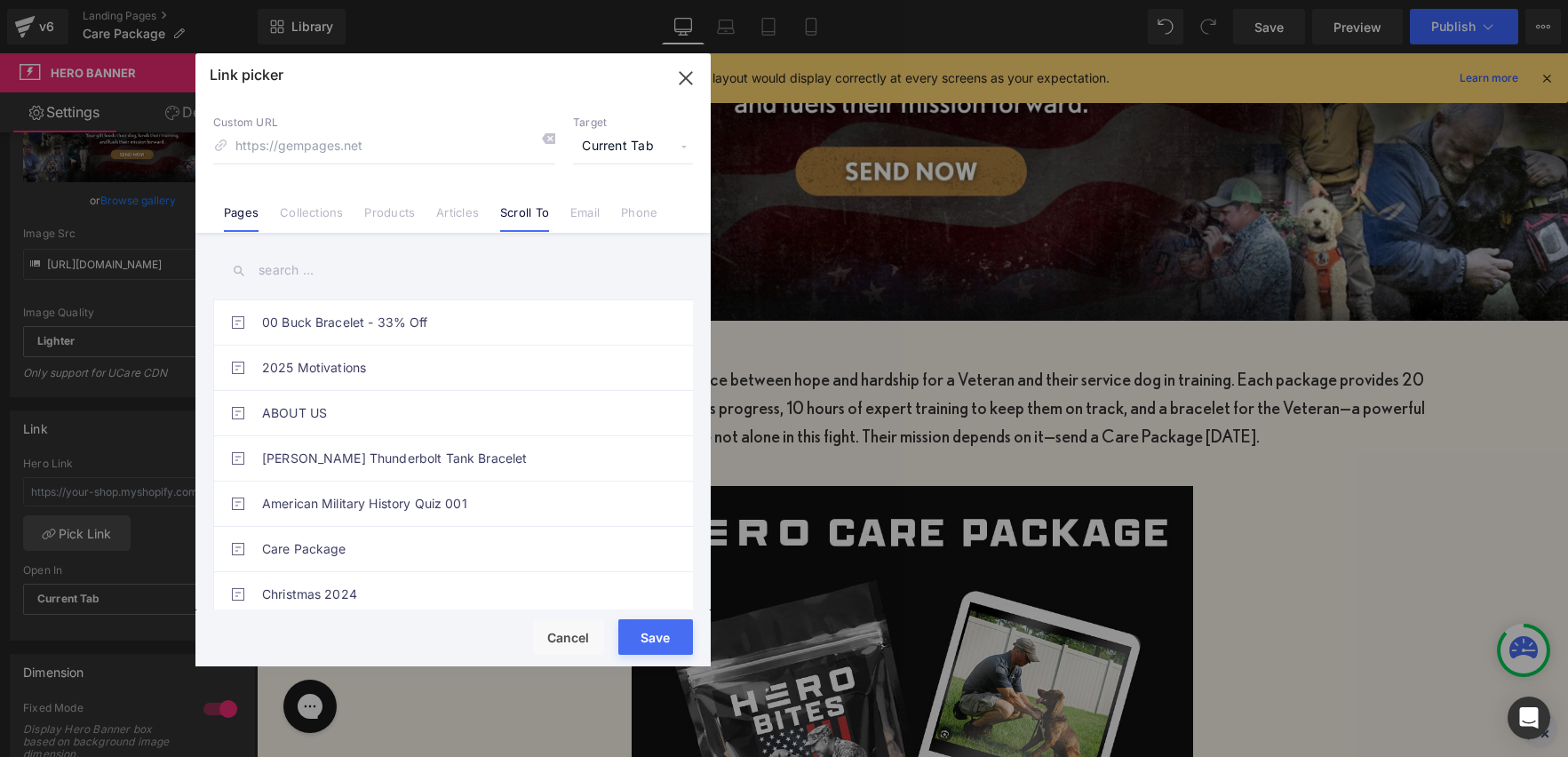
click at [518, 215] on link "Scroll To" at bounding box center [525, 219] width 48 height 27
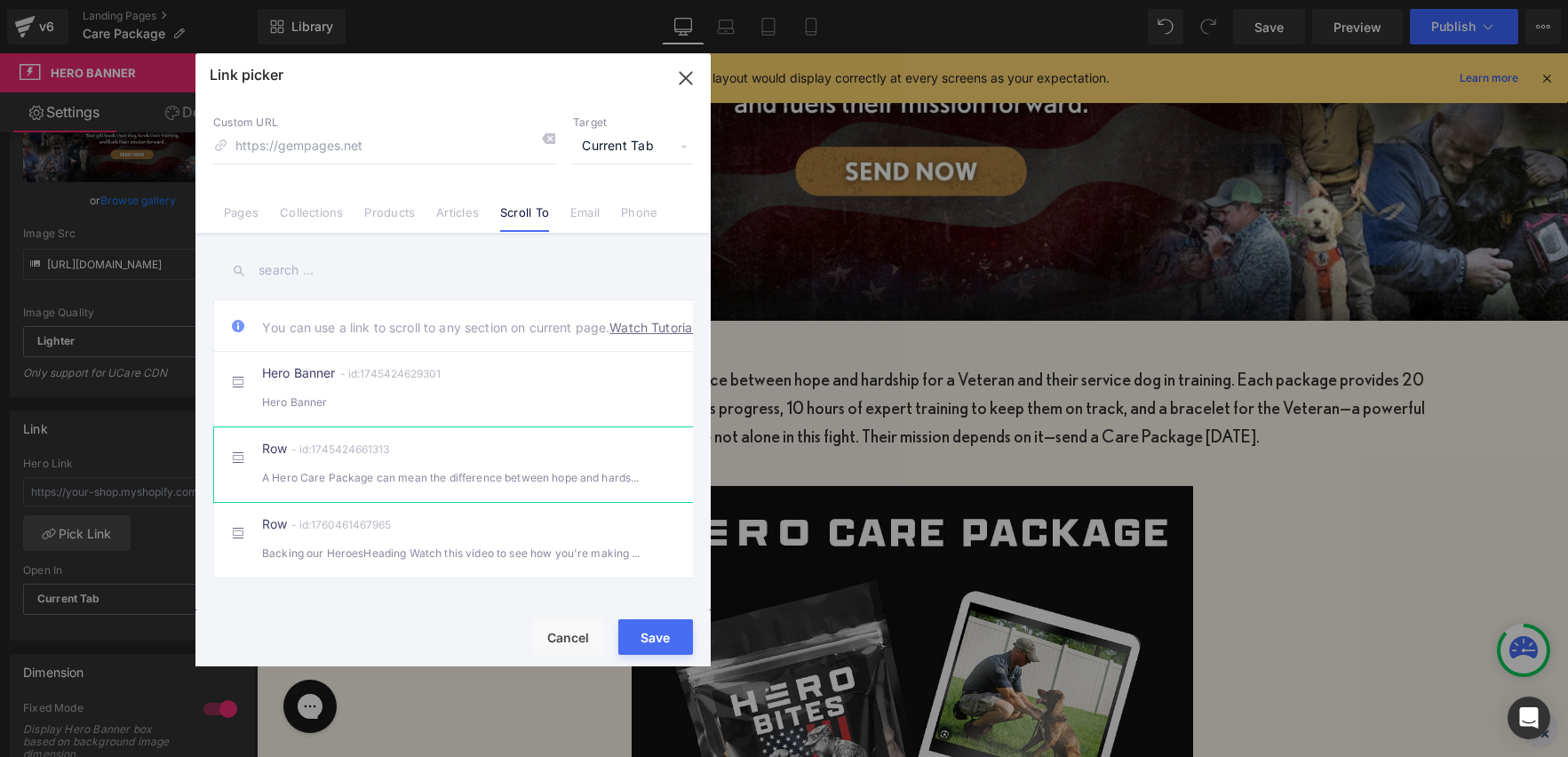
click at [474, 475] on div "Row - id:1745424661313 A Hero Care Package can mean the difference between hope…" at bounding box center [480, 465] width 436 height 45
type input "#r-1745424661313"
click at [648, 636] on button "Save" at bounding box center [655, 637] width 74 height 36
type input "#r-1745424661313"
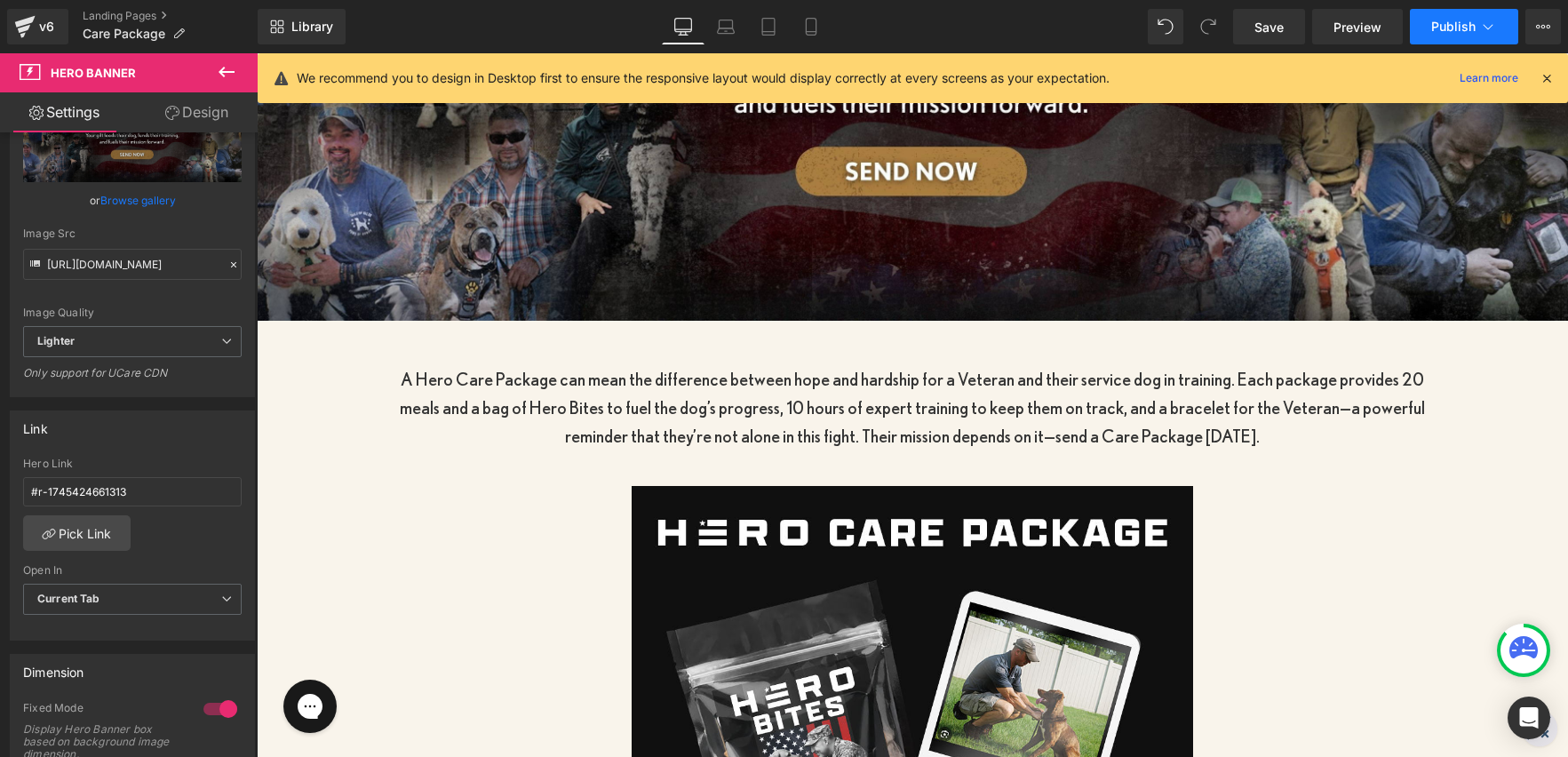
click at [1435, 28] on span "Publish" at bounding box center [1454, 27] width 45 height 14
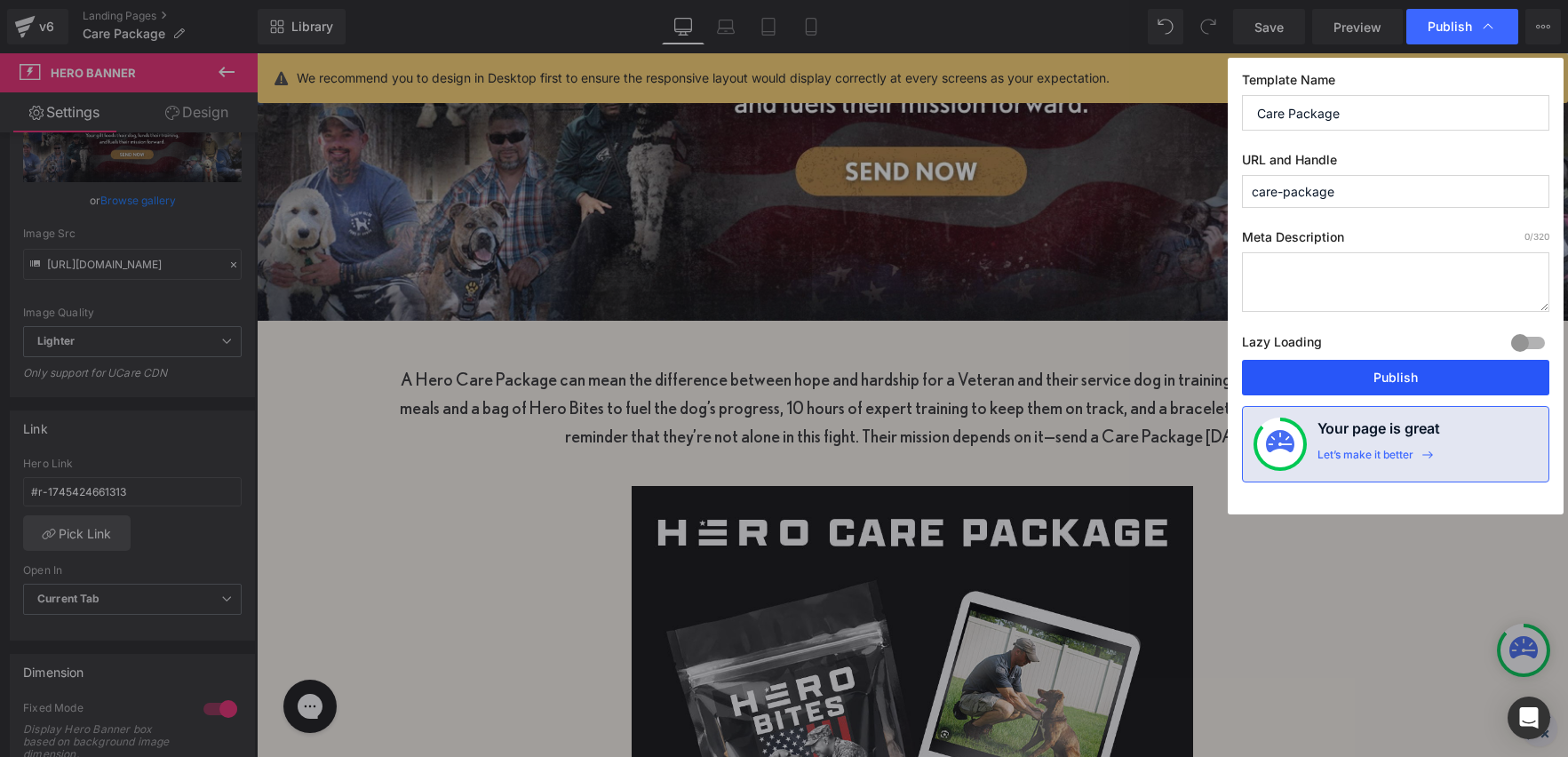
click at [1393, 368] on button "Publish" at bounding box center [1396, 378] width 308 height 36
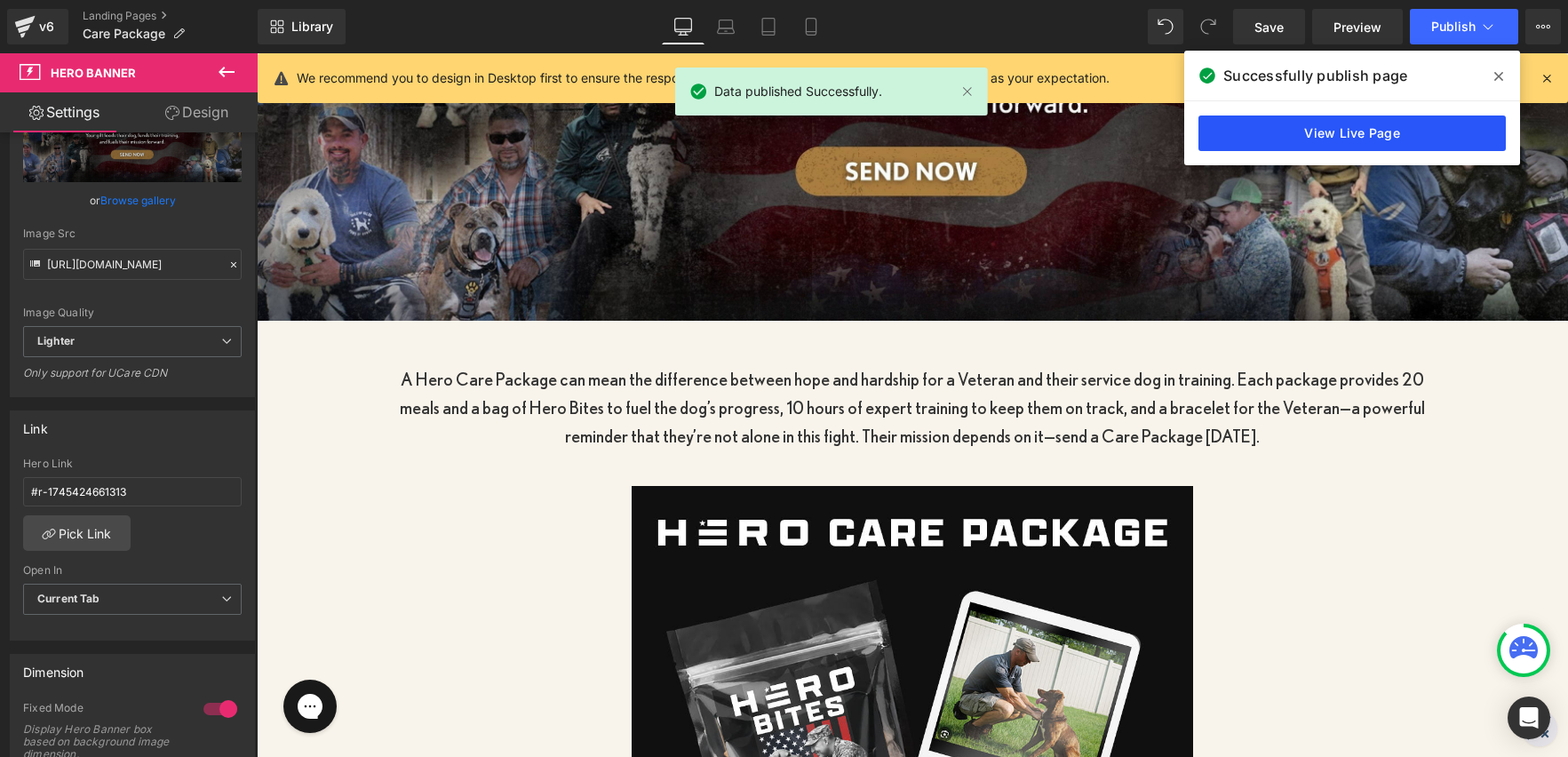
click at [1387, 138] on link "View Live Page" at bounding box center [1352, 134] width 308 height 36
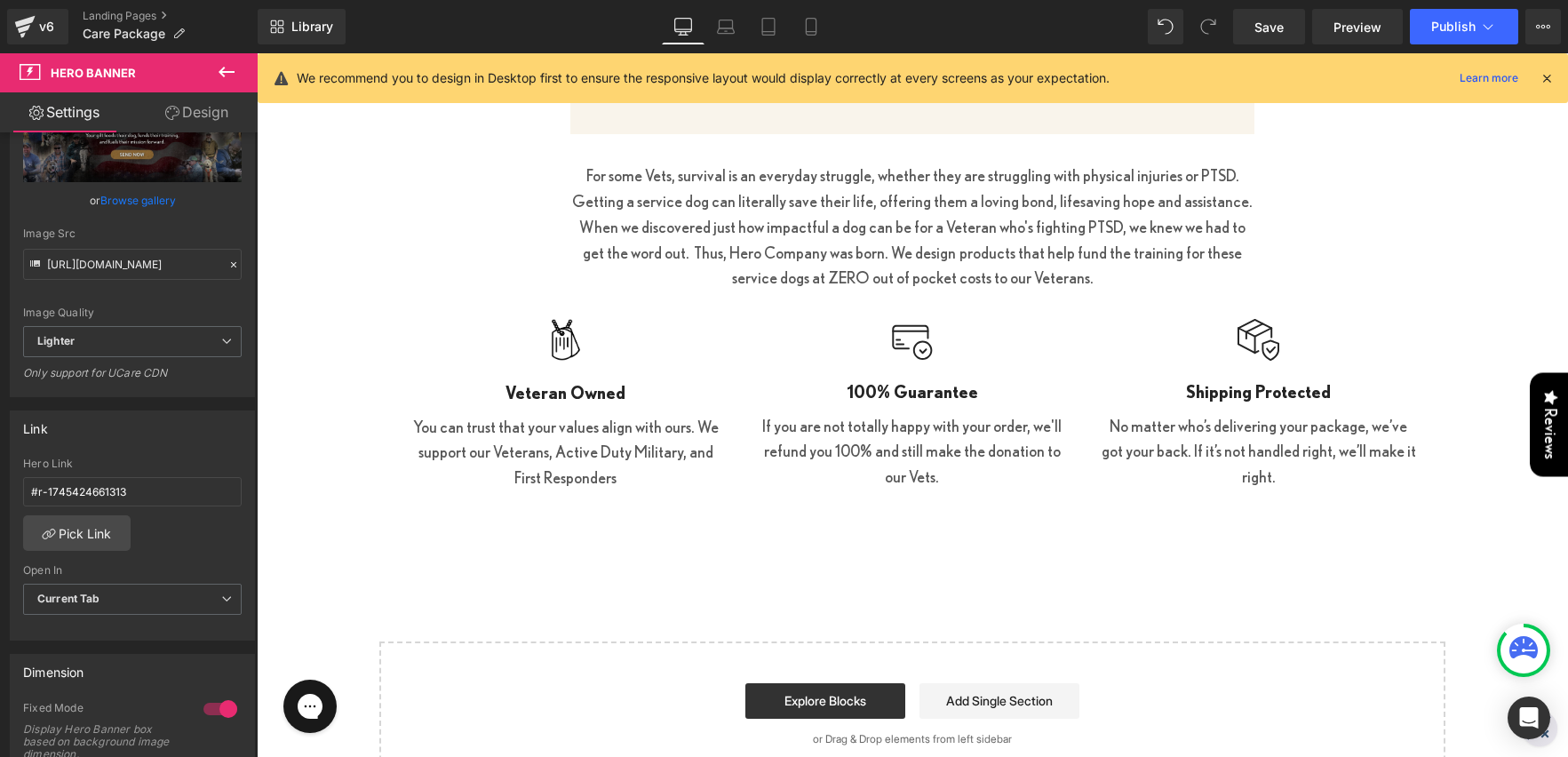
scroll to position [2381, 0]
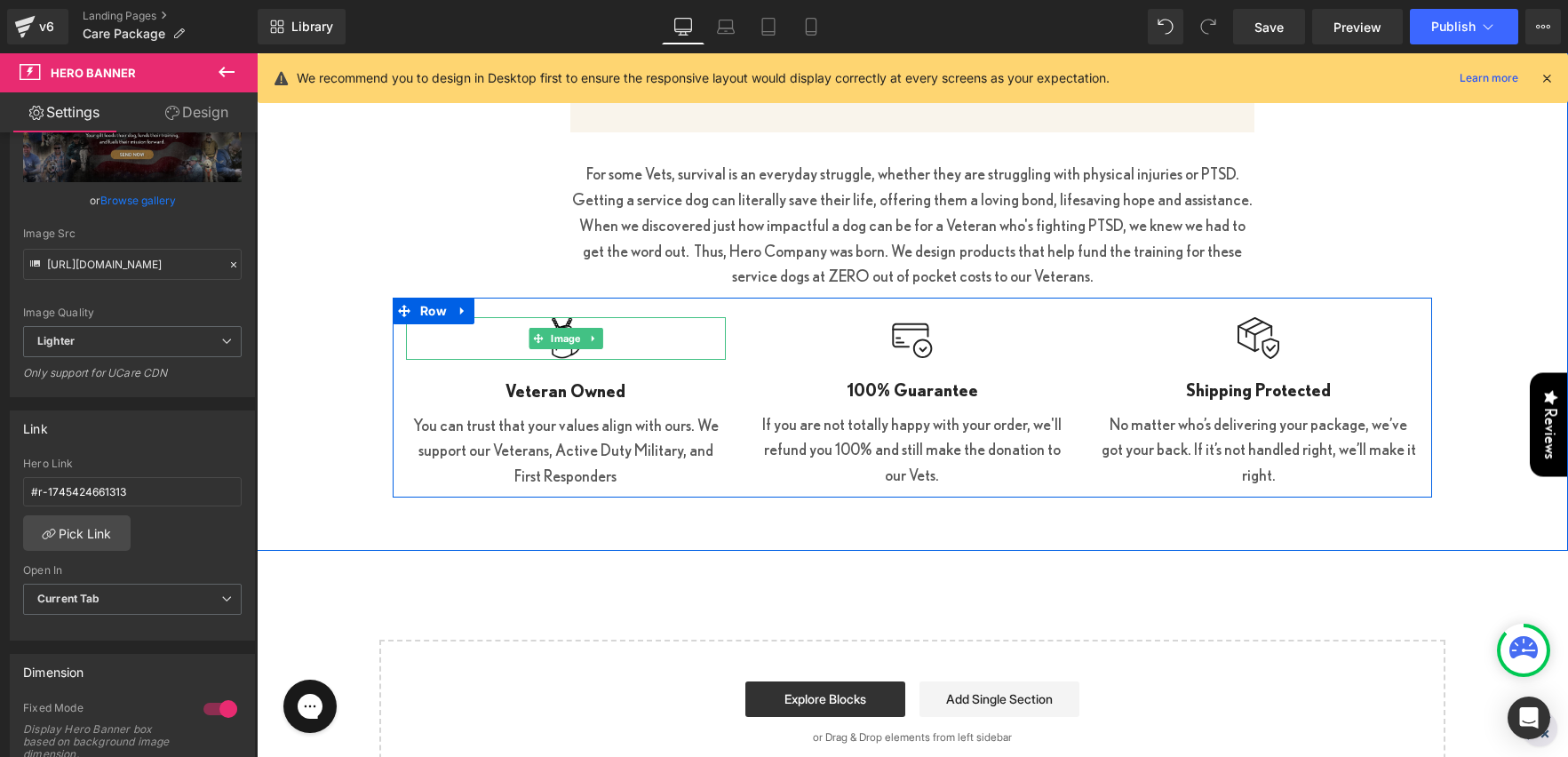
click at [619, 337] on div at bounding box center [566, 339] width 320 height 43
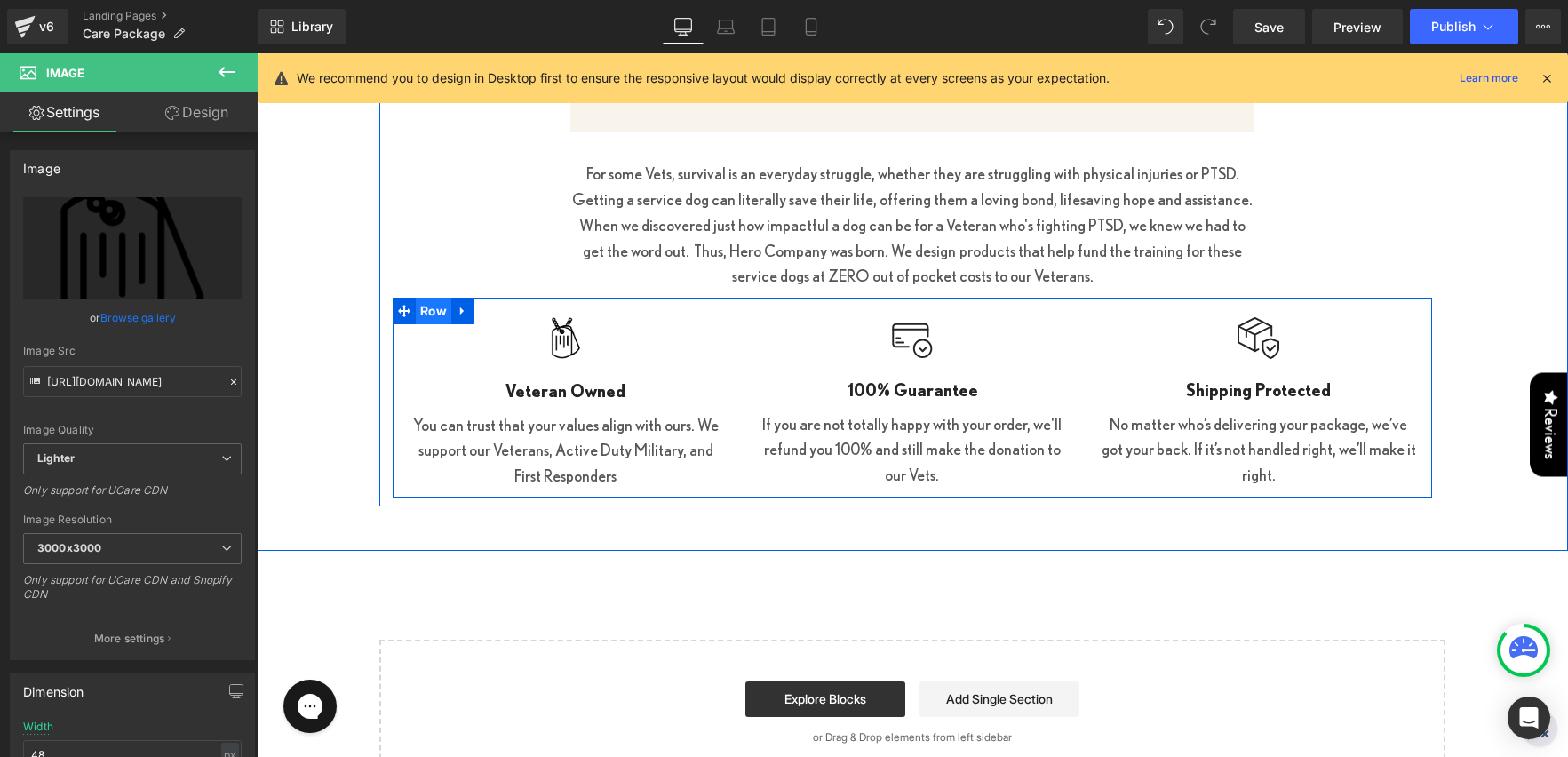
click at [427, 307] on span "Row" at bounding box center [434, 311] width 36 height 27
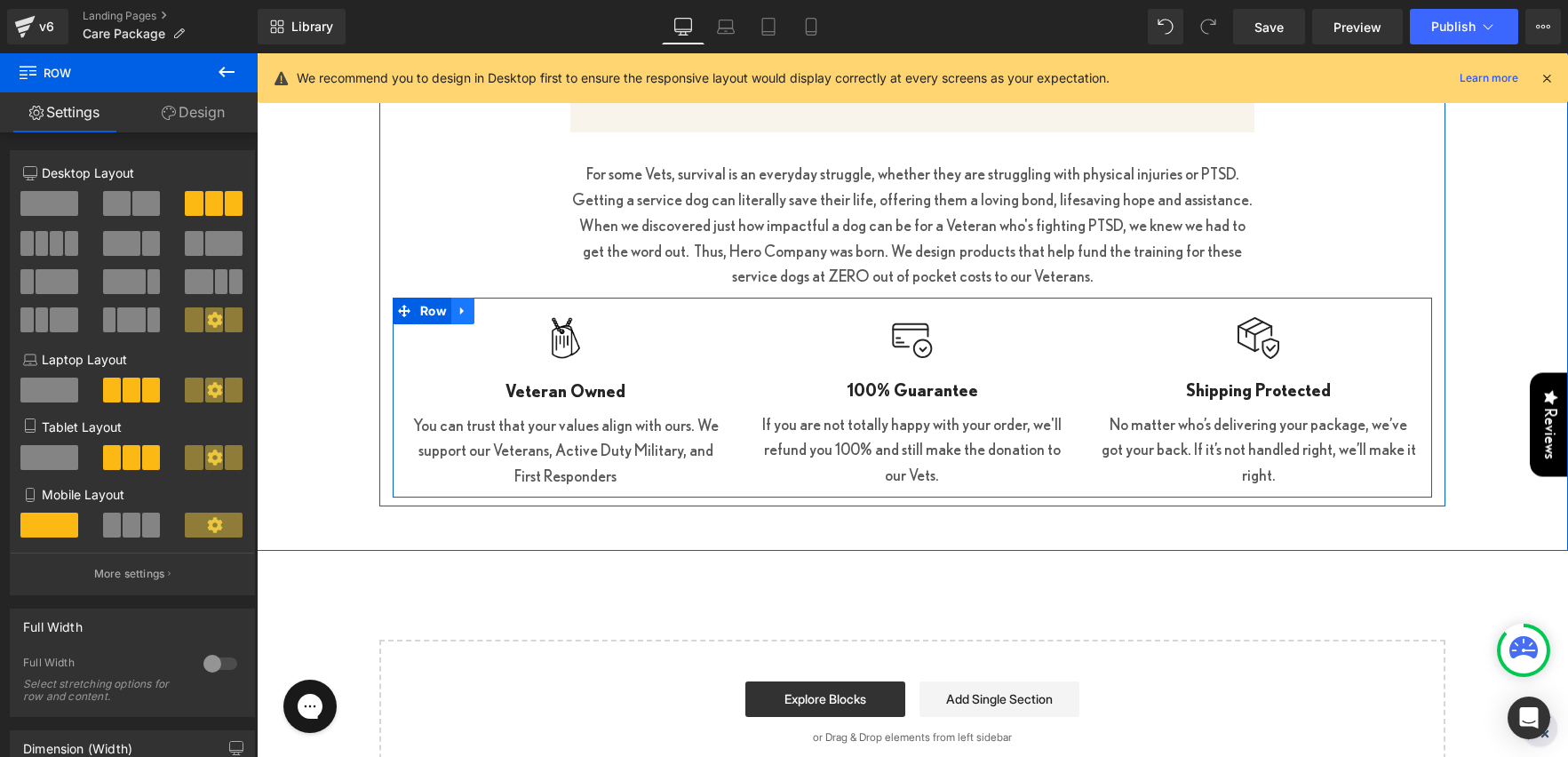
click at [465, 308] on icon at bounding box center [463, 311] width 13 height 13
click at [510, 308] on icon at bounding box center [510, 311] width 13 height 13
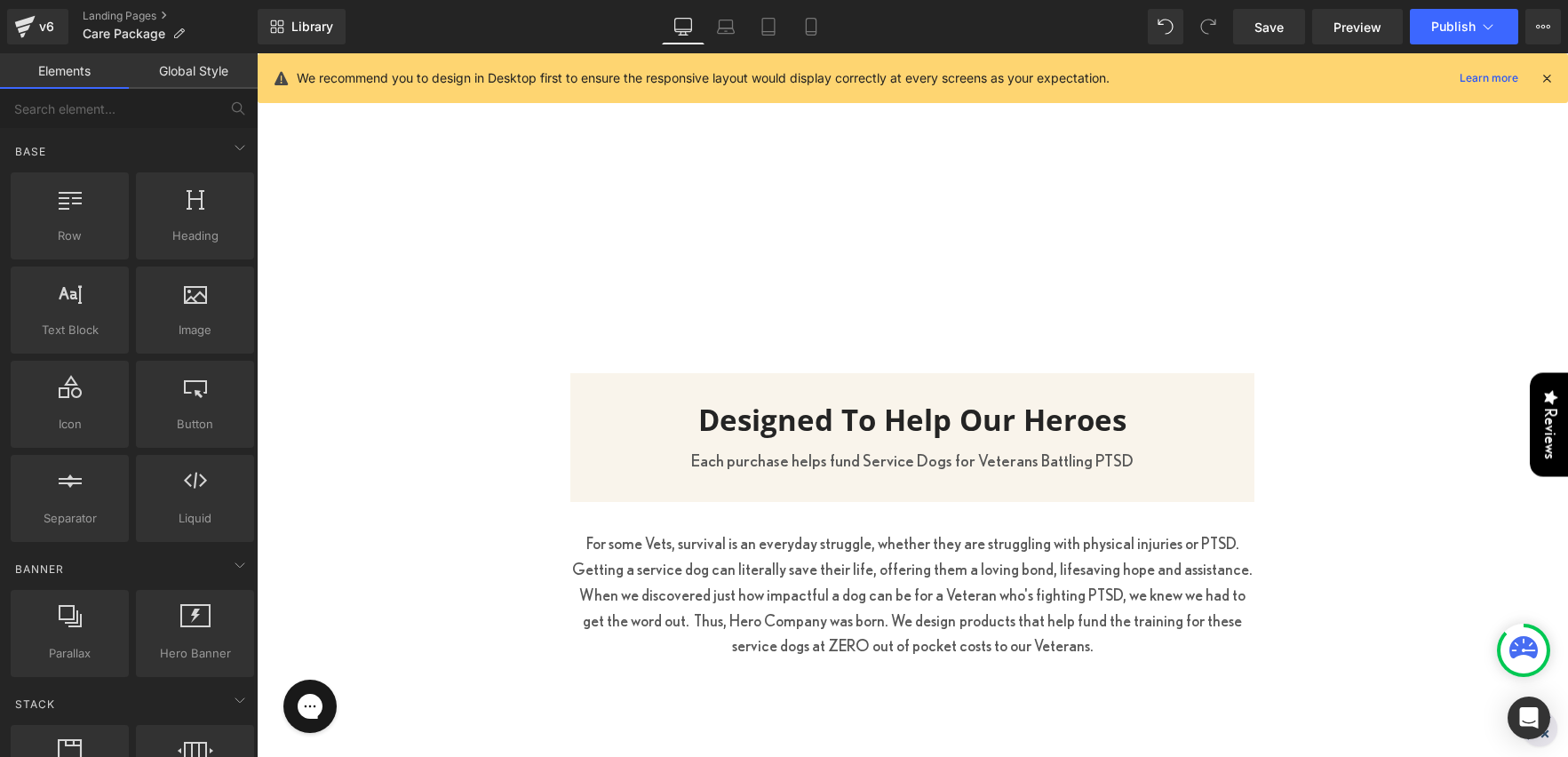
scroll to position [1988, 0]
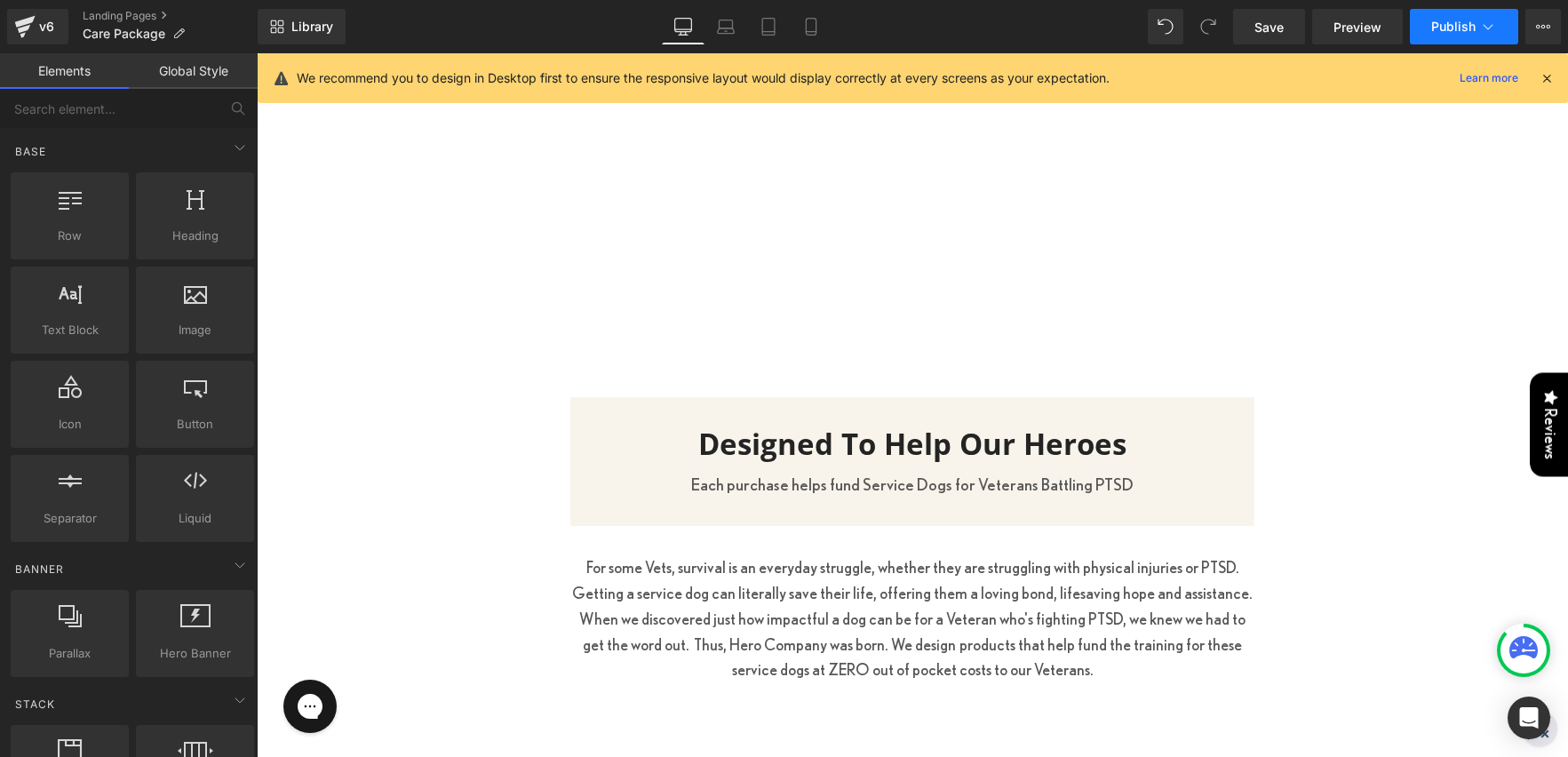
click at [1439, 17] on button "Publish" at bounding box center [1464, 27] width 109 height 36
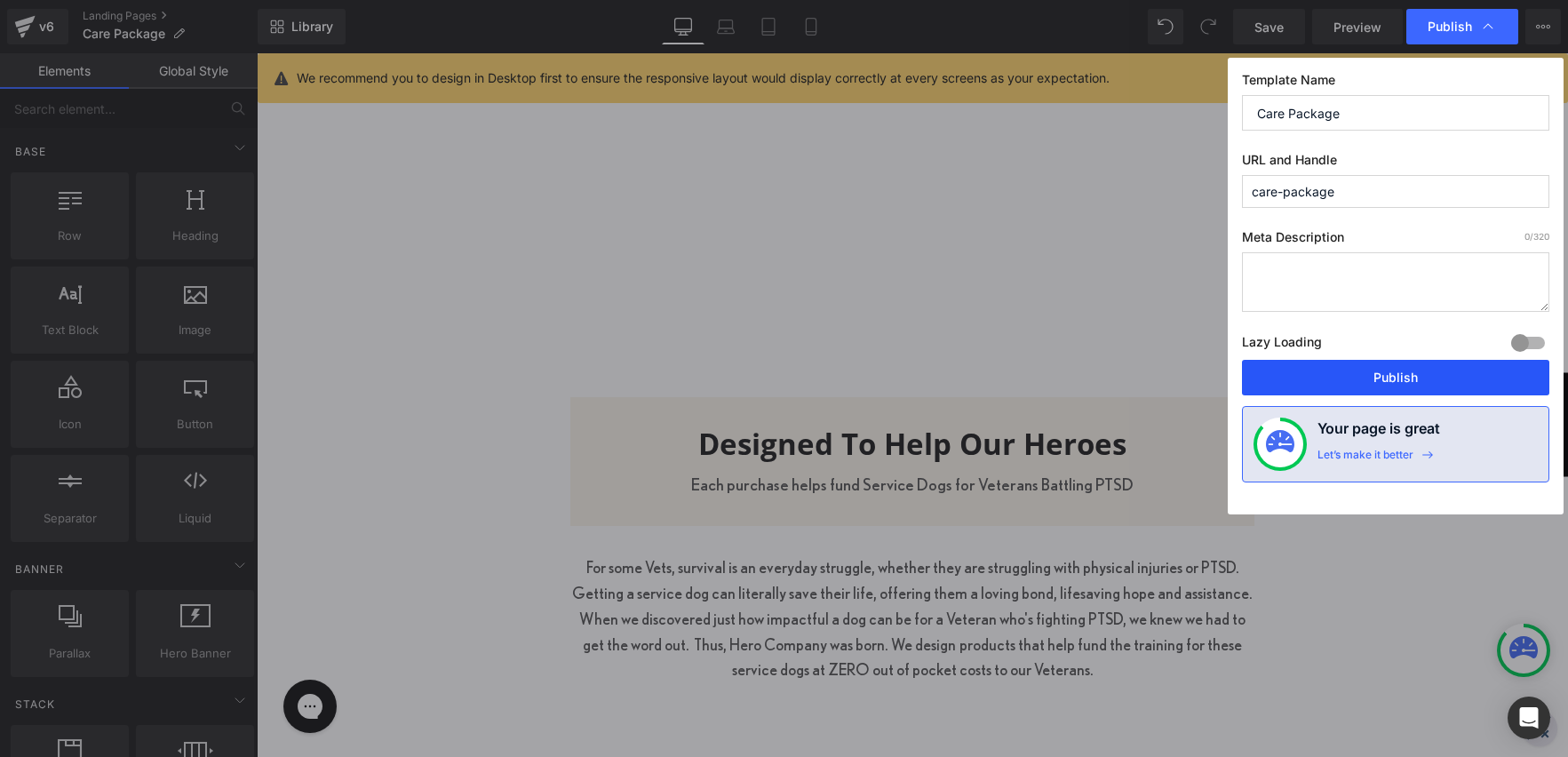
click at [1389, 372] on button "Publish" at bounding box center [1396, 378] width 308 height 36
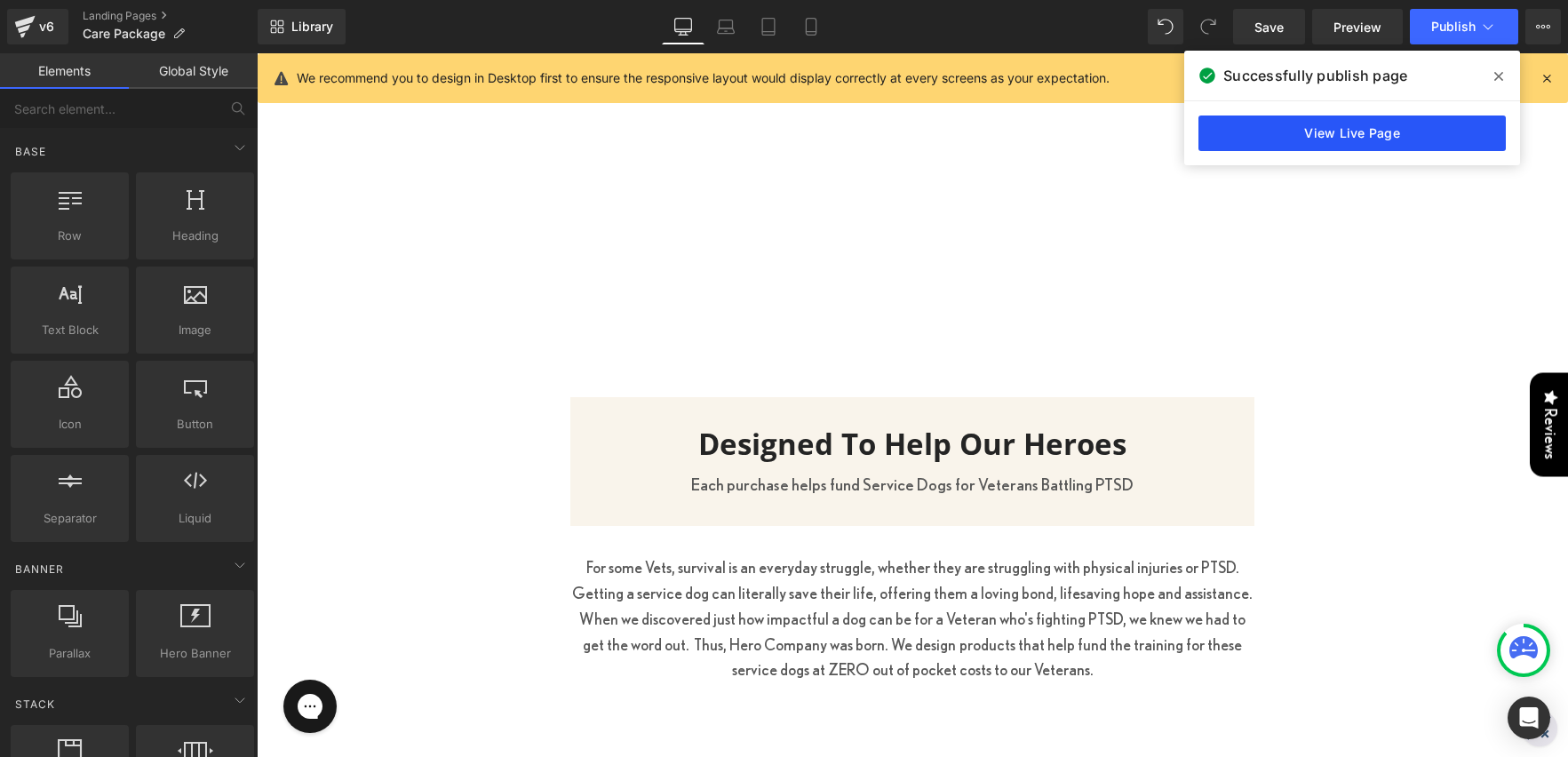
click at [1375, 133] on link "View Live Page" at bounding box center [1352, 134] width 308 height 36
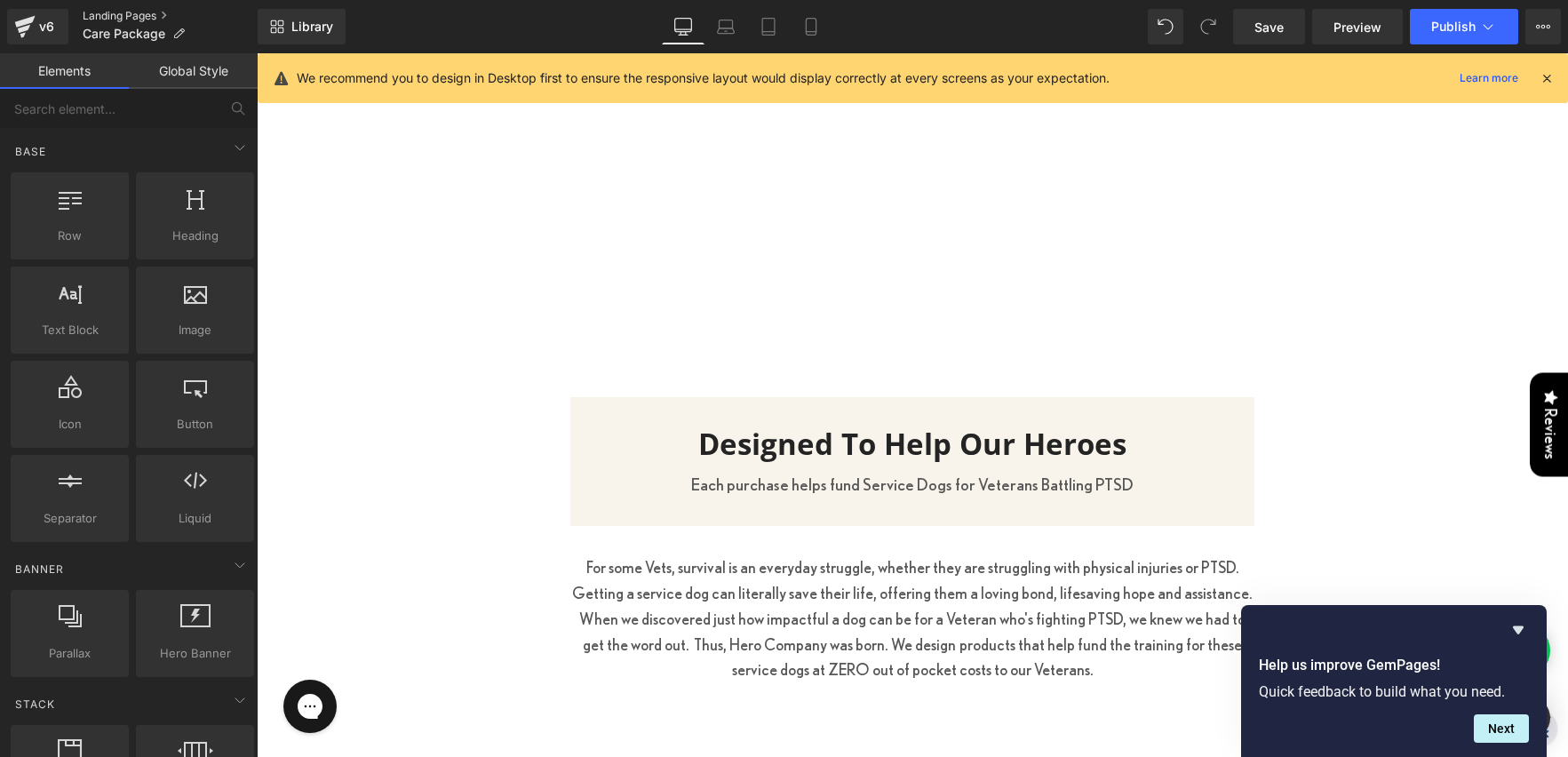
click at [126, 14] on link "Landing Pages" at bounding box center [170, 16] width 175 height 14
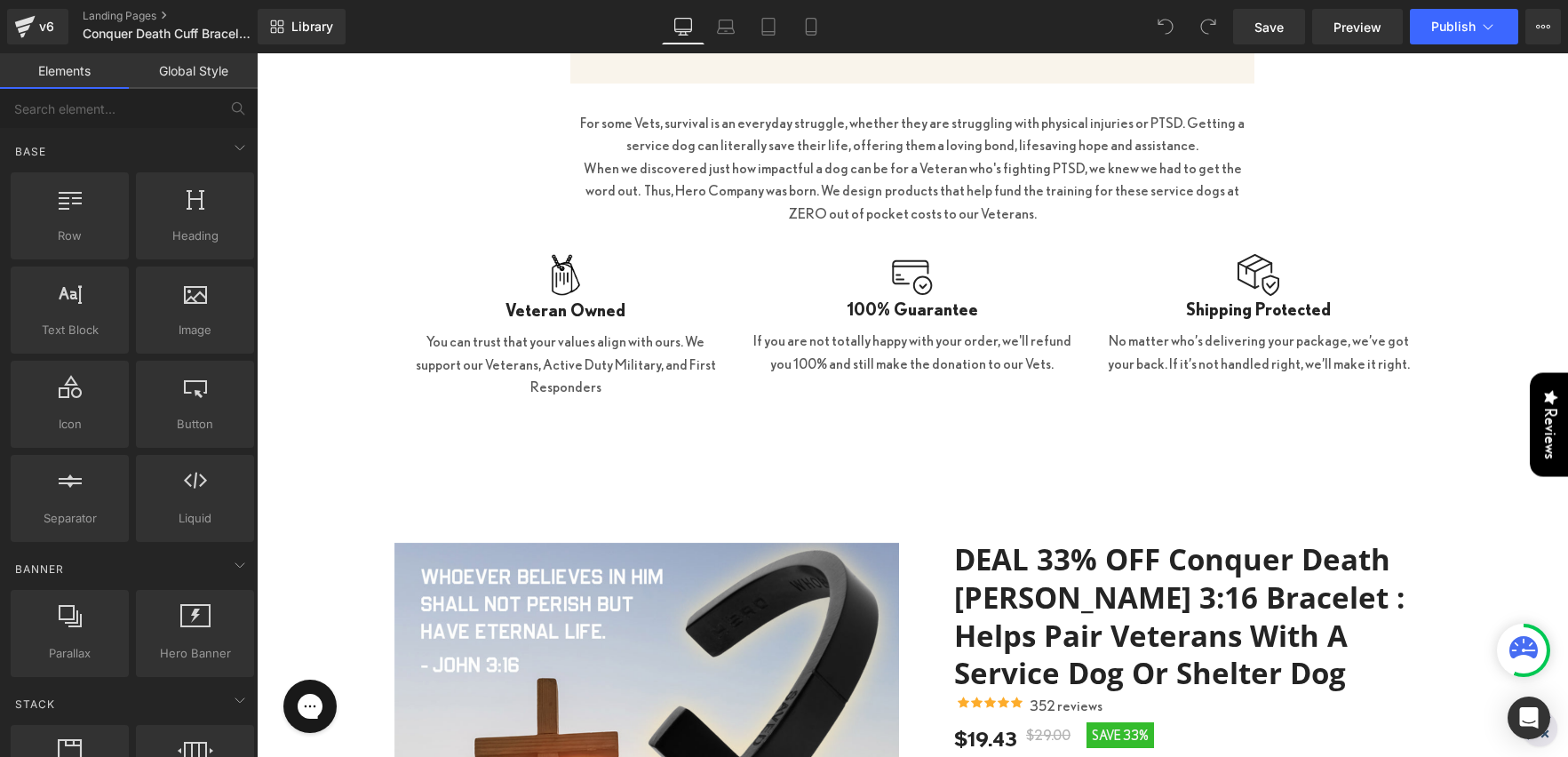
scroll to position [3188, 0]
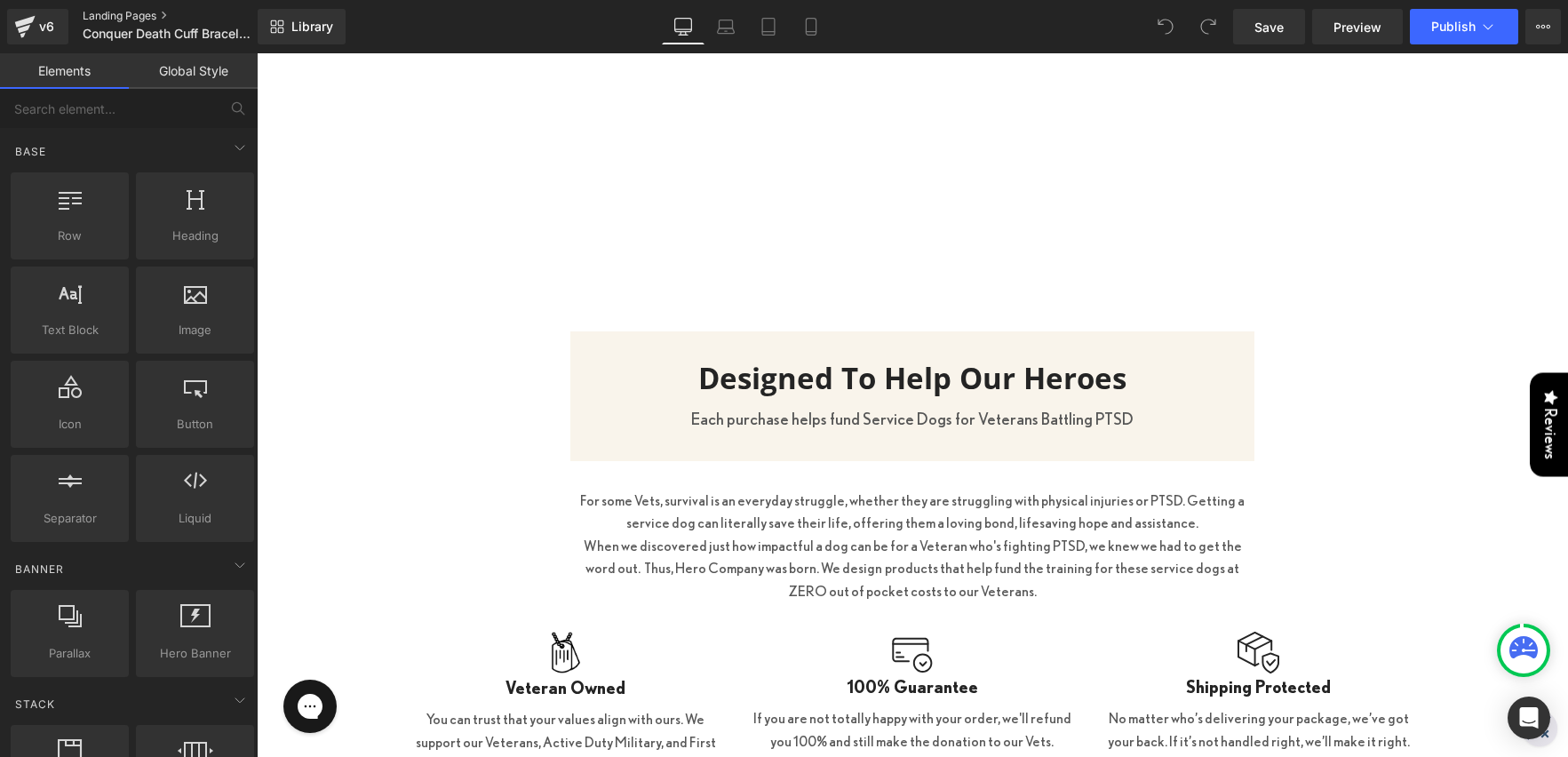
click at [107, 14] on link "Landing Pages" at bounding box center [185, 16] width 205 height 14
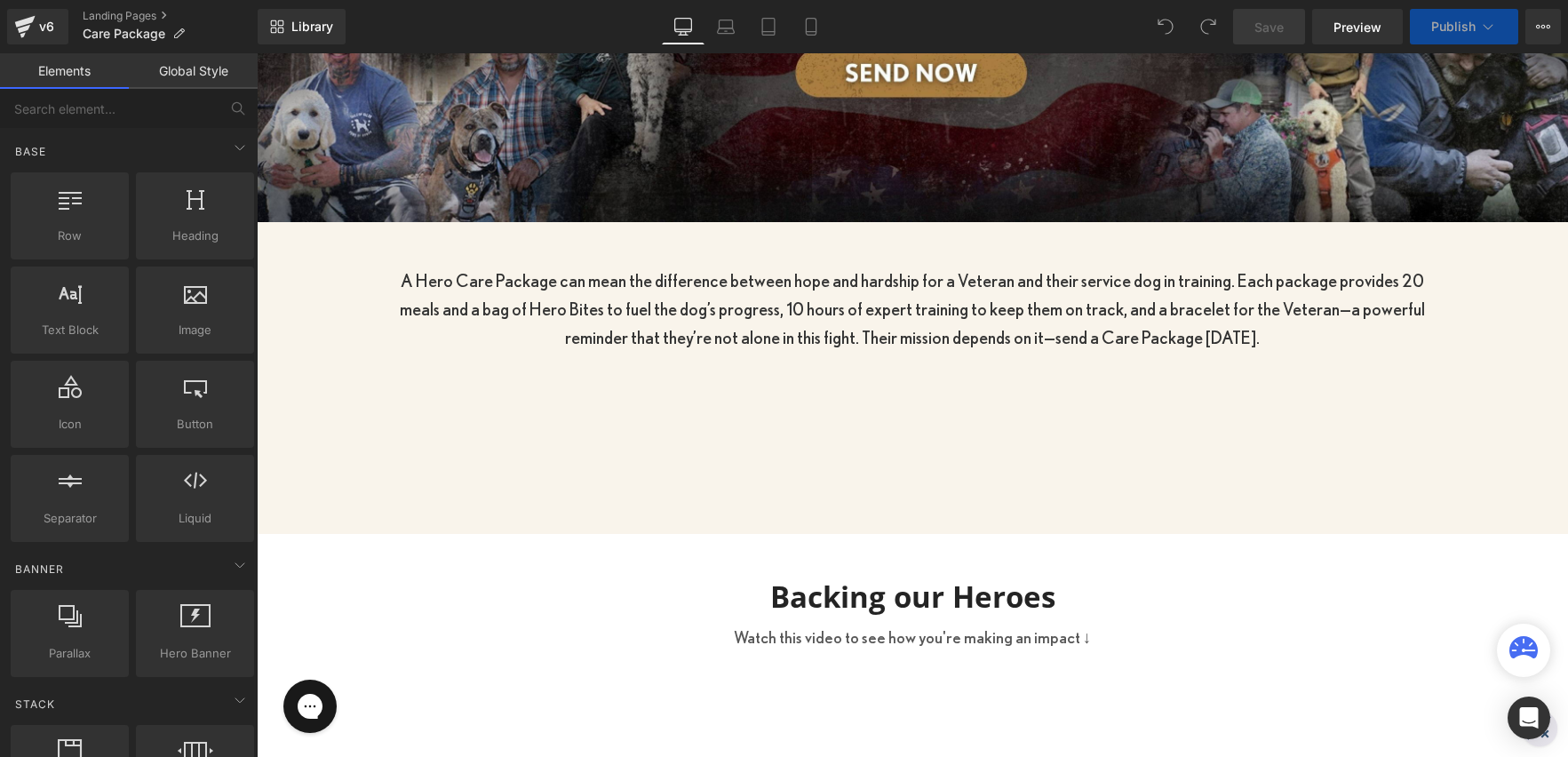
scroll to position [585, 0]
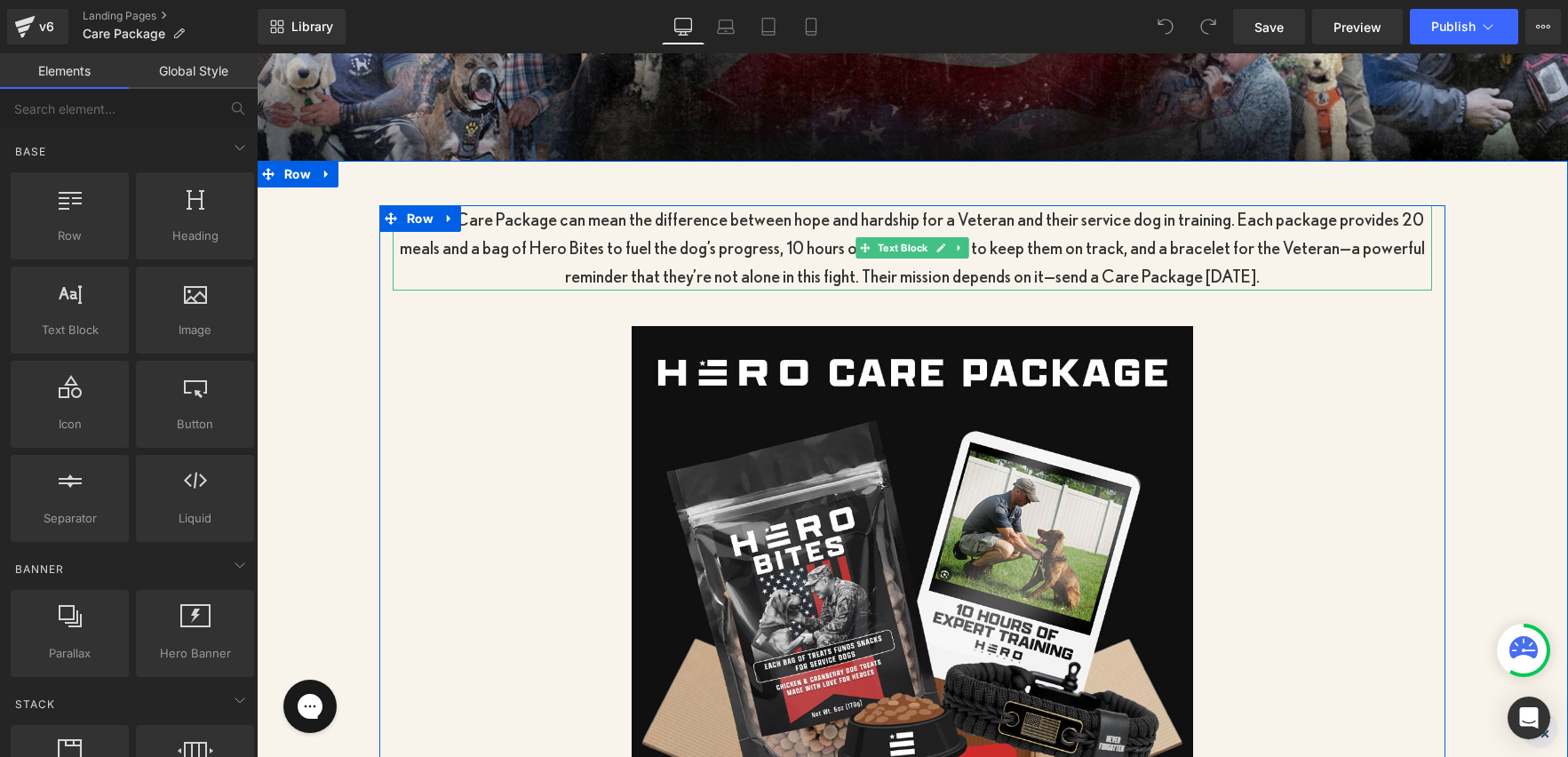
click at [1197, 248] on p "A Hero Care Package can mean the difference between hope and hardship for a Vet…" at bounding box center [912, 248] width 1040 height 85
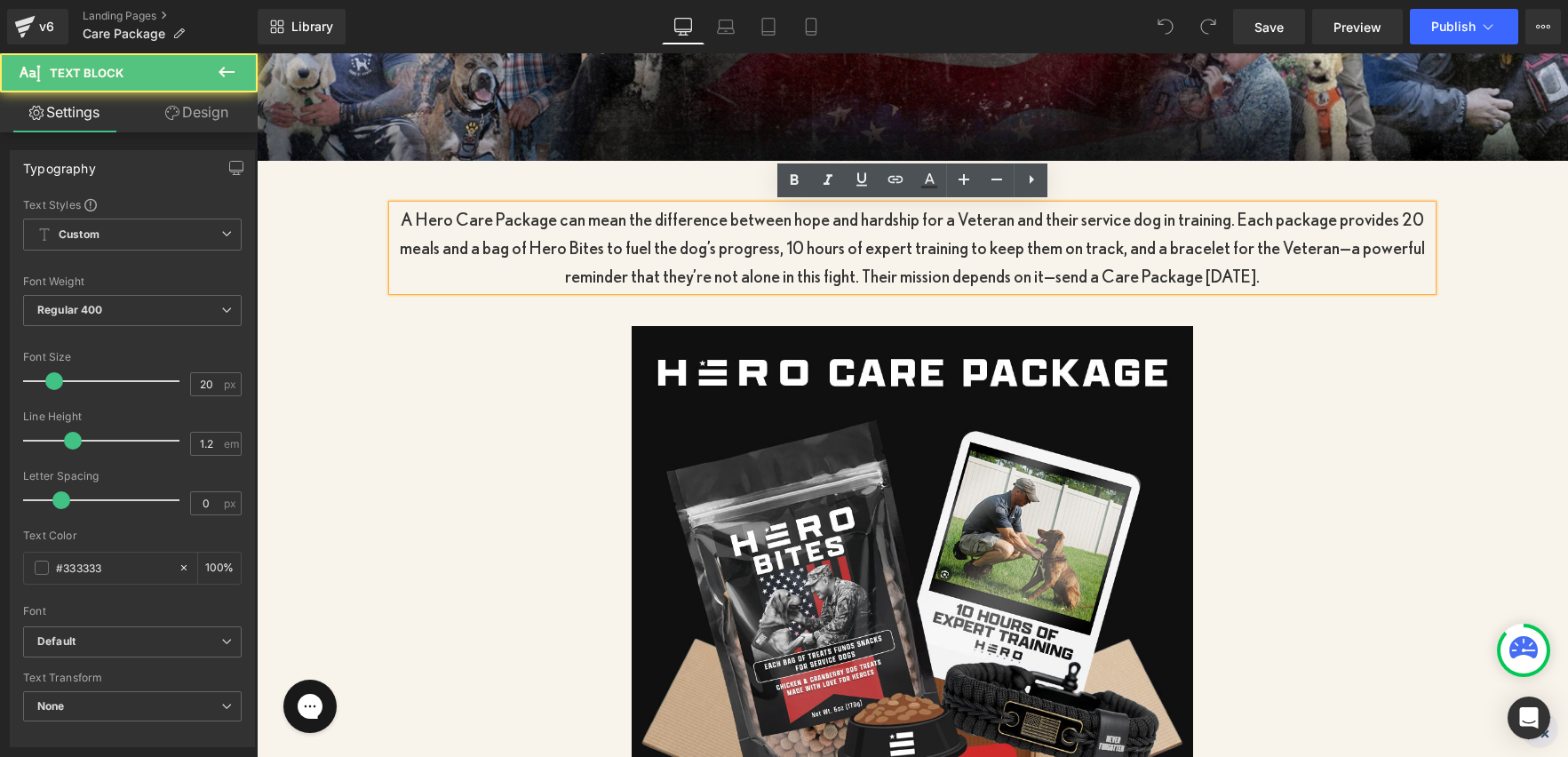
click at [1263, 272] on p "A Hero Care Package can mean the difference between hope and hardship for a Vet…" at bounding box center [912, 248] width 1040 height 85
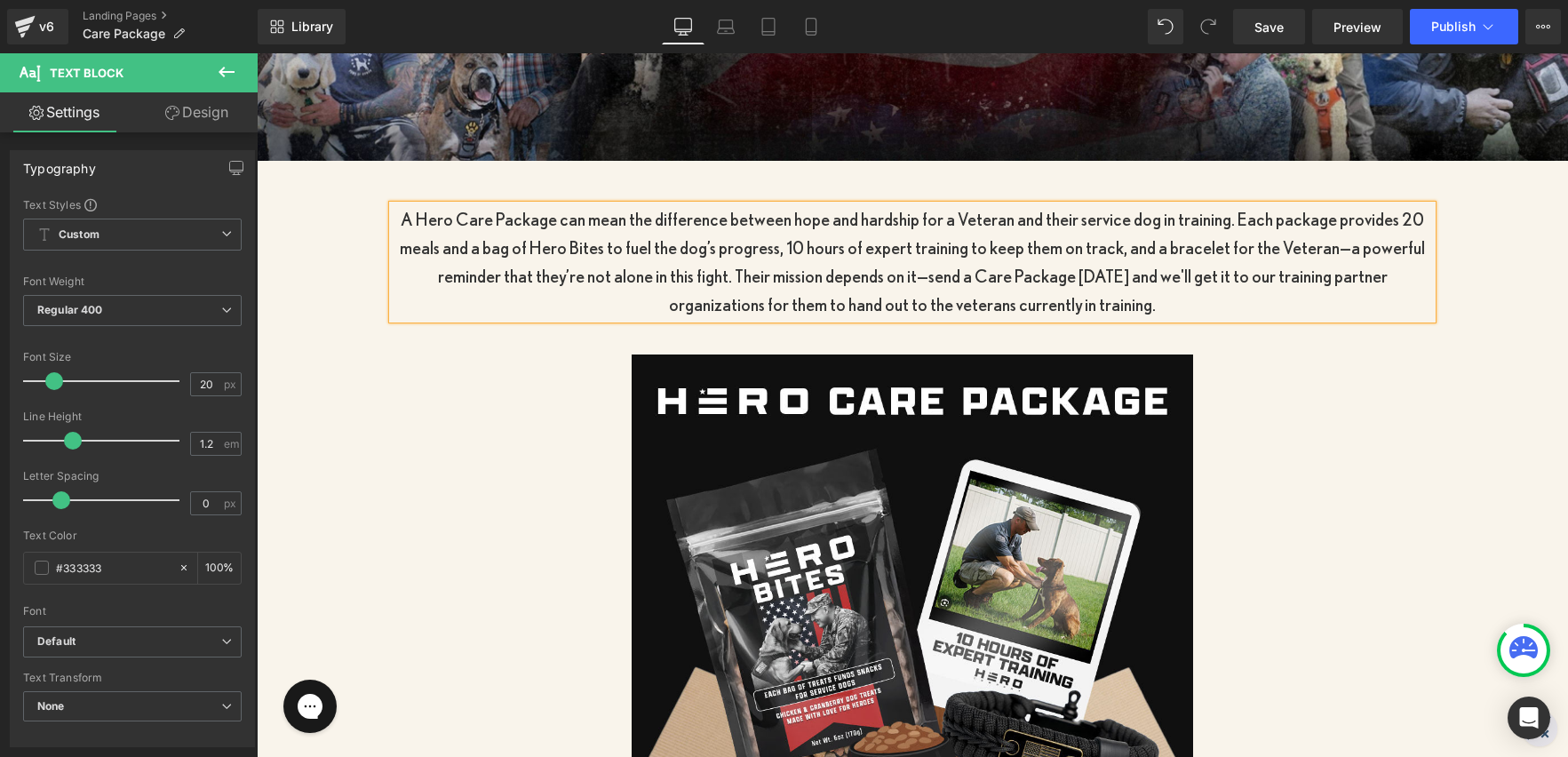
click at [1498, 336] on div "A Hero Care Package can mean the difference between hope and hardship for a Vet…" at bounding box center [912, 651] width 1311 height 892
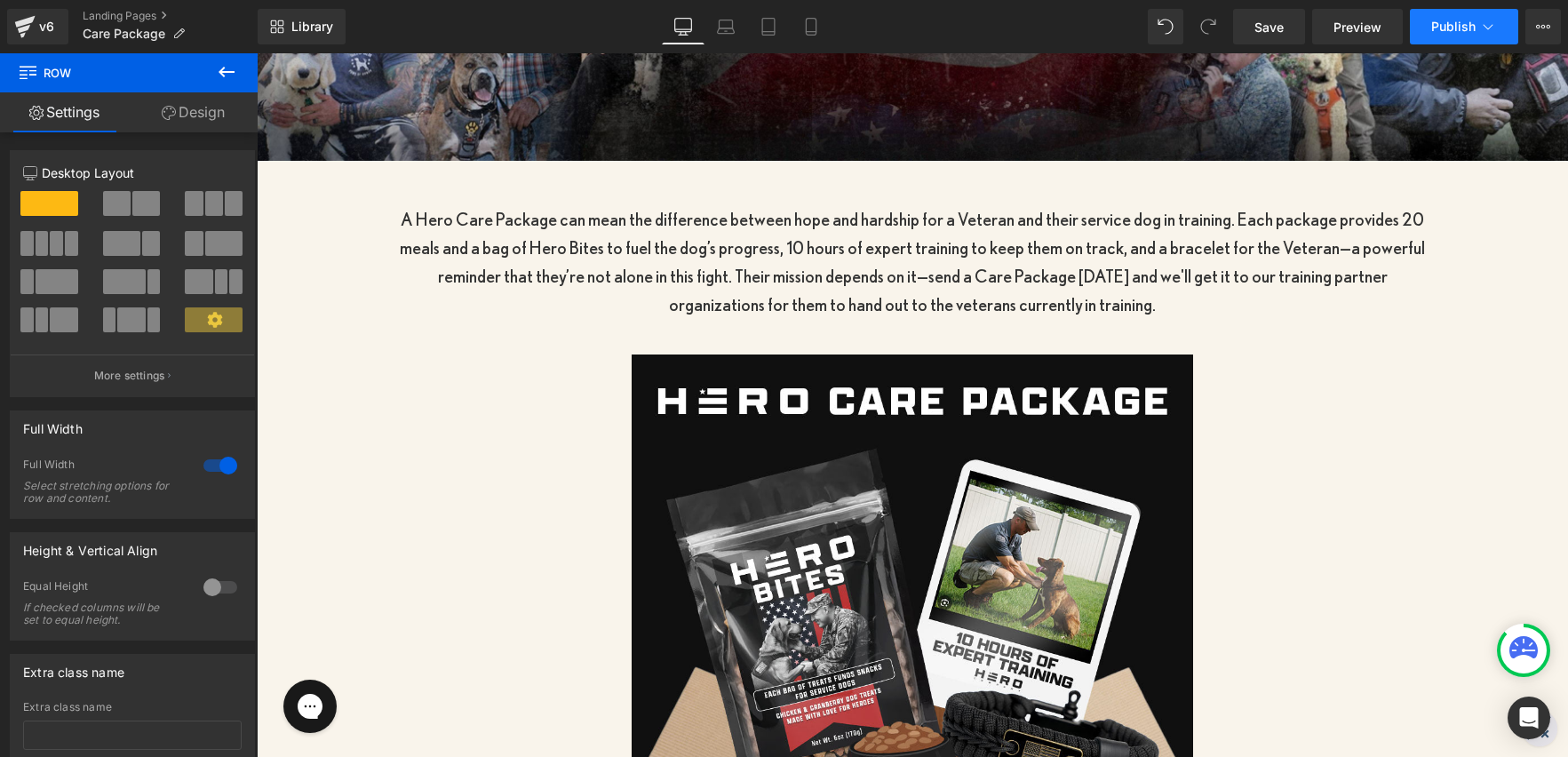
click at [1450, 24] on span "Publish" at bounding box center [1454, 27] width 45 height 14
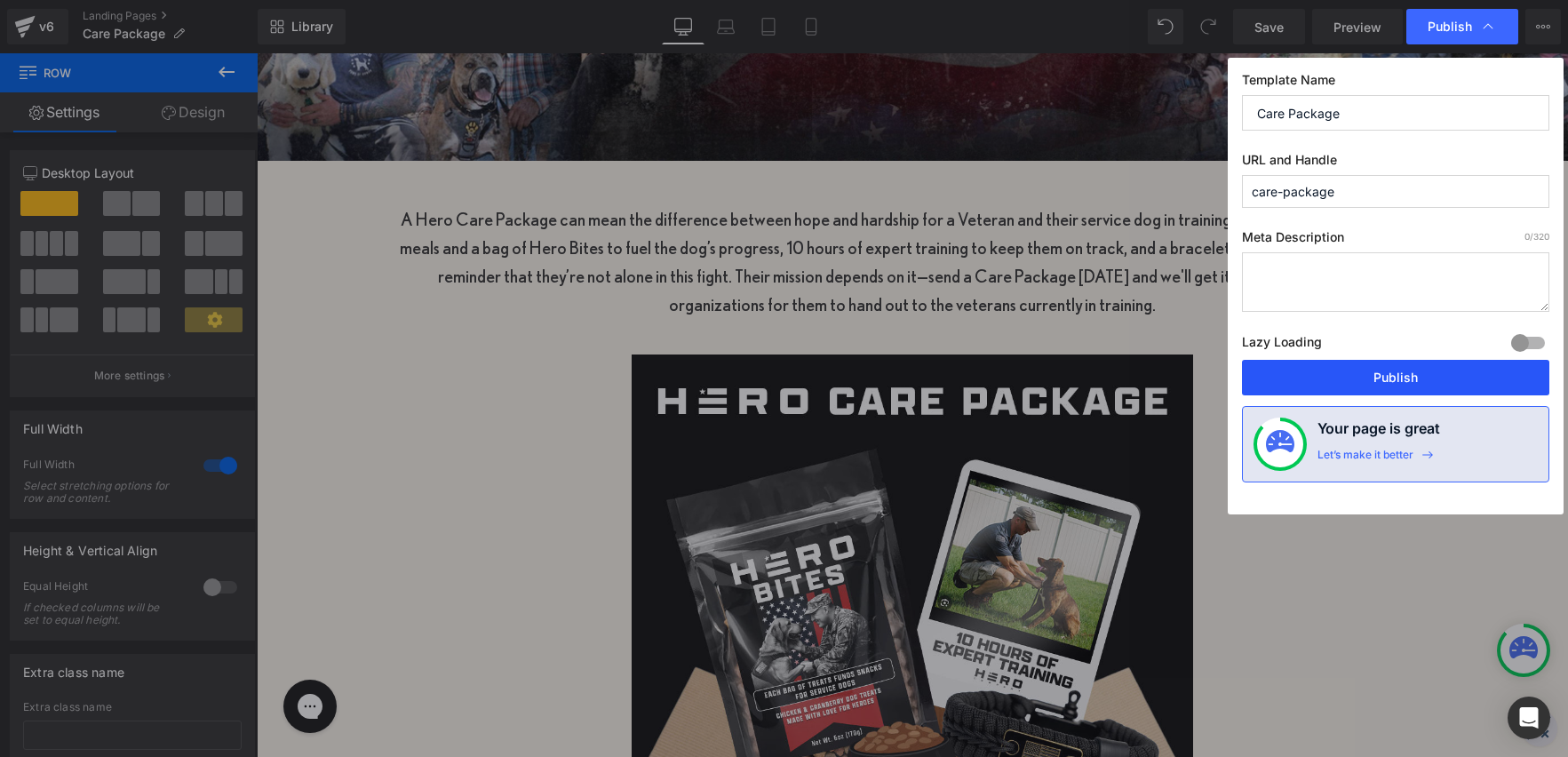
click at [1406, 380] on button "Publish" at bounding box center [1396, 378] width 308 height 36
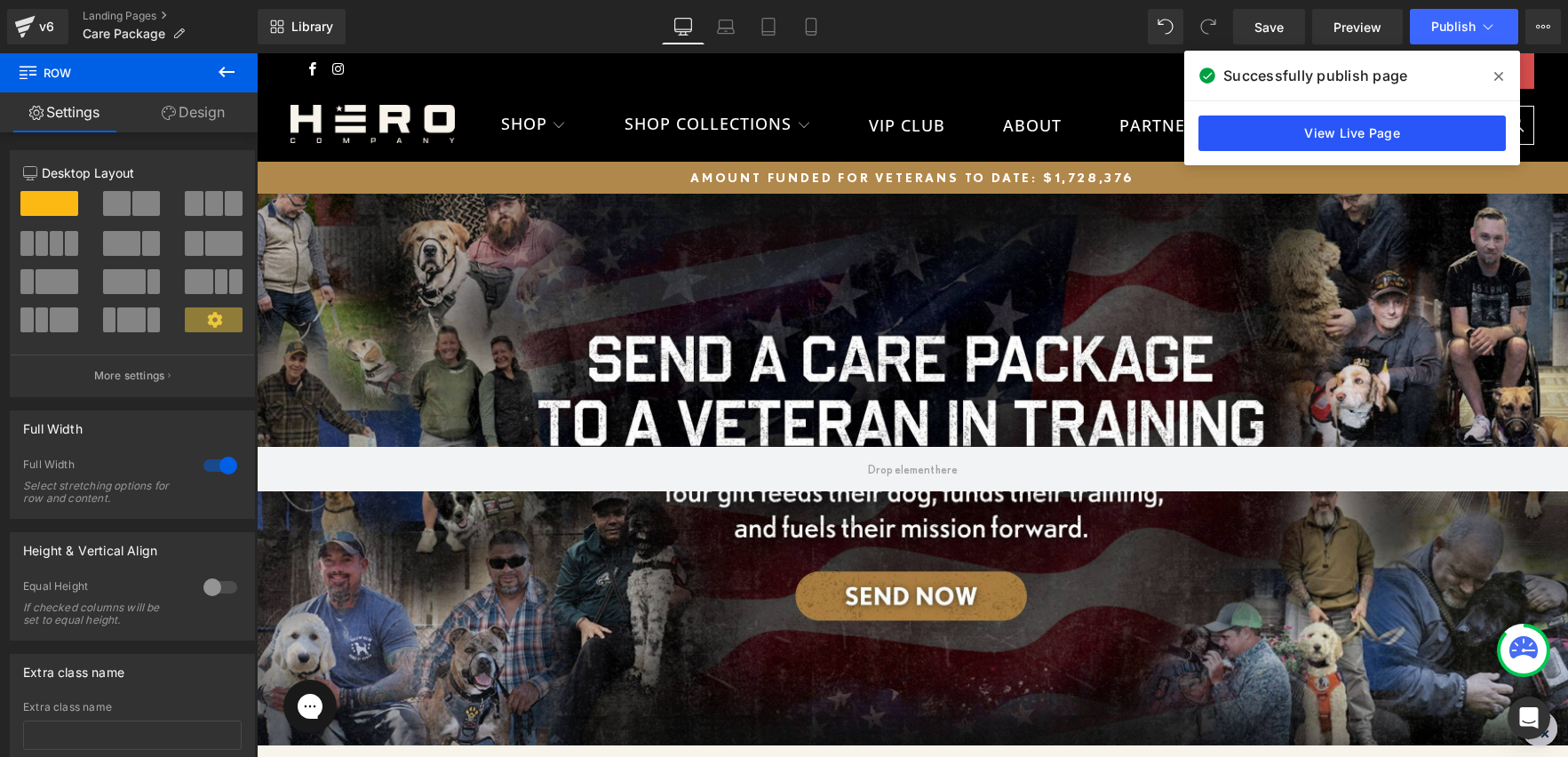
click at [1355, 132] on link "View Live Page" at bounding box center [1352, 134] width 308 height 36
